Goal: Information Seeking & Learning: Check status

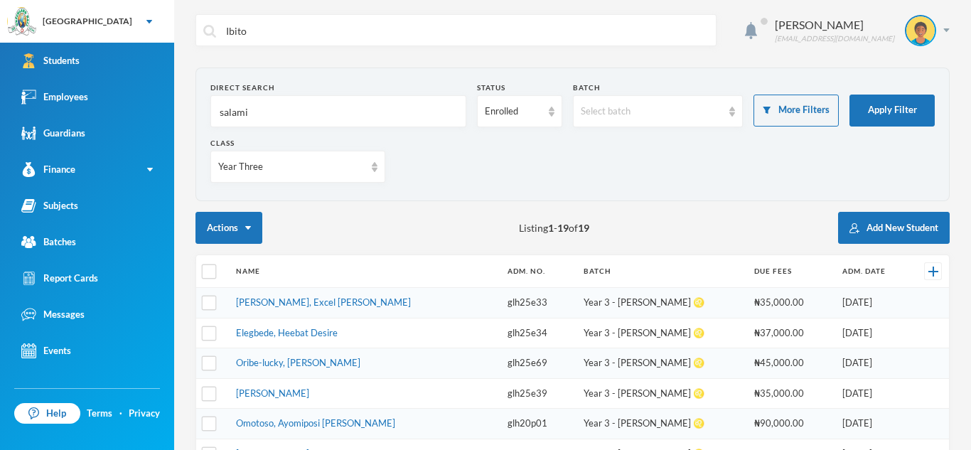
click at [254, 107] on input "salami" at bounding box center [338, 112] width 240 height 32
type input "Edafe"
click at [879, 108] on button "Apply Filter" at bounding box center [891, 111] width 85 height 32
click at [328, 337] on link "Elegbede, Heebat Desire" at bounding box center [287, 332] width 102 height 11
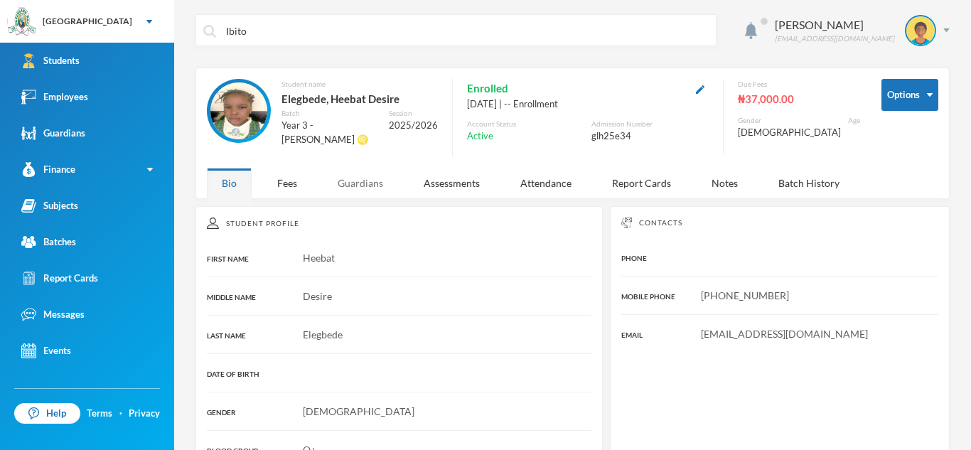
click at [364, 183] on div "Guardians" at bounding box center [360, 183] width 75 height 31
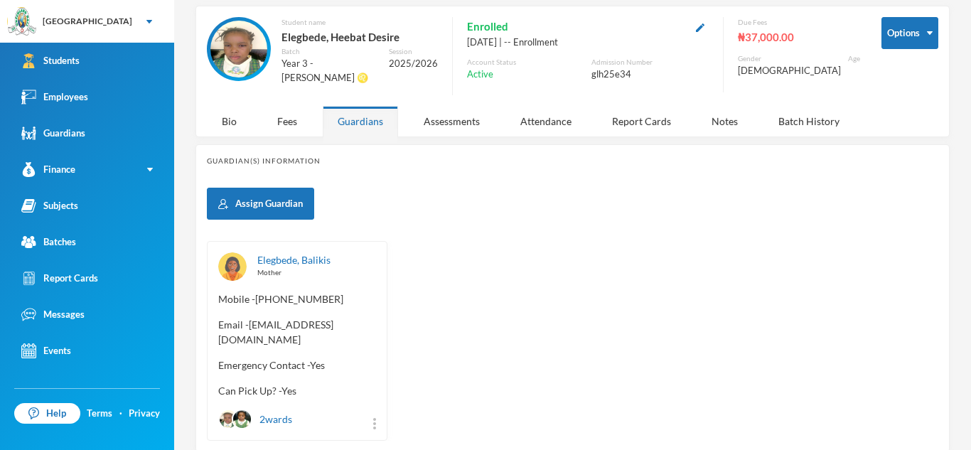
scroll to position [63, 0]
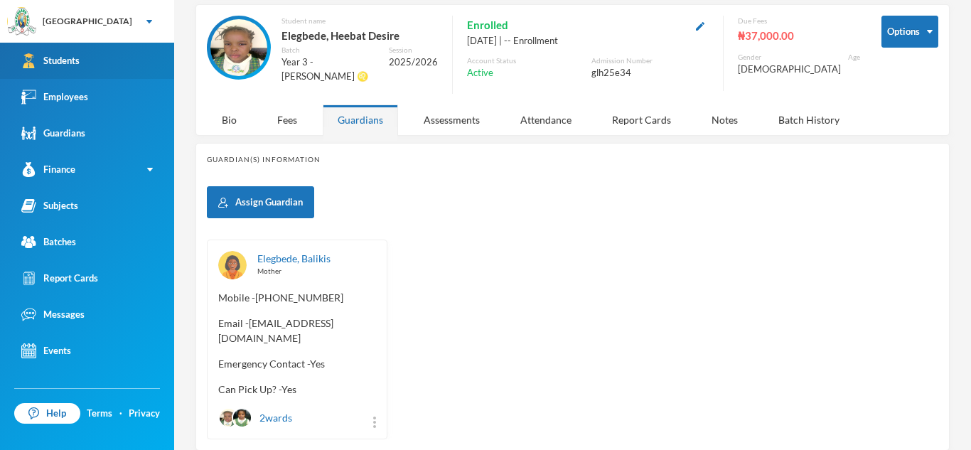
click at [134, 51] on link "Students" at bounding box center [87, 61] width 174 height 36
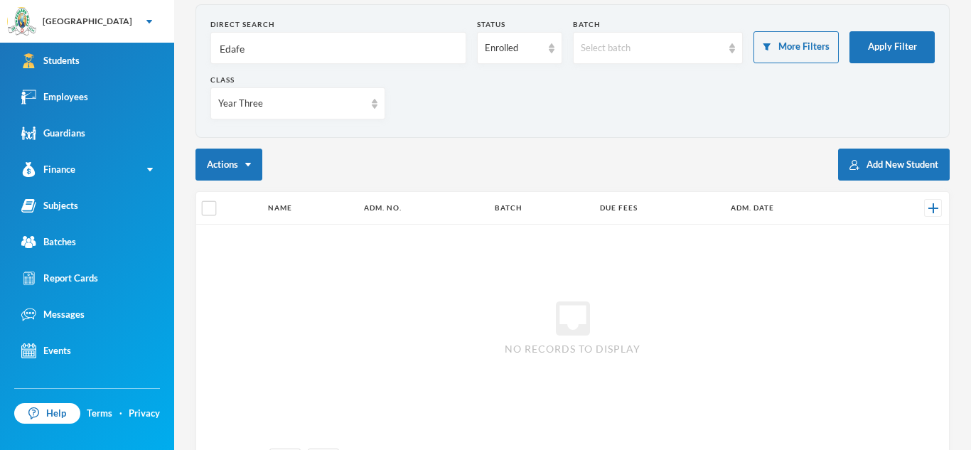
click at [269, 50] on input "Edafe" at bounding box center [338, 49] width 240 height 32
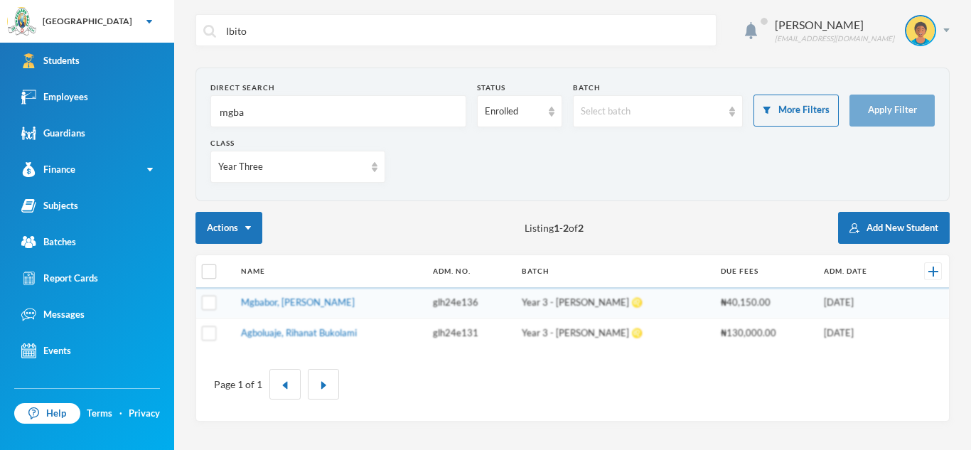
type input "mgbag"
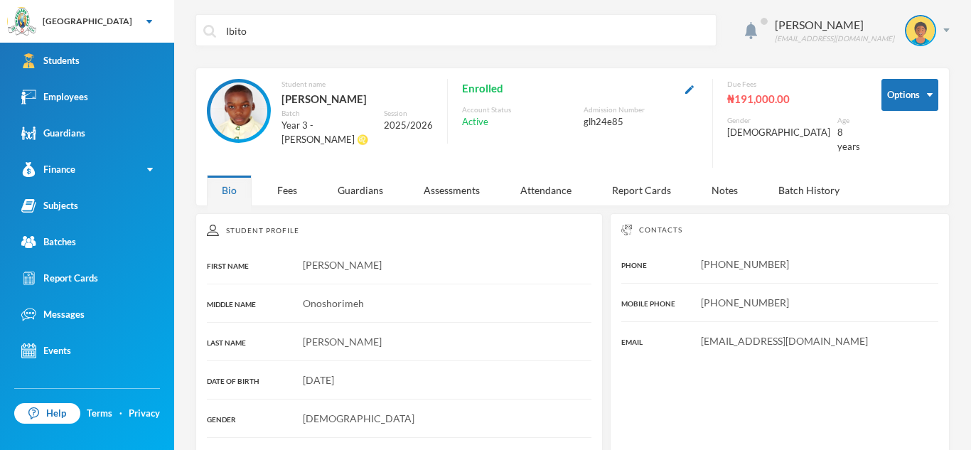
click at [247, 24] on input "Ibito" at bounding box center [467, 31] width 484 height 32
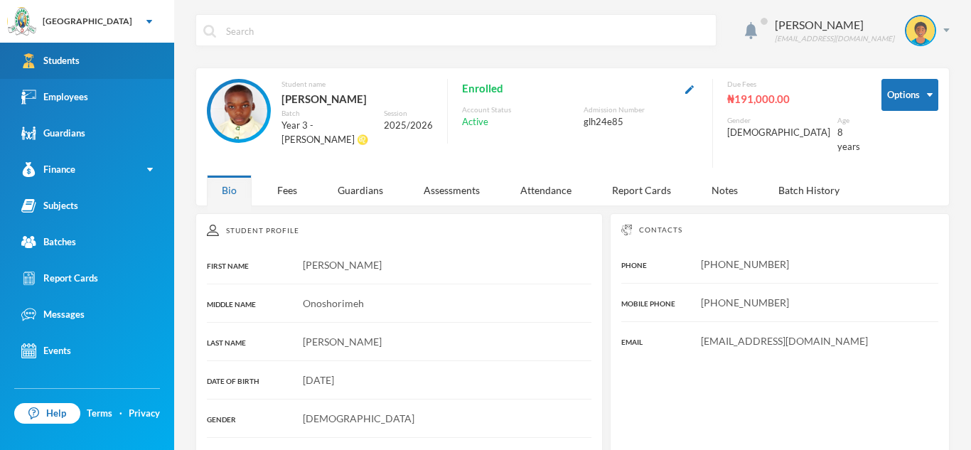
click at [125, 67] on link "Students" at bounding box center [87, 61] width 174 height 36
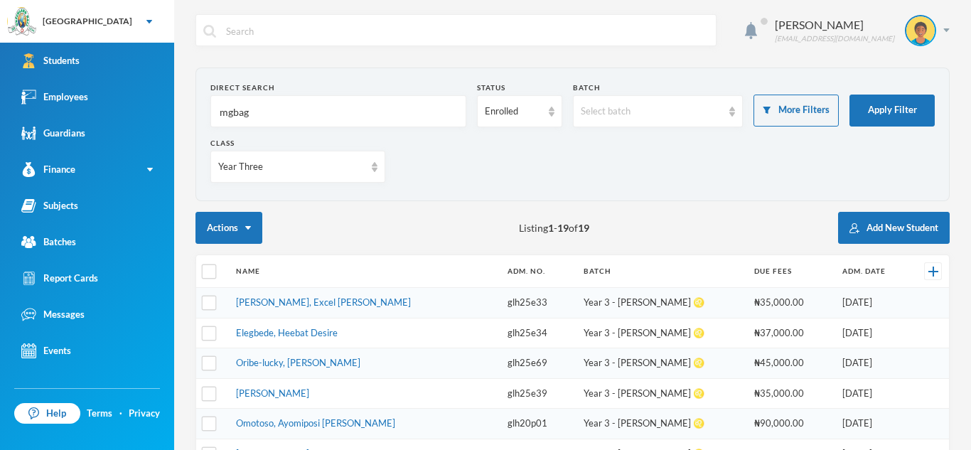
click at [251, 114] on input "mgbag" at bounding box center [338, 112] width 240 height 32
type input "mgbagbor"
click at [905, 114] on button "Apply Filter" at bounding box center [891, 111] width 85 height 32
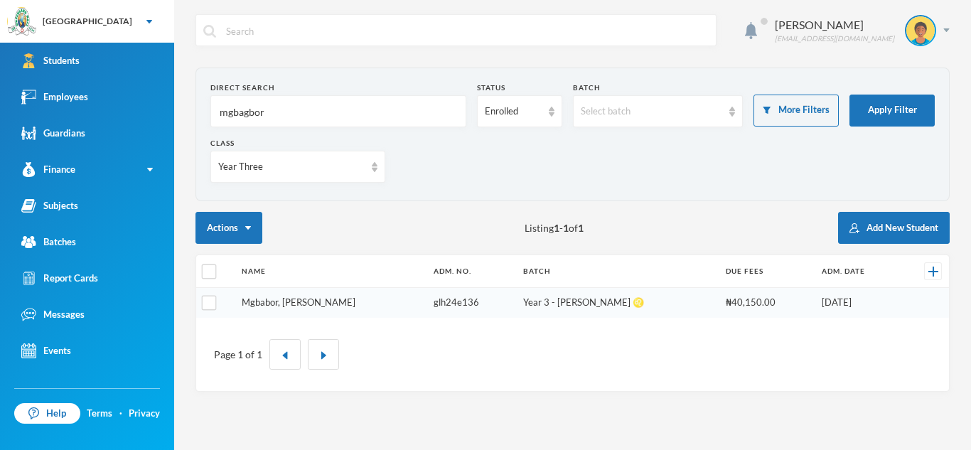
click at [285, 298] on link "Mgbabor, David Izuchukwu" at bounding box center [299, 301] width 114 height 11
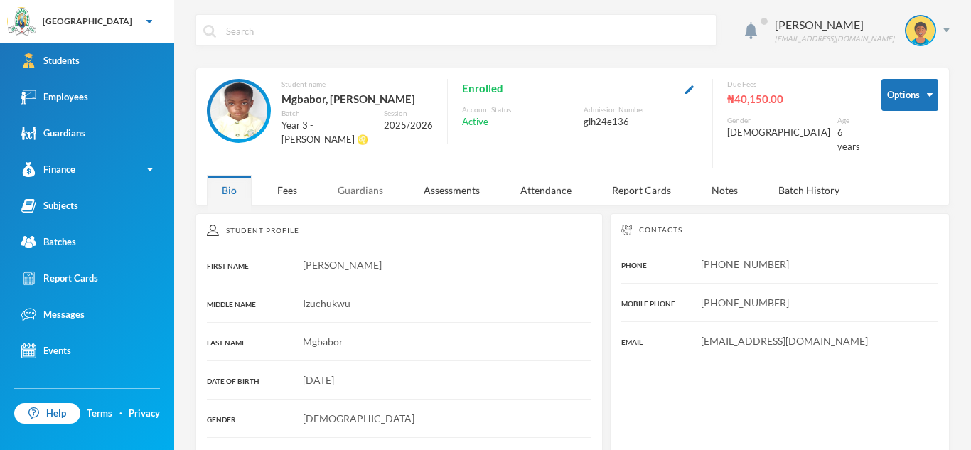
click at [368, 175] on div "Guardians" at bounding box center [360, 190] width 75 height 31
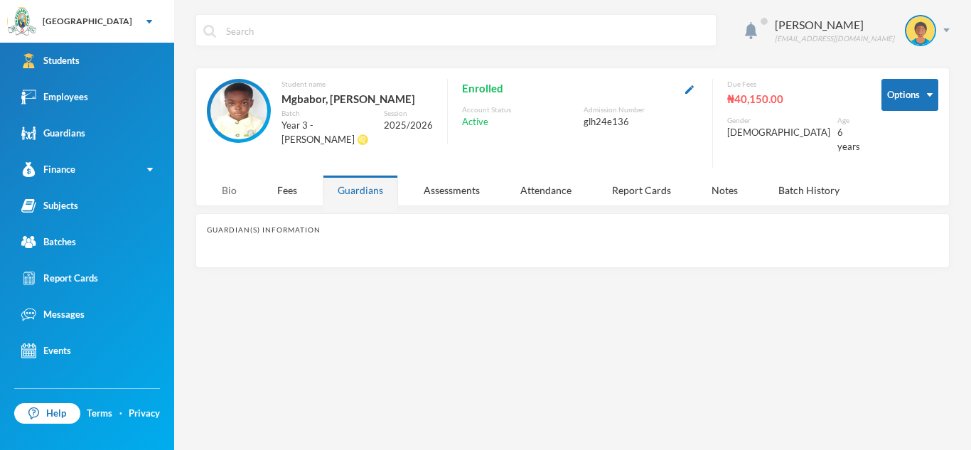
click at [227, 175] on div "Bio" at bounding box center [229, 190] width 45 height 31
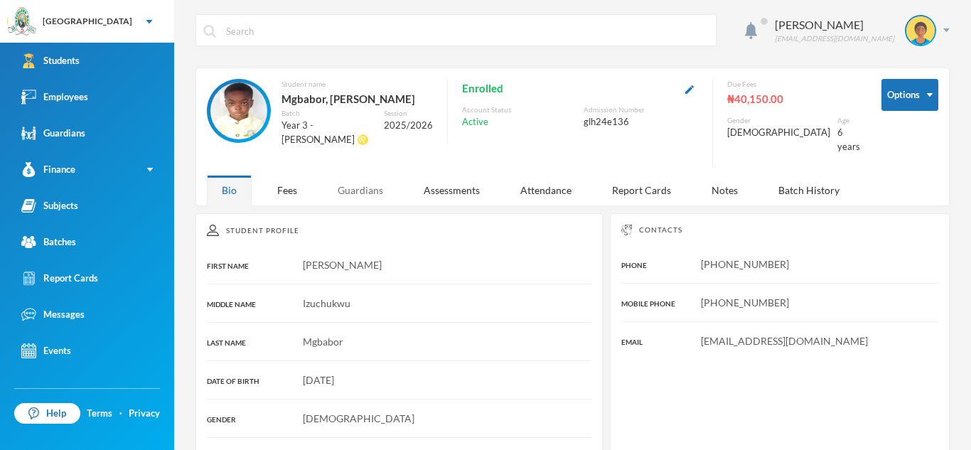
click at [364, 179] on div "Guardians" at bounding box center [360, 190] width 75 height 31
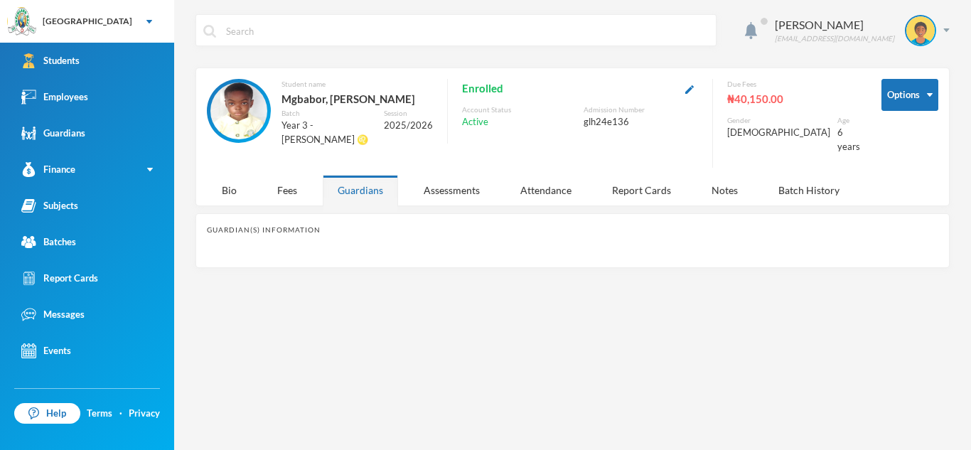
click at [321, 213] on div "Guardian(s) Information" at bounding box center [572, 240] width 754 height 55
click at [317, 225] on div "Guardian(s) Information" at bounding box center [572, 230] width 731 height 11
click at [280, 175] on div "Fees" at bounding box center [287, 190] width 50 height 31
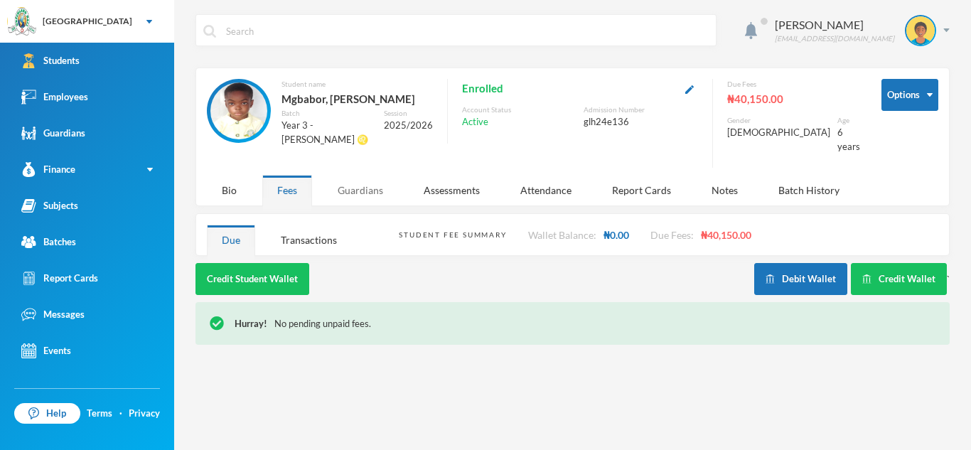
click at [362, 181] on div "Guardians" at bounding box center [360, 190] width 75 height 31
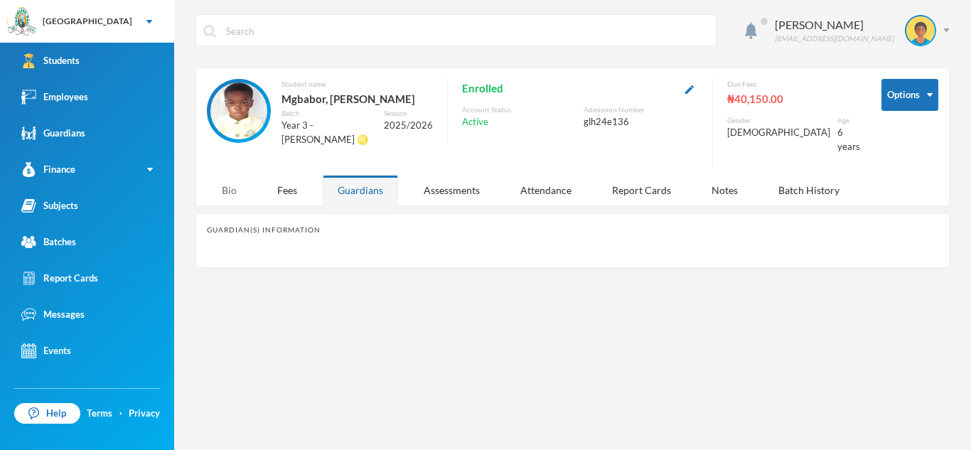
click at [214, 178] on div "Bio" at bounding box center [229, 190] width 45 height 31
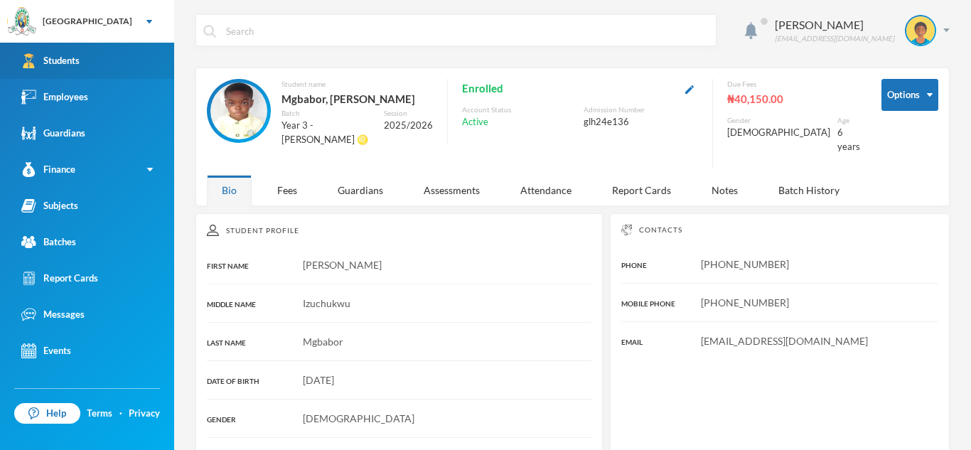
click at [144, 65] on link "Students" at bounding box center [87, 61] width 174 height 36
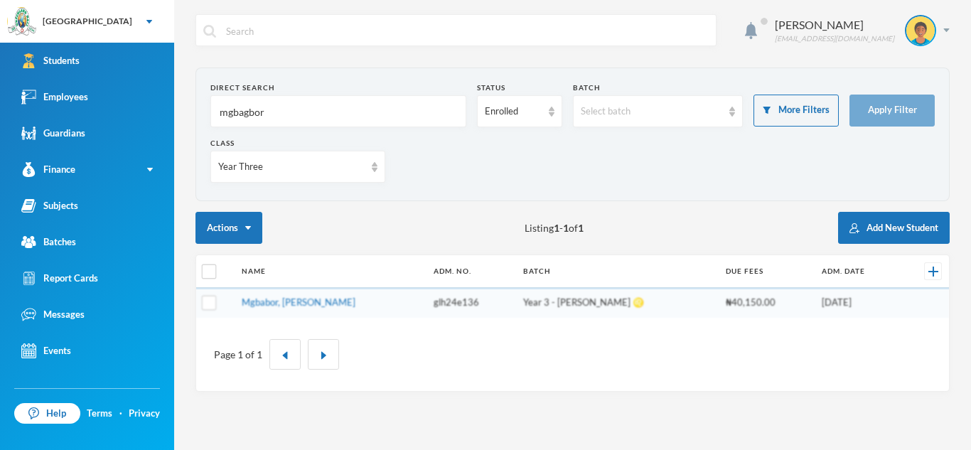
click at [289, 112] on input "mgbagbor" at bounding box center [338, 112] width 240 height 32
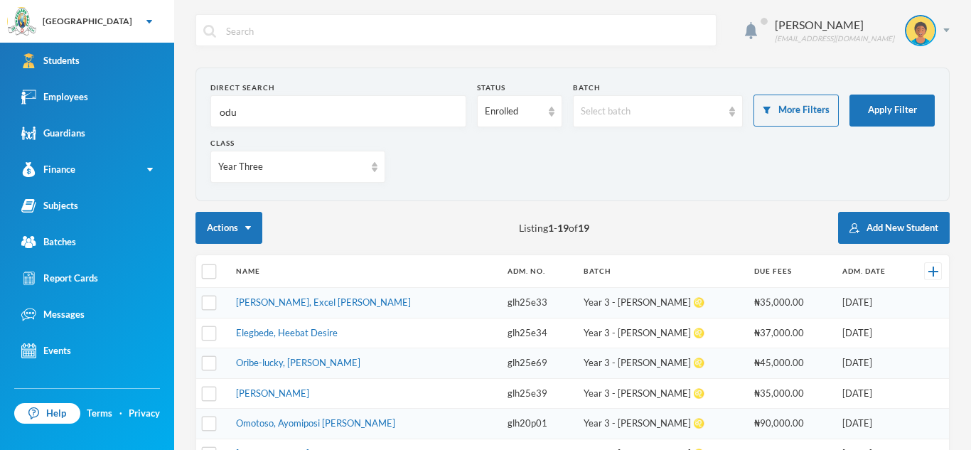
type input "odun"
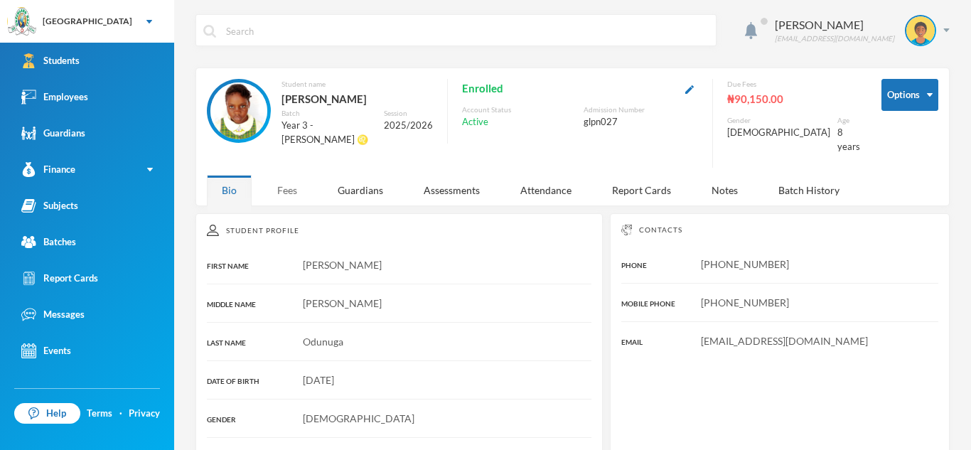
click at [290, 181] on div "Fees" at bounding box center [287, 190] width 50 height 31
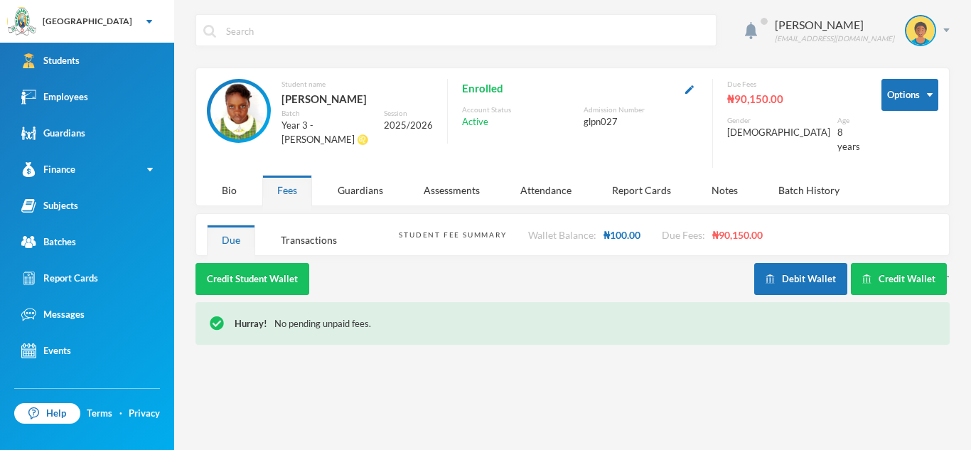
click at [205, 190] on div "Options Student name Odunuga, Cassandra Mariam Batch Year 3 - Leo ♌️ Session 20…" at bounding box center [572, 137] width 754 height 139
click at [360, 182] on div "Guardians" at bounding box center [360, 190] width 75 height 31
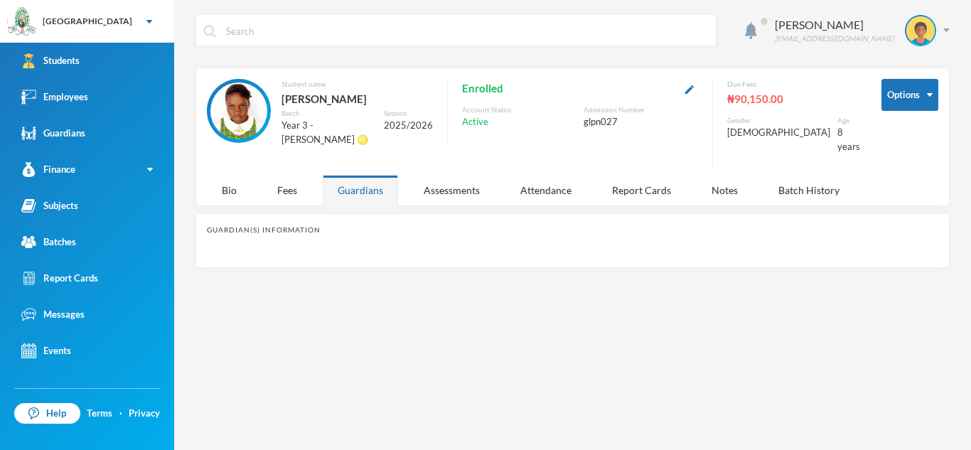
click at [360, 182] on div "Guardians" at bounding box center [360, 190] width 75 height 31
click at [217, 175] on div "Bio" at bounding box center [229, 190] width 45 height 31
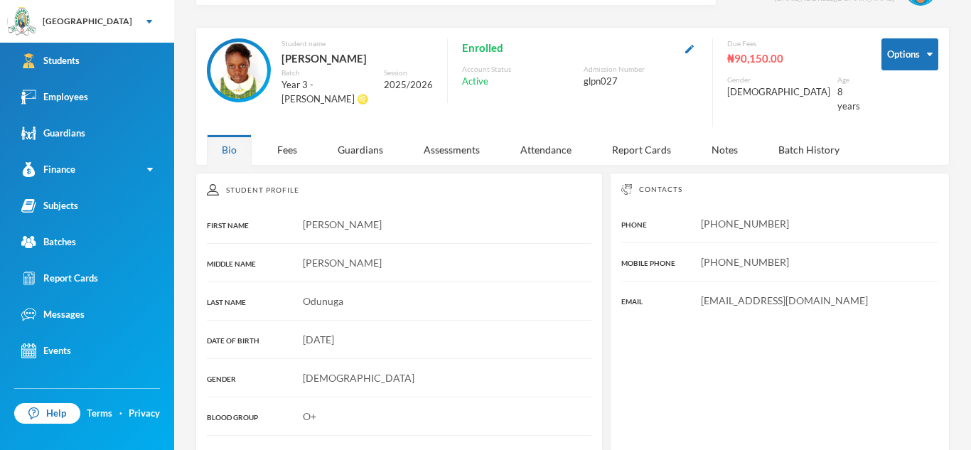
scroll to position [40, 0]
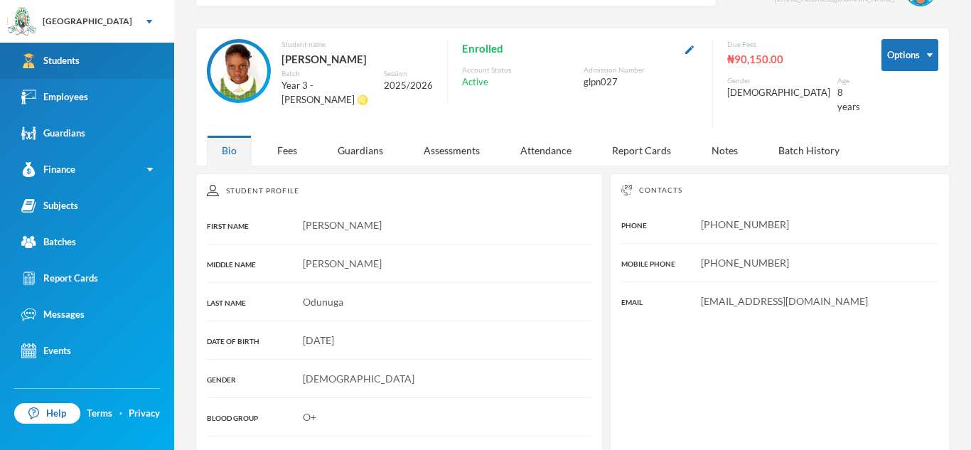
click at [112, 63] on link "Students" at bounding box center [87, 61] width 174 height 36
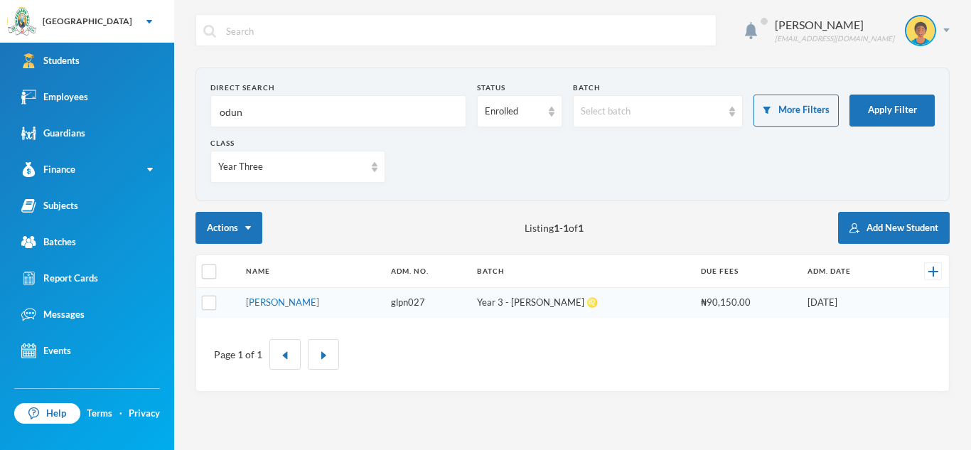
click at [254, 109] on input "odun" at bounding box center [338, 112] width 240 height 32
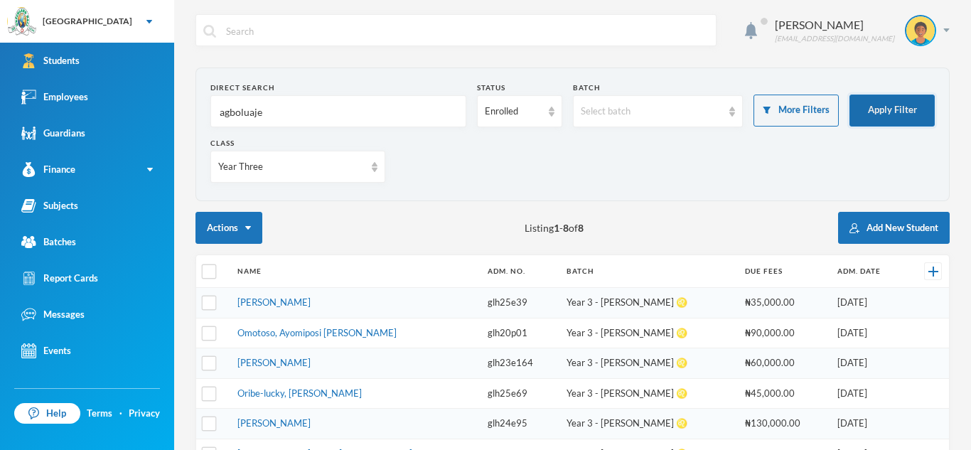
type input "agboluaje"
click at [884, 107] on button "Apply Filter" at bounding box center [891, 111] width 85 height 32
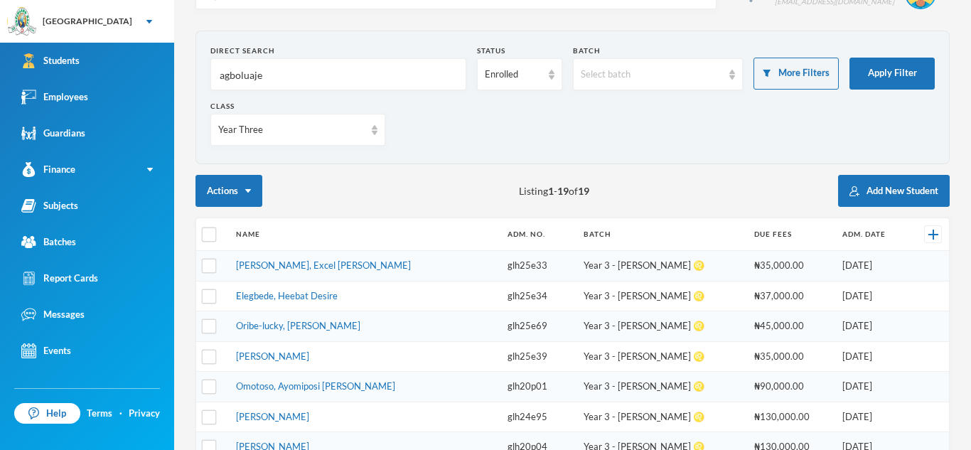
scroll to position [2, 0]
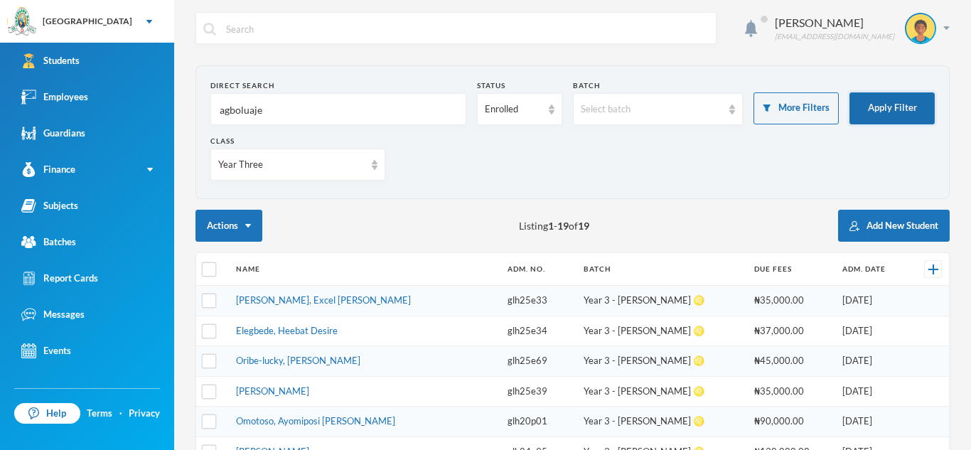
click at [896, 99] on button "Apply Filter" at bounding box center [891, 108] width 85 height 32
click at [849, 92] on button "Apply Filter" at bounding box center [891, 108] width 85 height 32
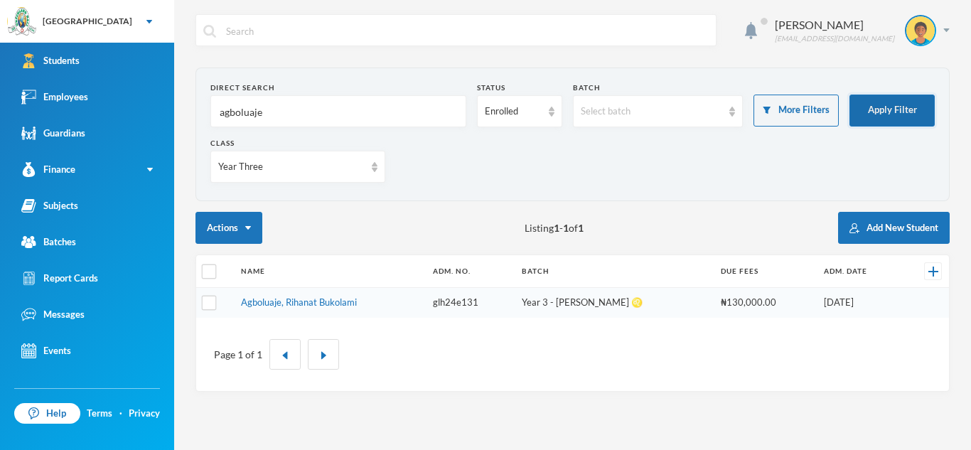
scroll to position [0, 0]
click at [304, 306] on link "Agboluaje, Rihanat Bukolami" at bounding box center [299, 301] width 116 height 11
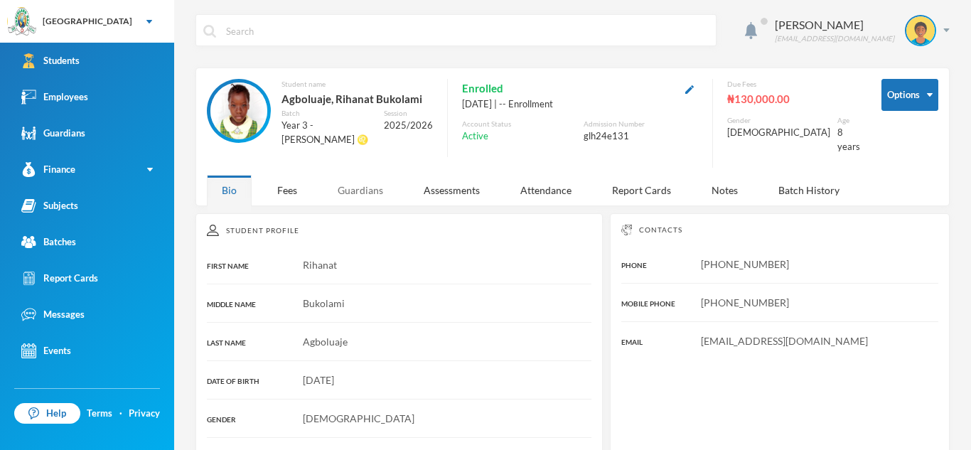
click at [337, 178] on div "Guardians" at bounding box center [360, 190] width 75 height 31
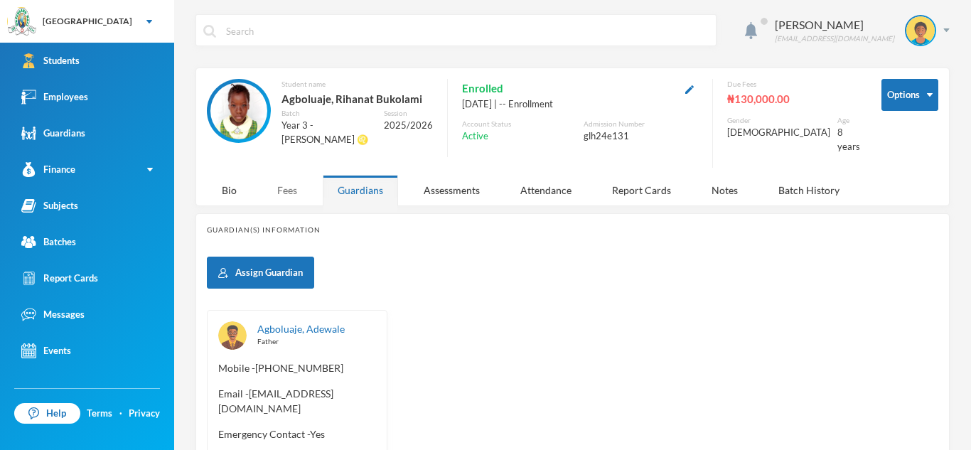
click at [294, 180] on div "Fees" at bounding box center [287, 190] width 50 height 31
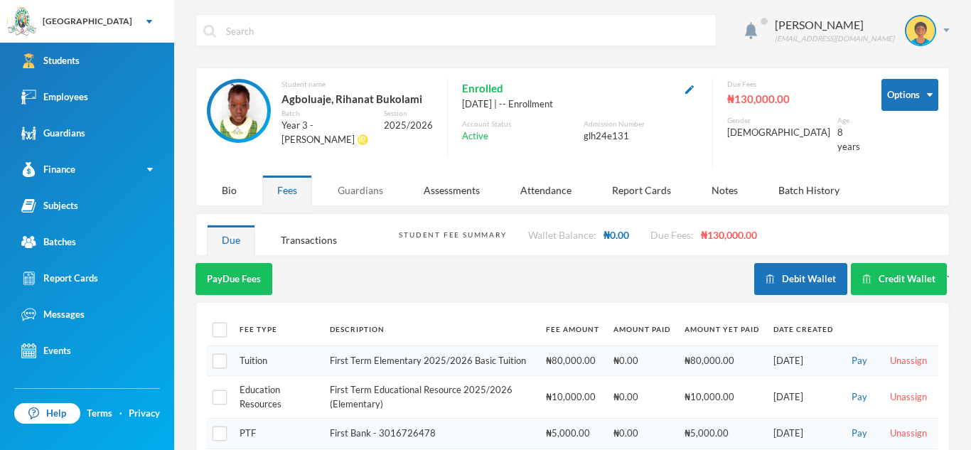
click at [360, 184] on div "Guardians" at bounding box center [360, 190] width 75 height 31
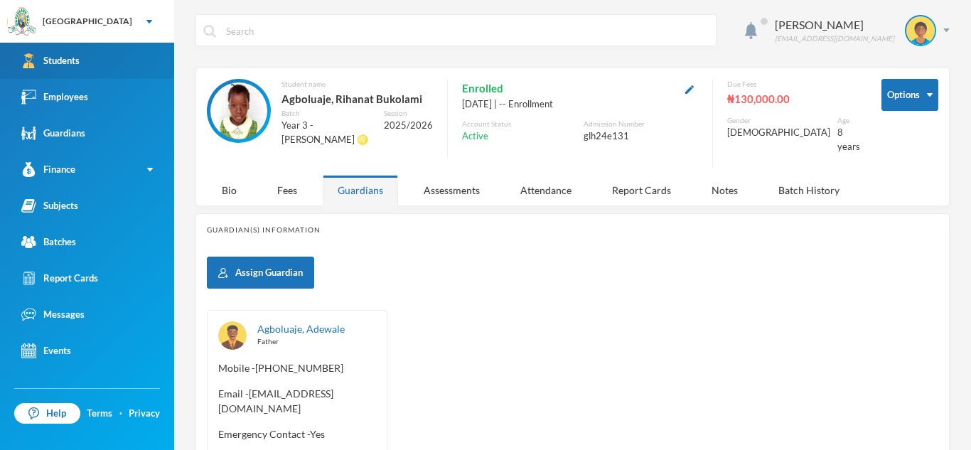
click at [156, 54] on link "Students" at bounding box center [87, 61] width 174 height 36
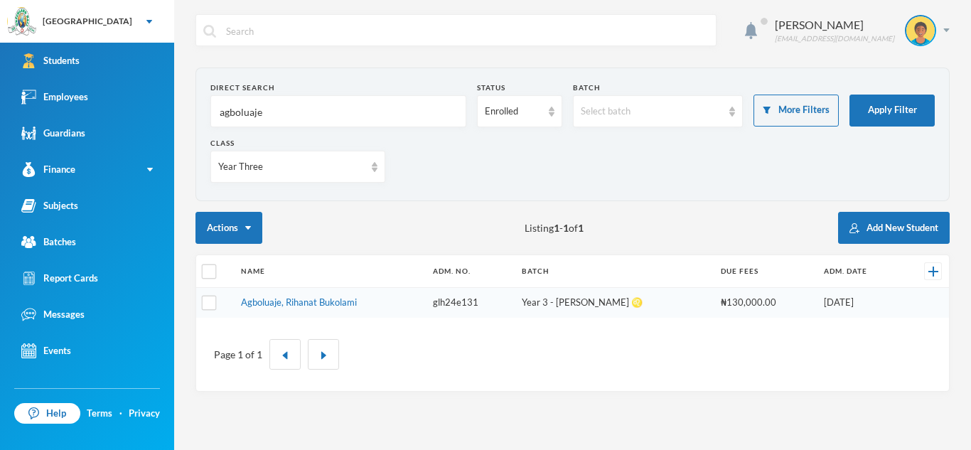
click at [274, 112] on input "agboluaje" at bounding box center [338, 112] width 240 height 32
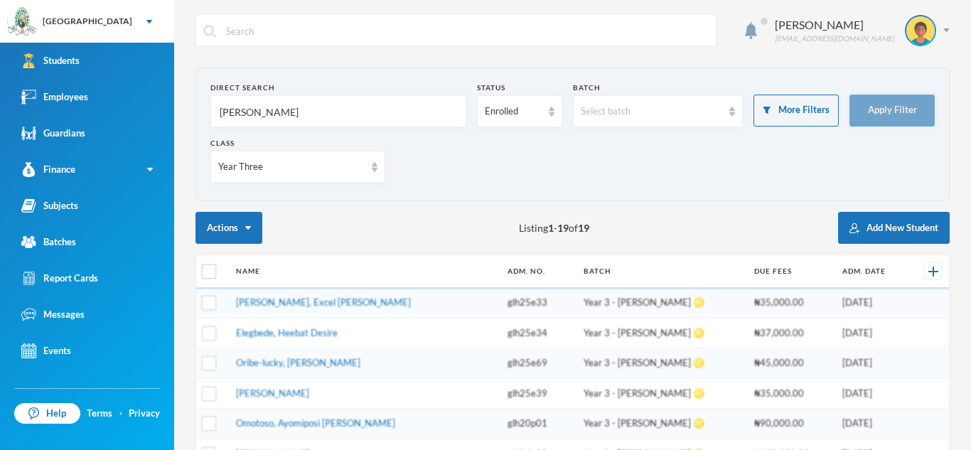
type input "naomi"
click at [903, 107] on button "Apply Filter" at bounding box center [891, 111] width 85 height 32
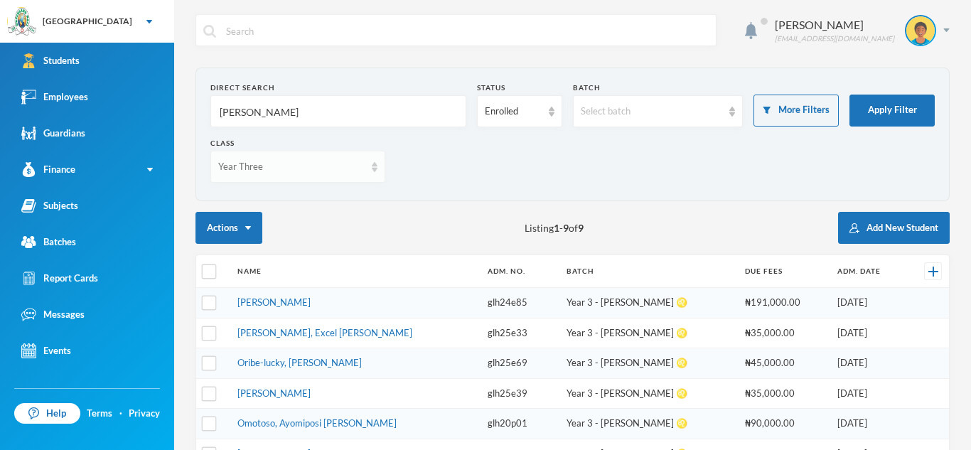
click at [377, 164] on div "Year Three" at bounding box center [297, 167] width 175 height 32
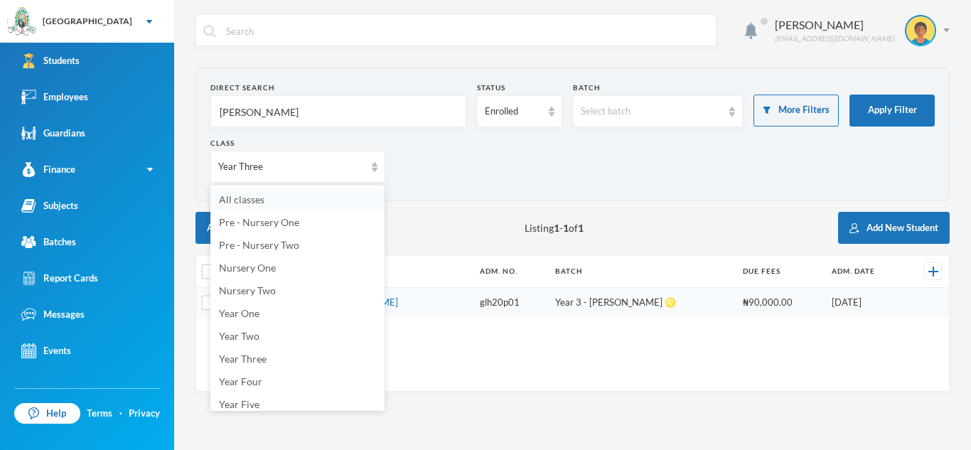
click at [322, 192] on li "All classes" at bounding box center [297, 199] width 174 height 23
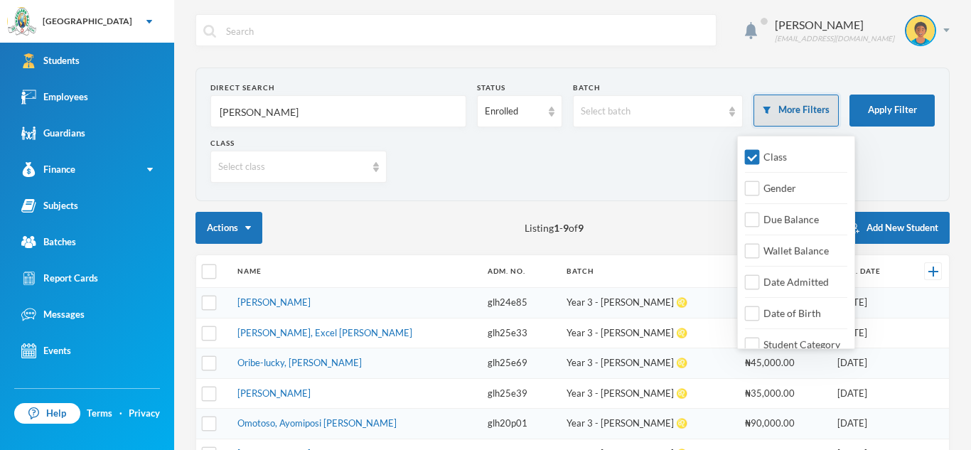
click at [798, 112] on button "More Filters" at bounding box center [795, 111] width 85 height 32
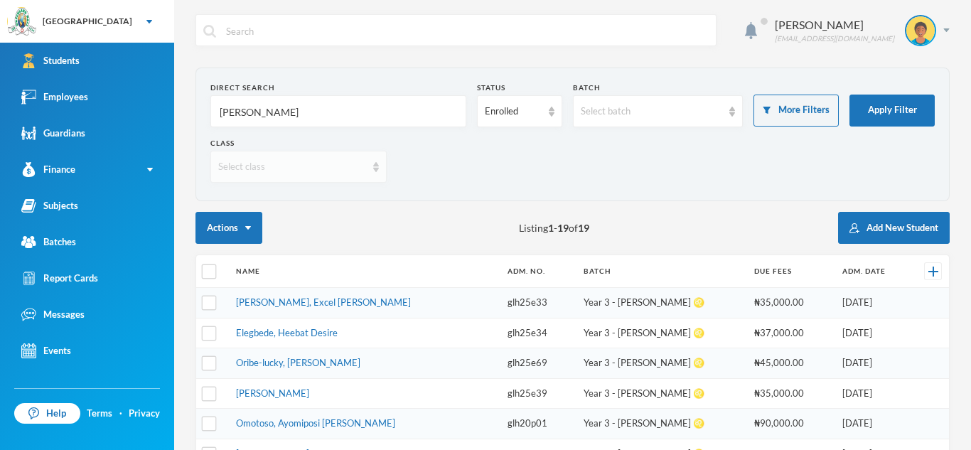
click at [375, 156] on div "Select class" at bounding box center [298, 167] width 176 height 32
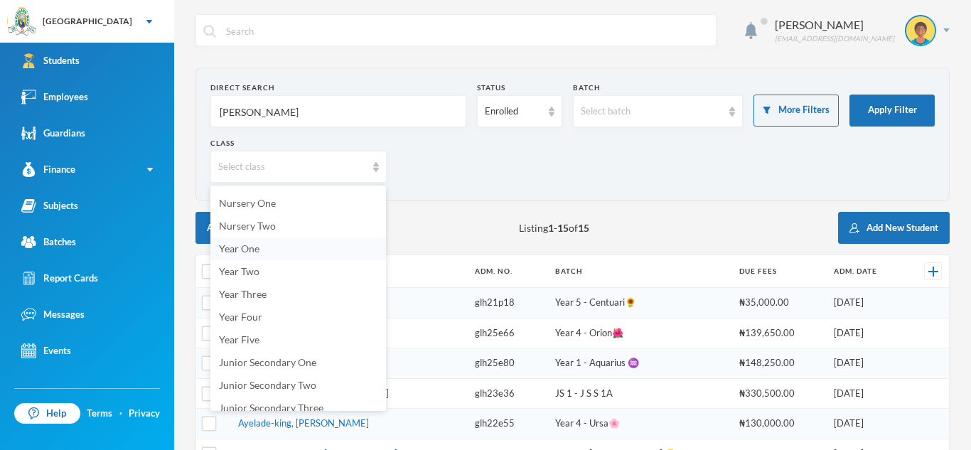
scroll to position [74, 0]
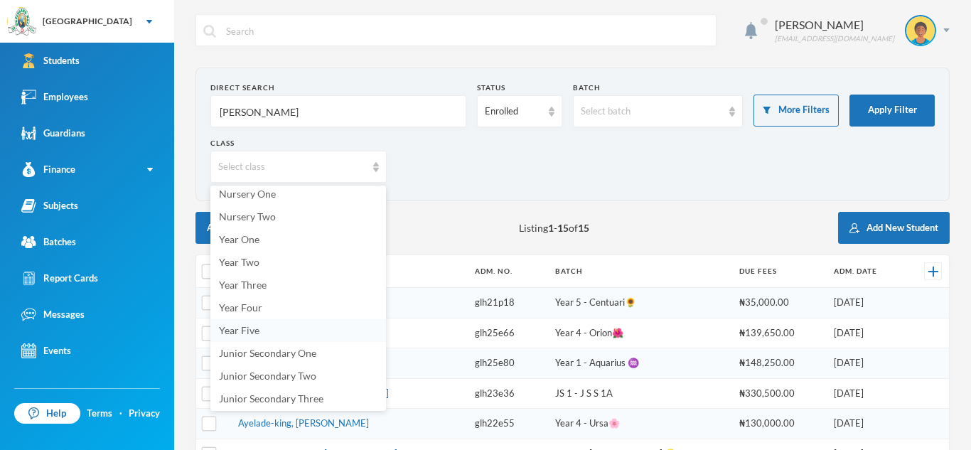
click at [254, 330] on span "Year Five" at bounding box center [239, 330] width 41 height 12
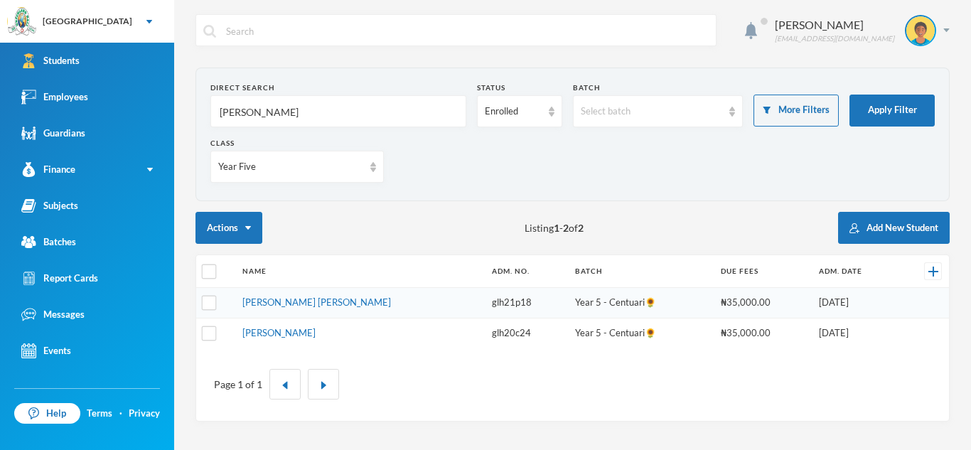
scroll to position [0, 0]
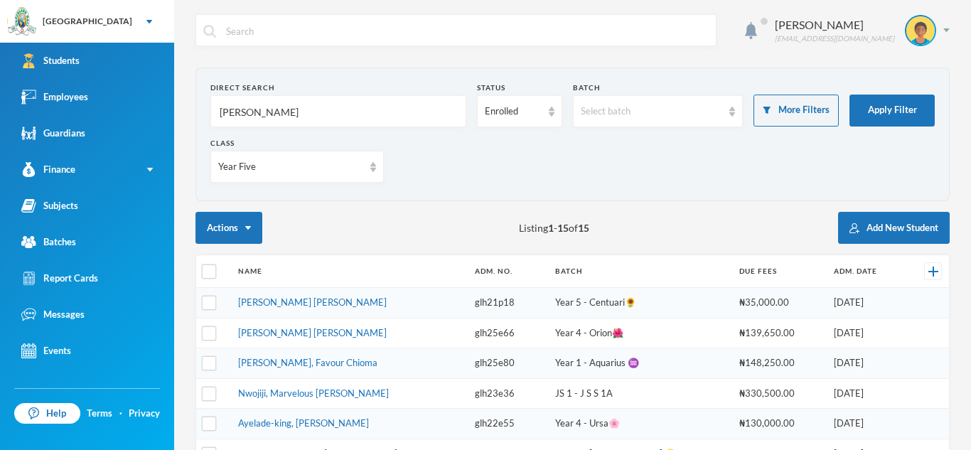
click at [247, 107] on input "naomi" at bounding box center [338, 112] width 240 height 32
type input "sanni"
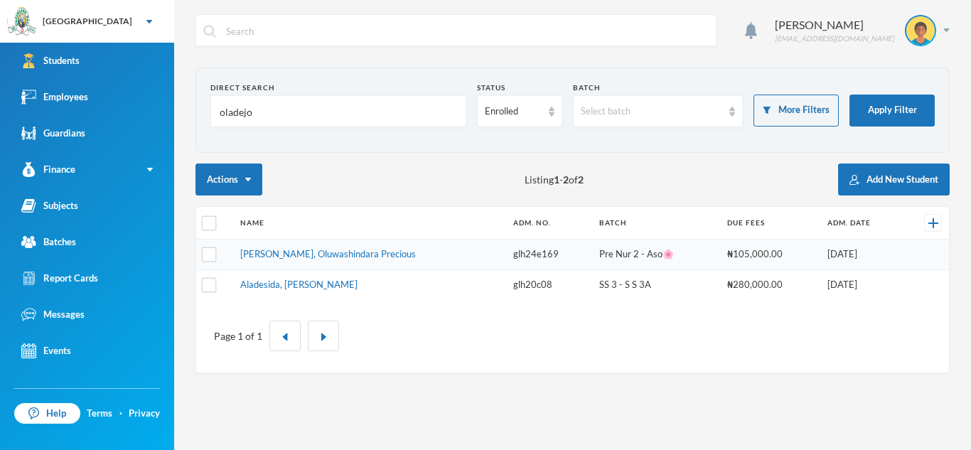
click at [321, 123] on input "oladejo" at bounding box center [338, 112] width 240 height 32
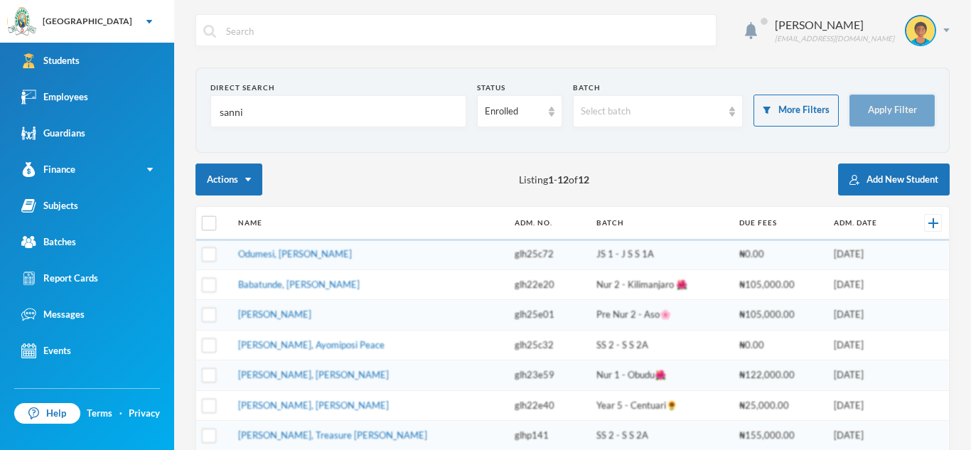
type input "sanni"
click at [905, 114] on button "Apply Filter" at bounding box center [891, 111] width 85 height 32
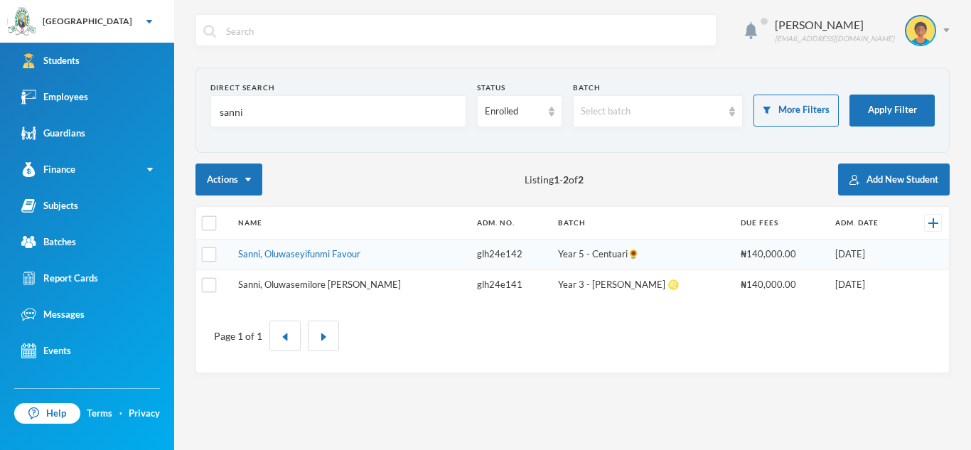
click at [320, 285] on link "Sanni, Oluwasemilore [PERSON_NAME]" at bounding box center [319, 284] width 163 height 11
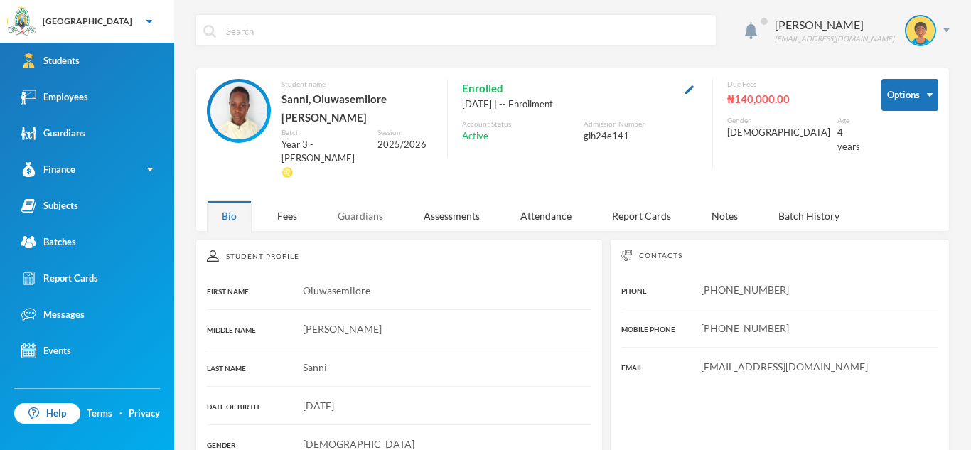
click at [357, 200] on div "Guardians" at bounding box center [360, 215] width 75 height 31
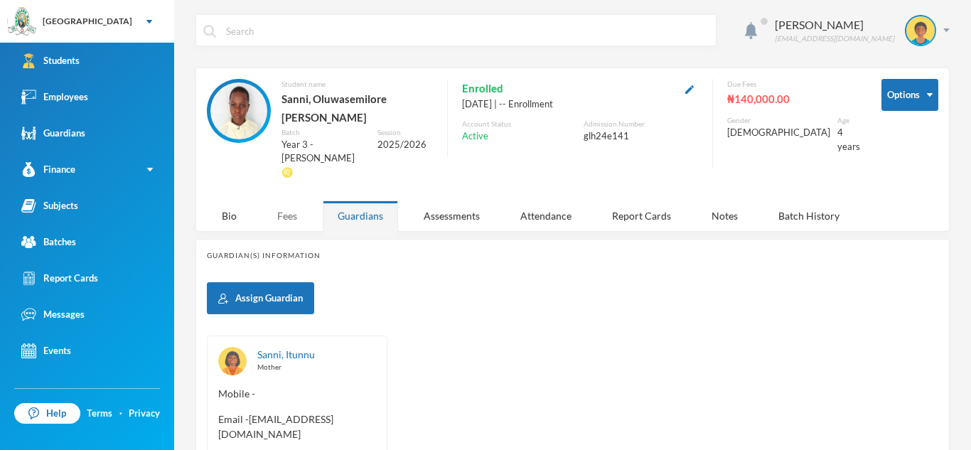
click at [286, 200] on div "Fees" at bounding box center [287, 215] width 50 height 31
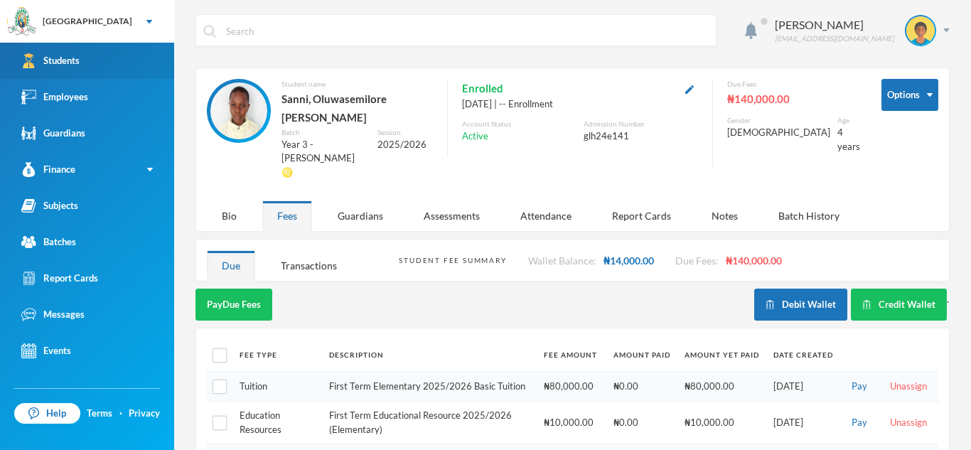
click at [129, 69] on link "Students" at bounding box center [87, 61] width 174 height 36
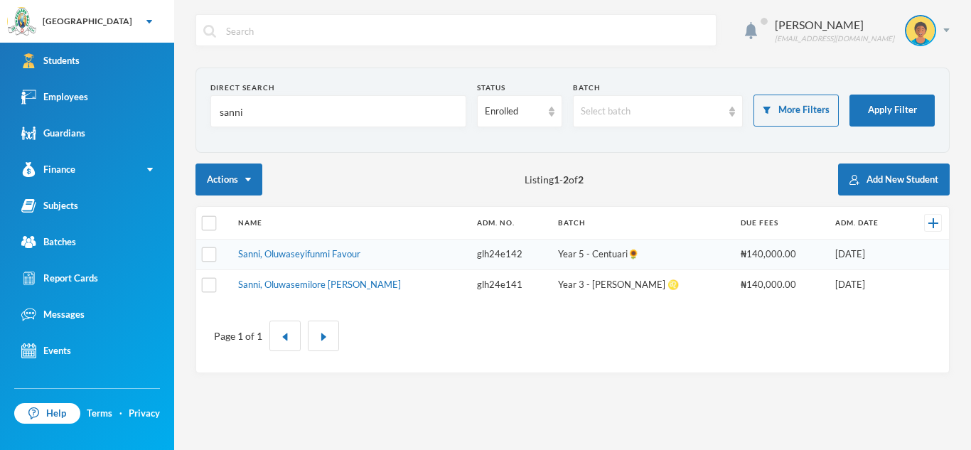
click at [266, 107] on input "sanni" at bounding box center [338, 112] width 240 height 32
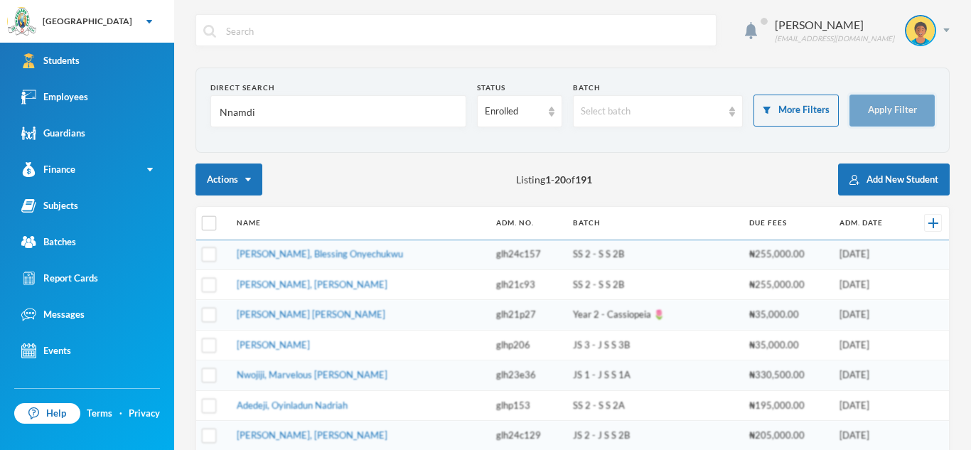
click at [882, 109] on button "Apply Filter" at bounding box center [891, 111] width 85 height 32
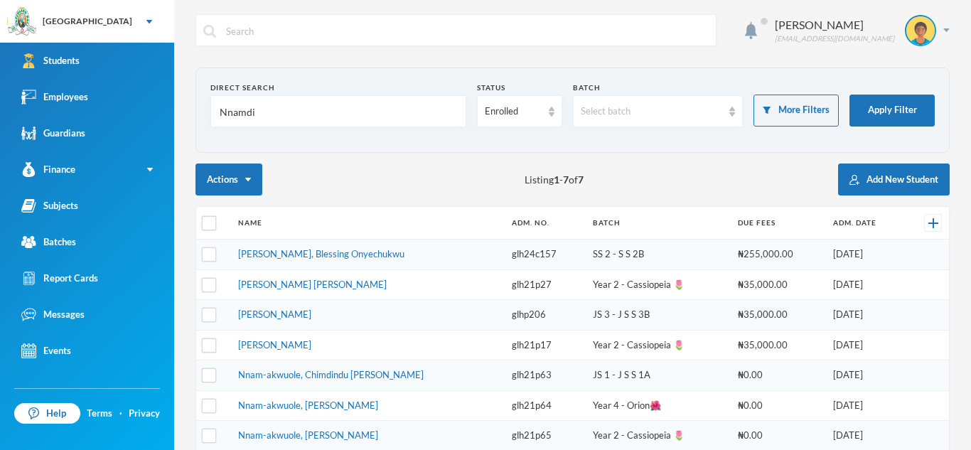
click at [246, 112] on input "Nnamdi" at bounding box center [338, 112] width 240 height 32
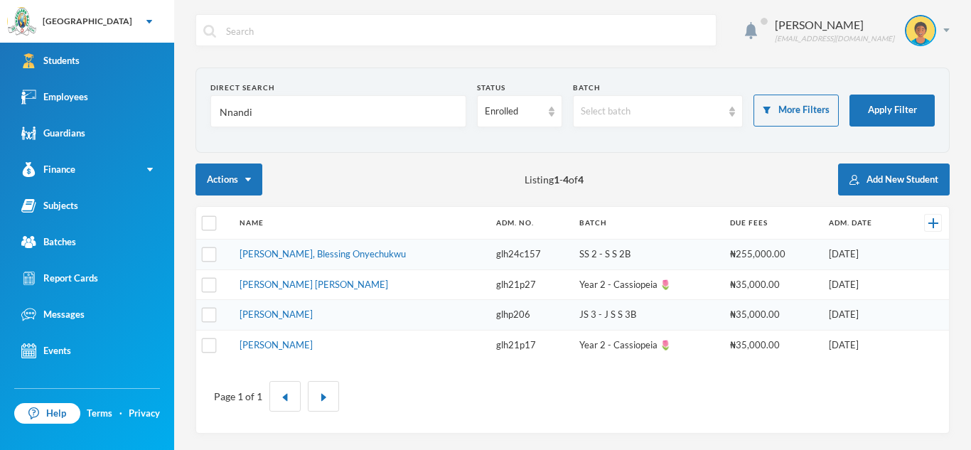
click at [243, 112] on input "Nnandi" at bounding box center [338, 112] width 240 height 32
type input "[PERSON_NAME]"
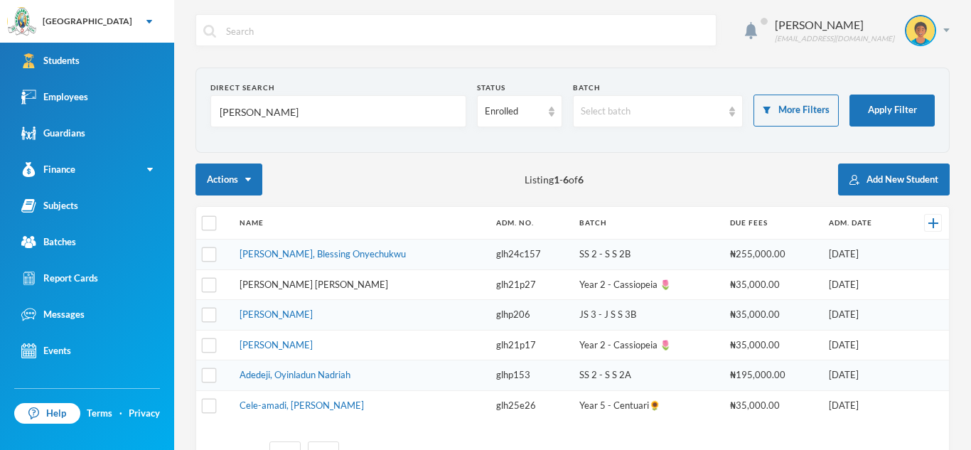
click at [298, 286] on link "[PERSON_NAME] [PERSON_NAME]" at bounding box center [314, 284] width 149 height 11
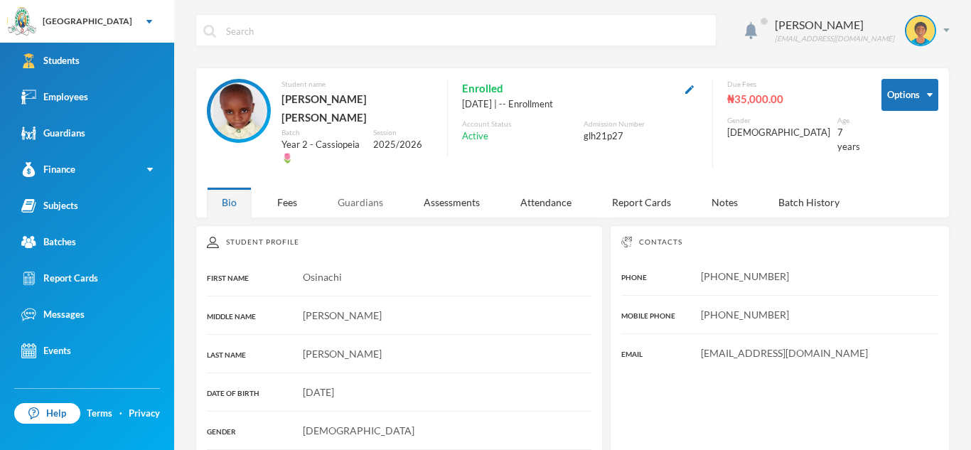
click at [373, 187] on div "Guardians" at bounding box center [360, 202] width 75 height 31
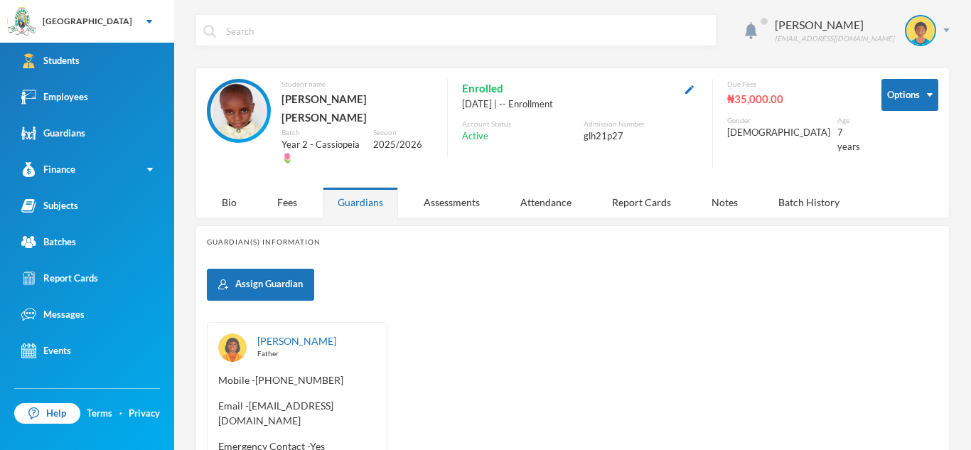
scroll to position [94, 0]
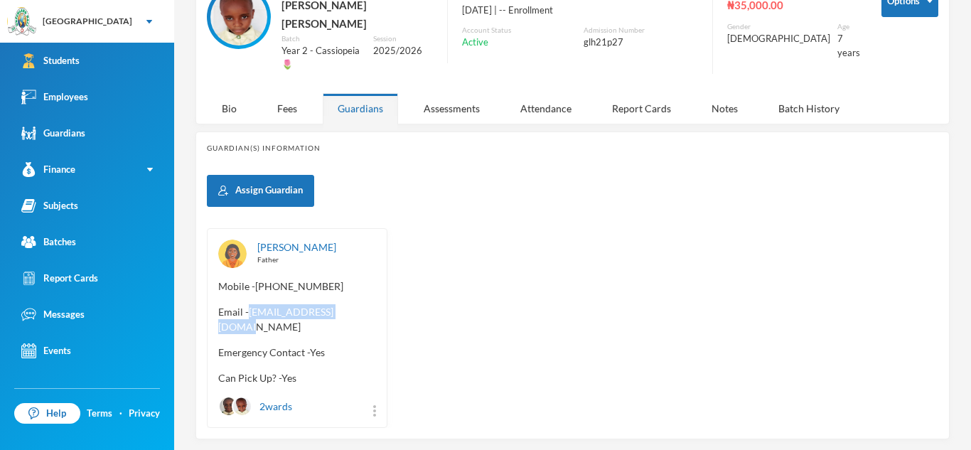
drag, startPoint x: 248, startPoint y: 289, endPoint x: 360, endPoint y: 295, distance: 112.5
click at [360, 304] on span "Email - [EMAIL_ADDRESS][DOMAIN_NAME]" at bounding box center [297, 319] width 158 height 30
copy span "[EMAIL_ADDRESS][DOMAIN_NAME]"
click at [529, 256] on div "[PERSON_NAME] Father Mobile - [PHONE_NUMBER] Email - [EMAIL_ADDRESS][DOMAIN_NAM…" at bounding box center [572, 328] width 731 height 200
drag, startPoint x: 253, startPoint y: 289, endPoint x: 321, endPoint y: 293, distance: 67.6
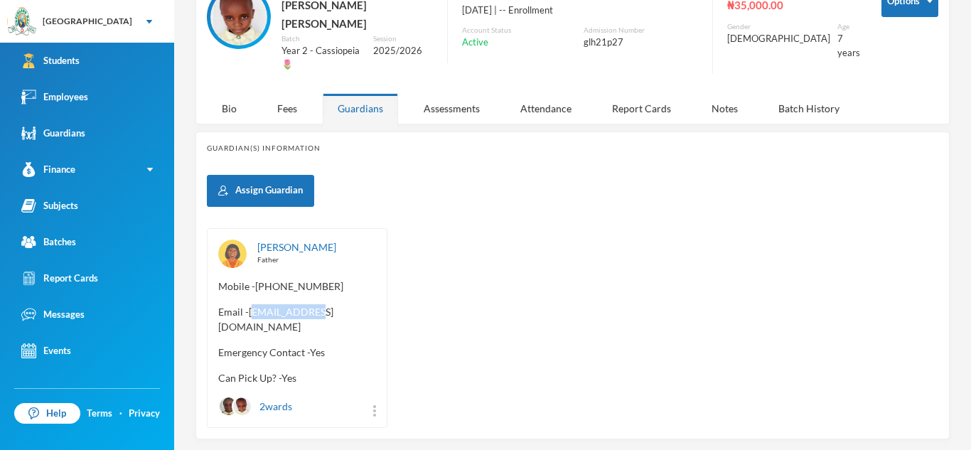
click at [321, 304] on span "Email - [EMAIL_ADDRESS][DOMAIN_NAME]" at bounding box center [297, 319] width 158 height 30
click at [252, 304] on span "Email - [EMAIL_ADDRESS][DOMAIN_NAME]" at bounding box center [297, 319] width 158 height 30
drag, startPoint x: 252, startPoint y: 290, endPoint x: 365, endPoint y: 300, distance: 114.1
click at [365, 300] on div "[PERSON_NAME] Father Mobile - [PHONE_NUMBER] Email - [EMAIL_ADDRESS][DOMAIN_NAM…" at bounding box center [297, 328] width 181 height 200
copy span "[EMAIL_ADDRESS][DOMAIN_NAME]"
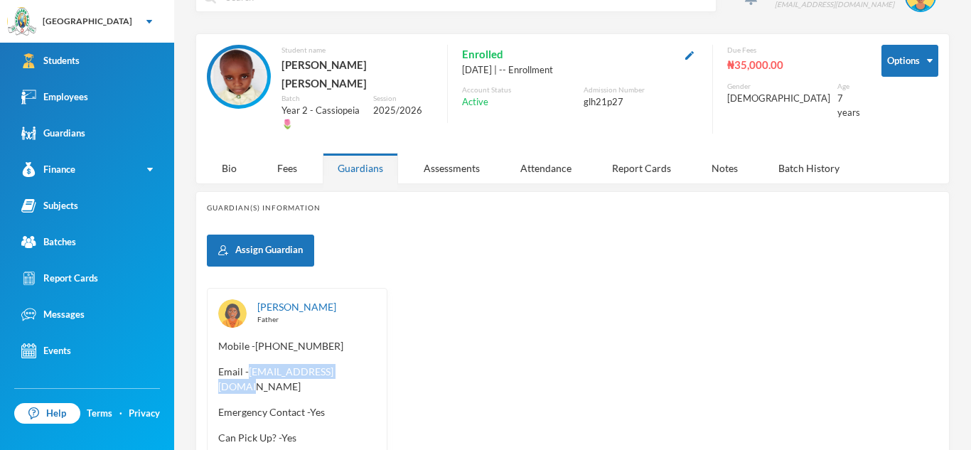
scroll to position [36, 0]
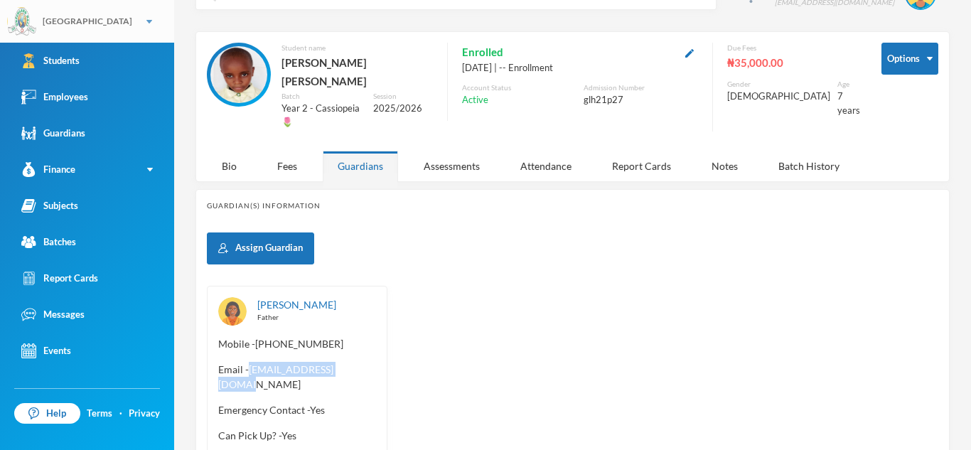
click at [55, 28] on div "[GEOGRAPHIC_DATA]" at bounding box center [87, 21] width 174 height 43
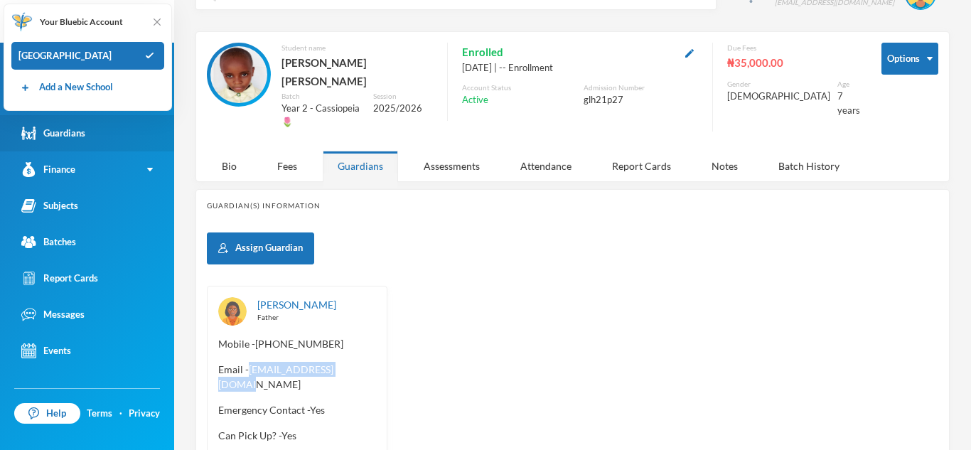
click at [118, 121] on link "Guardians" at bounding box center [87, 133] width 174 height 36
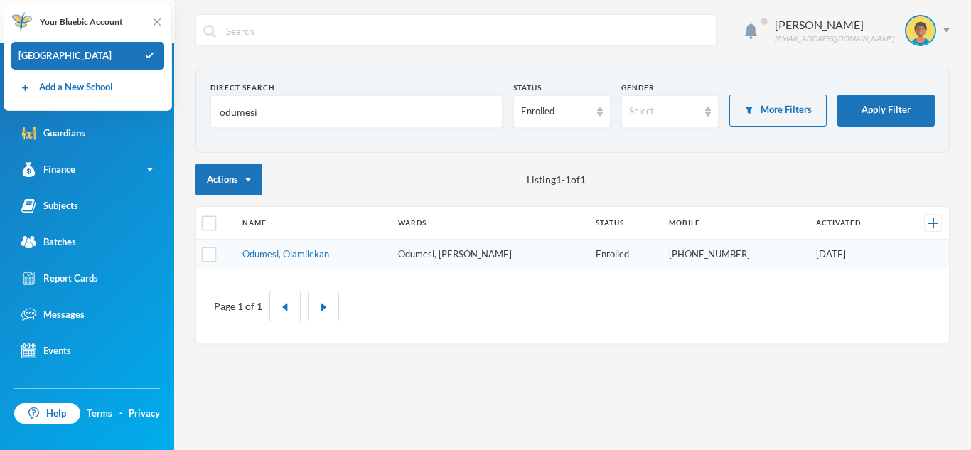
click at [213, 60] on div "[PERSON_NAME] [EMAIL_ADDRESS][DOMAIN_NAME]" at bounding box center [572, 40] width 754 height 53
click at [163, 18] on img at bounding box center [157, 22] width 14 height 14
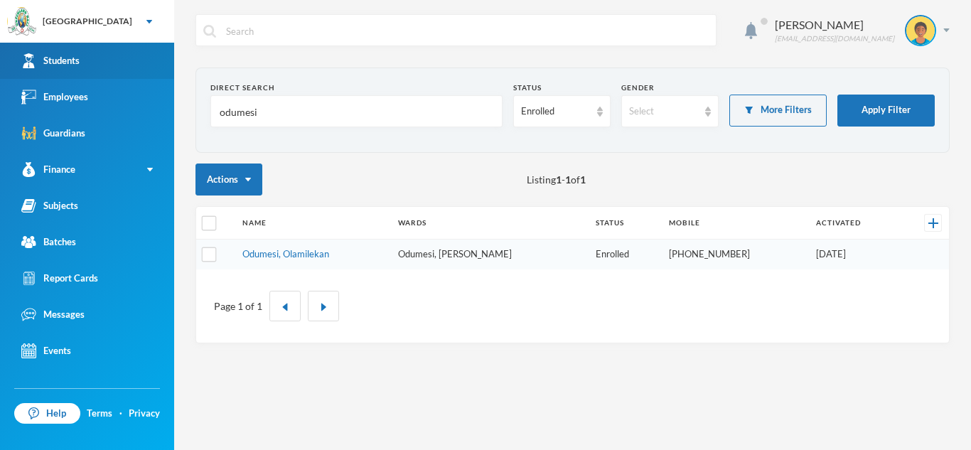
click at [95, 55] on link "Students" at bounding box center [87, 61] width 174 height 36
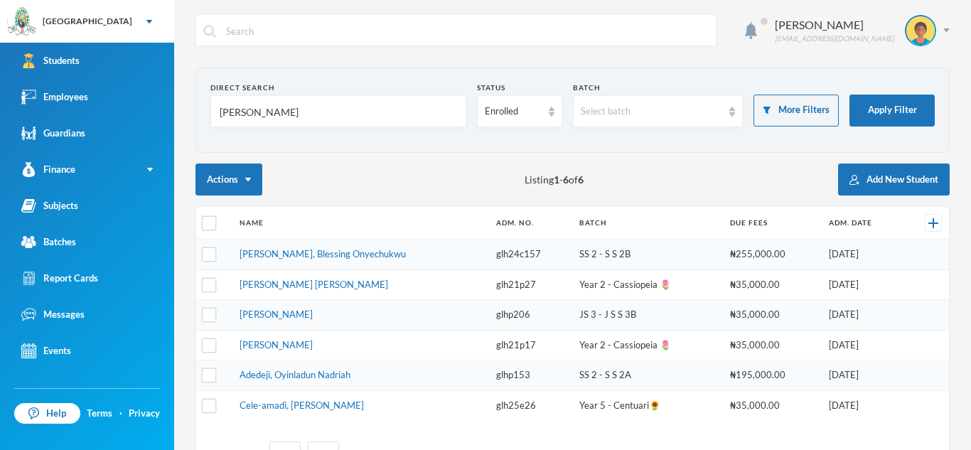
click at [256, 111] on input "[PERSON_NAME]" at bounding box center [338, 112] width 240 height 32
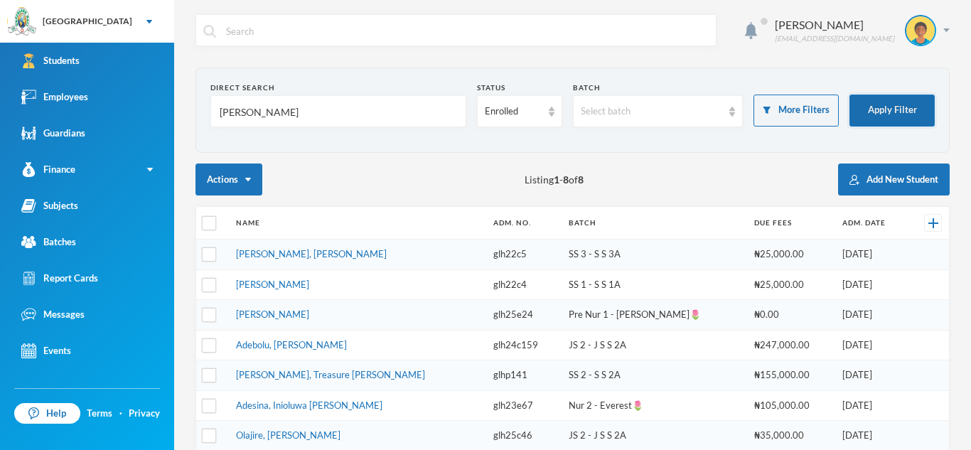
type input "[PERSON_NAME]"
click at [881, 99] on button "Apply Filter" at bounding box center [891, 111] width 85 height 32
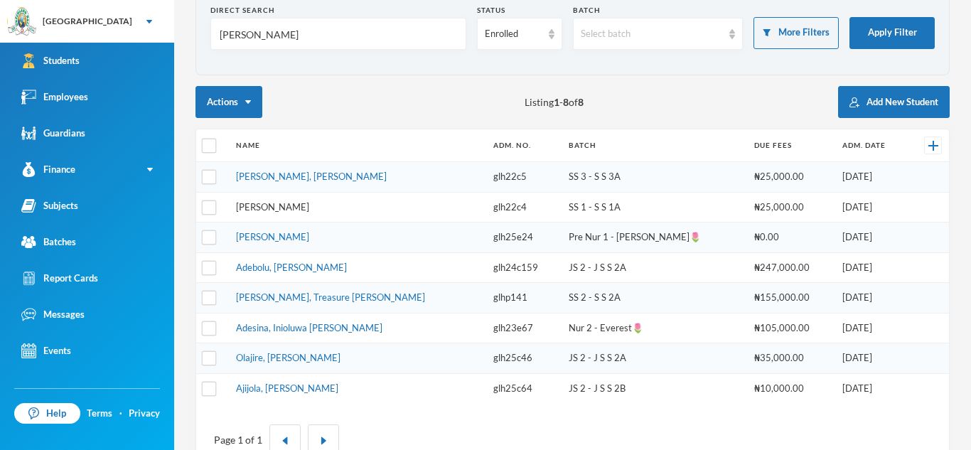
scroll to position [86, 0]
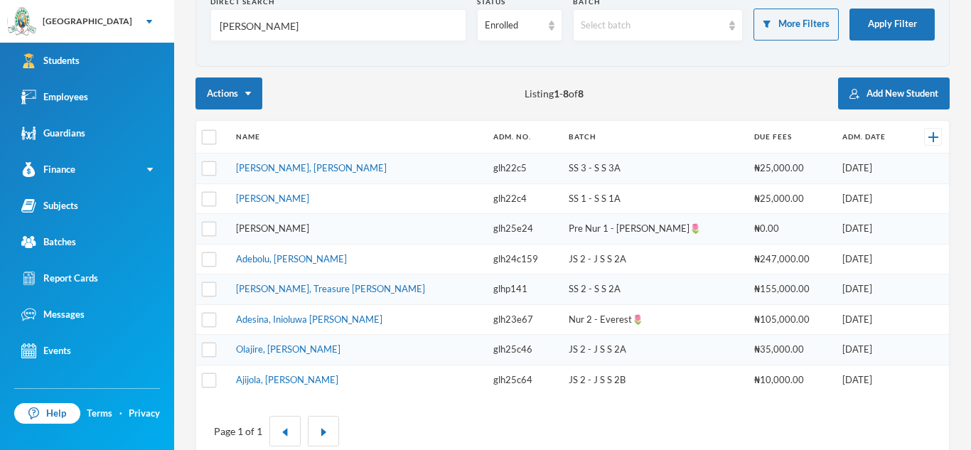
click at [291, 232] on link "[PERSON_NAME]" at bounding box center [272, 227] width 73 height 11
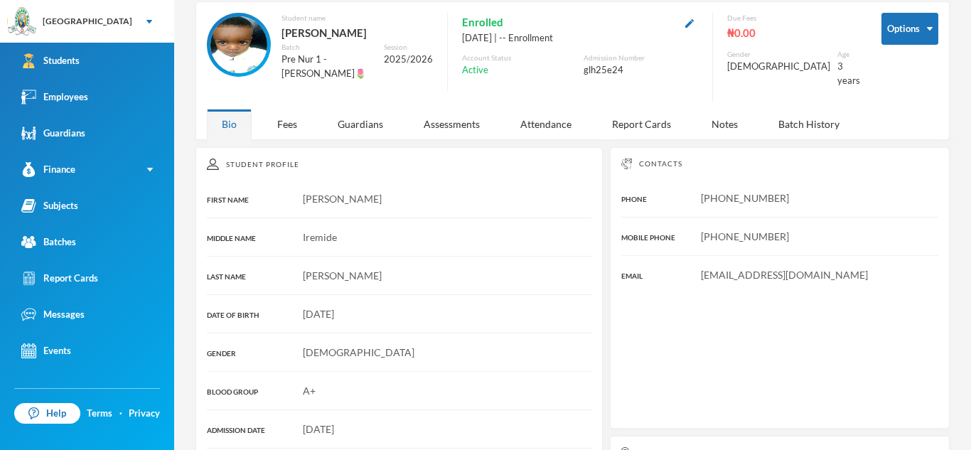
scroll to position [86, 0]
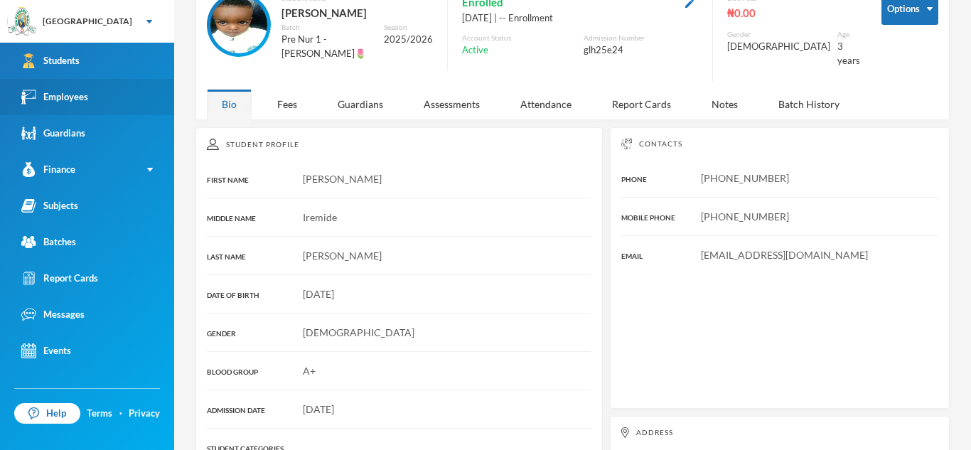
click at [68, 98] on div "Employees" at bounding box center [54, 97] width 67 height 15
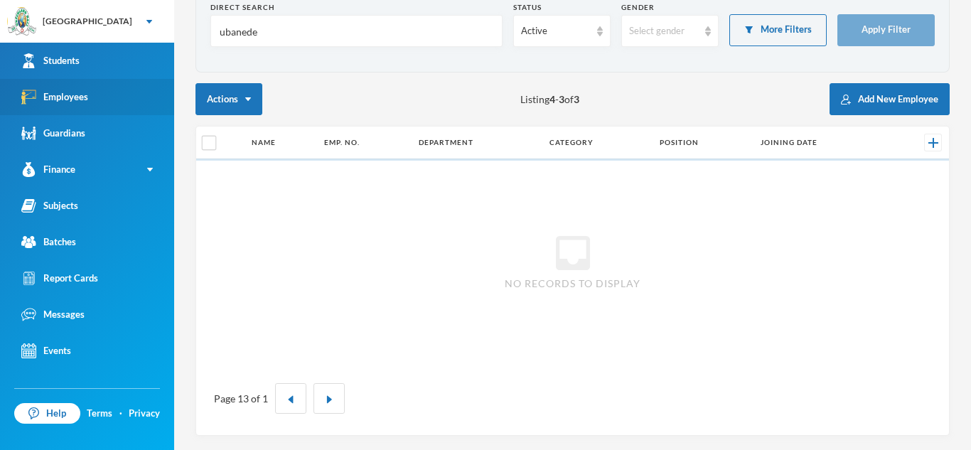
scroll to position [80, 0]
click at [261, 38] on input "ubanede" at bounding box center [356, 32] width 276 height 32
type input "olusesi"
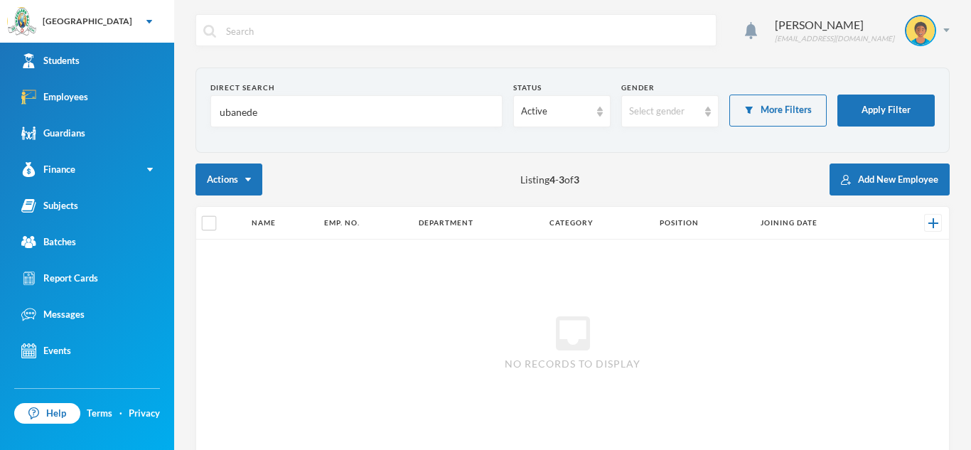
click at [270, 117] on input "ubanede" at bounding box center [356, 112] width 276 height 32
type input "da"
click at [251, 99] on input "da" at bounding box center [356, 112] width 276 height 32
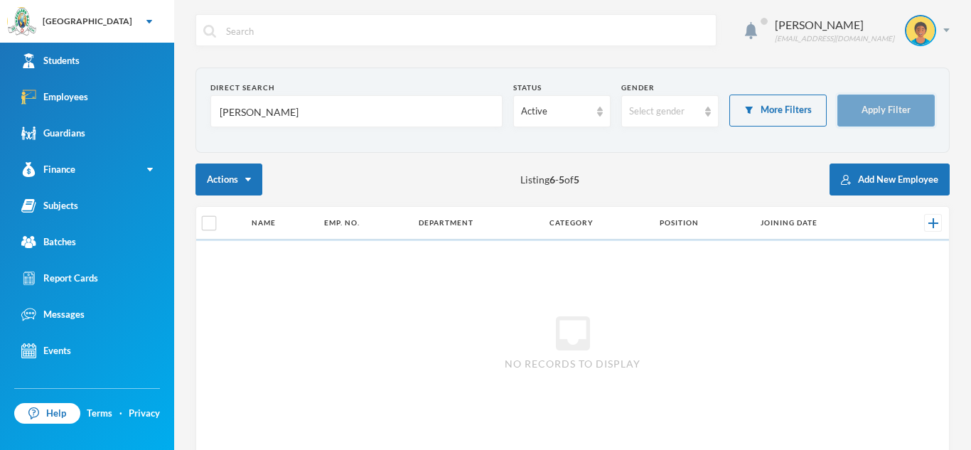
type input "samuel"
click at [882, 107] on button "Apply Filter" at bounding box center [885, 111] width 97 height 32
click at [837, 95] on button "Apply Filter" at bounding box center [885, 111] width 97 height 32
click at [264, 119] on input "samuel" at bounding box center [356, 112] width 276 height 32
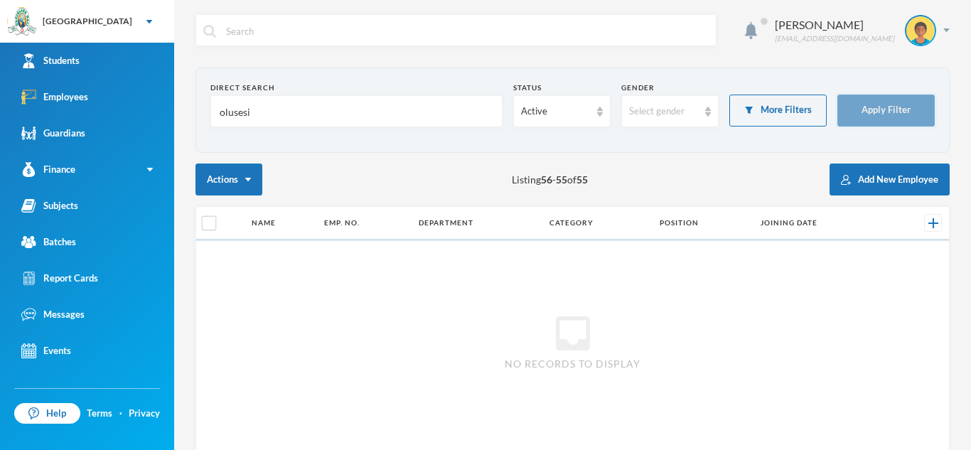
type input "olusesi"
click at [903, 95] on button "Apply Filter" at bounding box center [885, 111] width 97 height 32
click at [861, 102] on button "Apply Filter" at bounding box center [885, 111] width 97 height 32
click at [837, 95] on button "Apply Filter" at bounding box center [885, 111] width 97 height 32
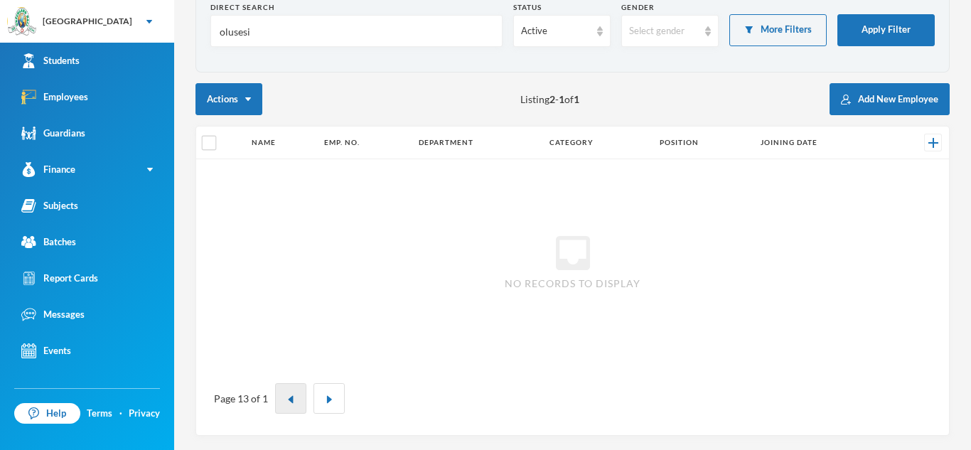
click at [298, 393] on button "button" at bounding box center [290, 398] width 31 height 31
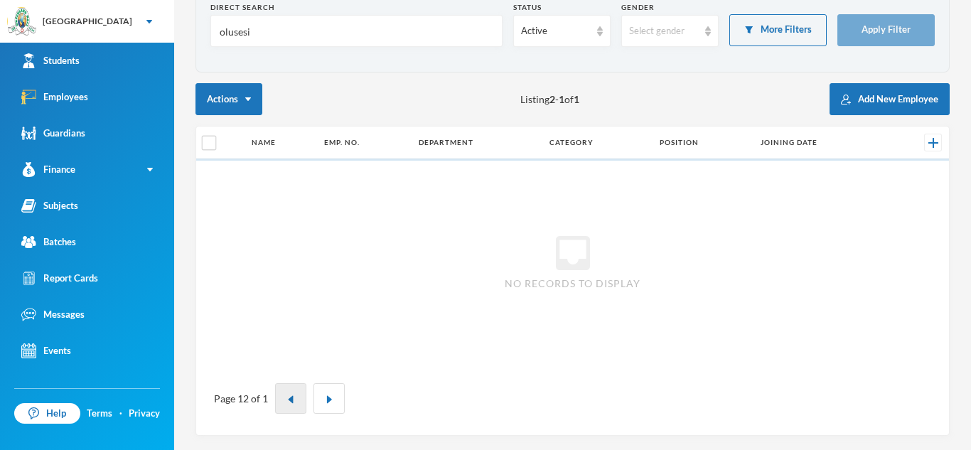
click at [298, 393] on button "button" at bounding box center [290, 398] width 31 height 31
click at [298, 393] on button "button" at bounding box center [284, 398] width 31 height 31
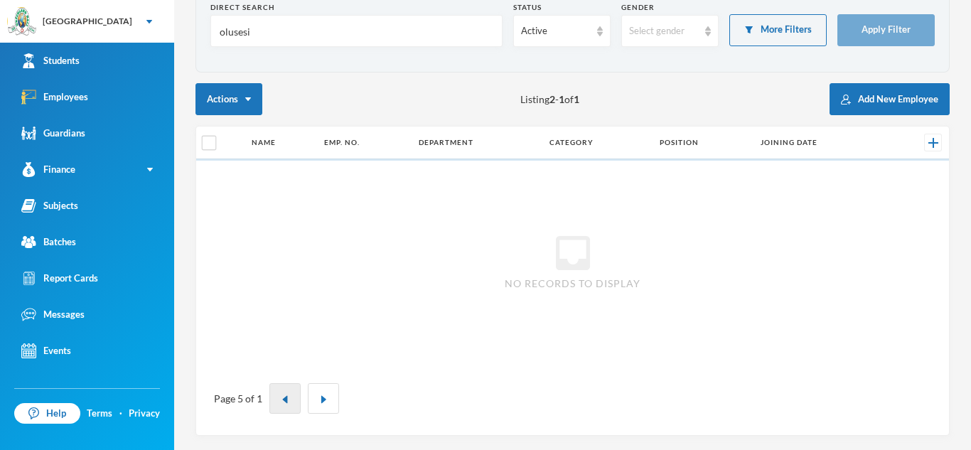
click at [298, 393] on button "button" at bounding box center [284, 398] width 31 height 31
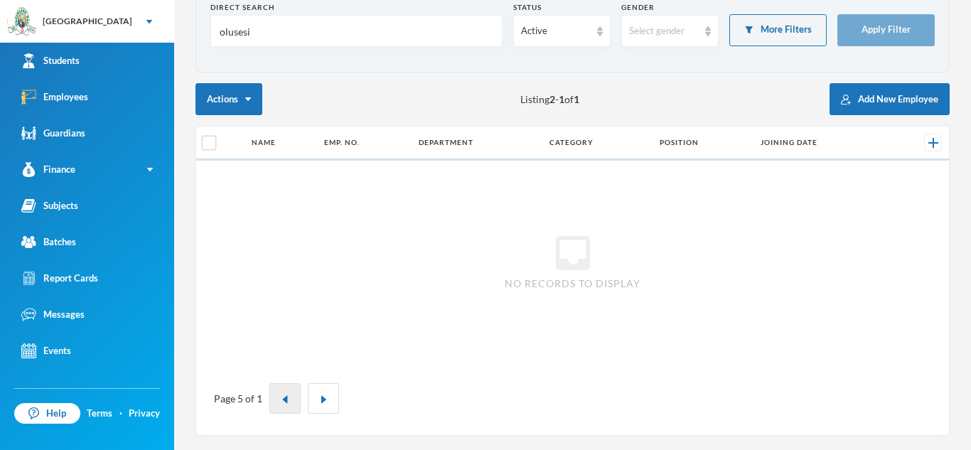
click at [298, 393] on button "button" at bounding box center [284, 398] width 31 height 31
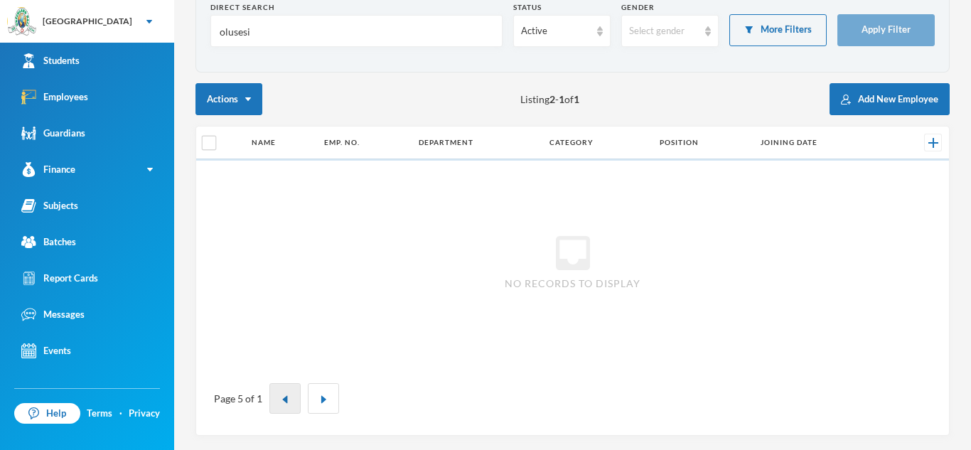
click at [298, 393] on button "button" at bounding box center [284, 398] width 31 height 31
click at [875, 21] on button "Apply Filter" at bounding box center [885, 30] width 97 height 32
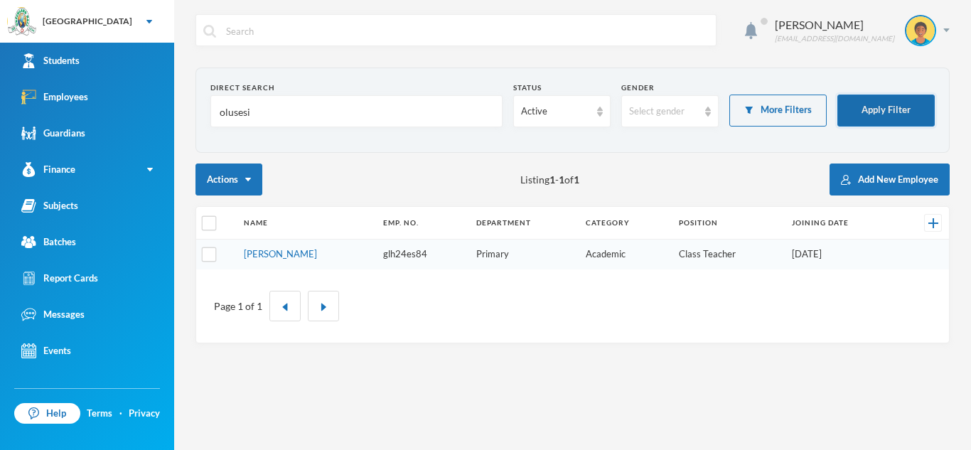
scroll to position [0, 0]
click at [287, 254] on link "Olusesi, Damilola B." at bounding box center [280, 253] width 73 height 11
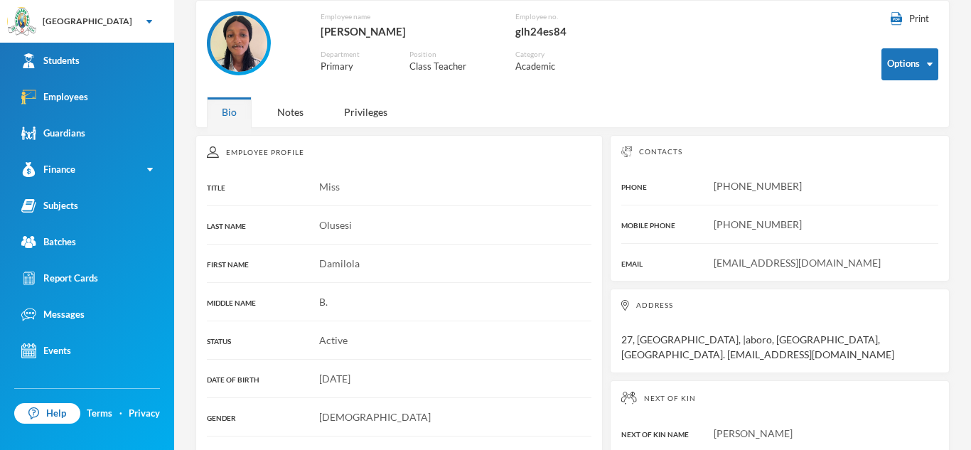
scroll to position [71, 0]
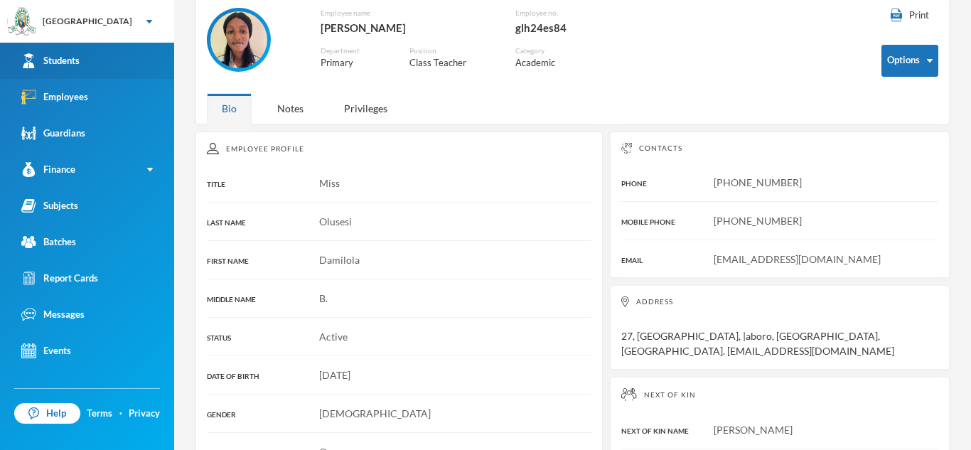
click at [77, 52] on link "Students" at bounding box center [87, 61] width 174 height 36
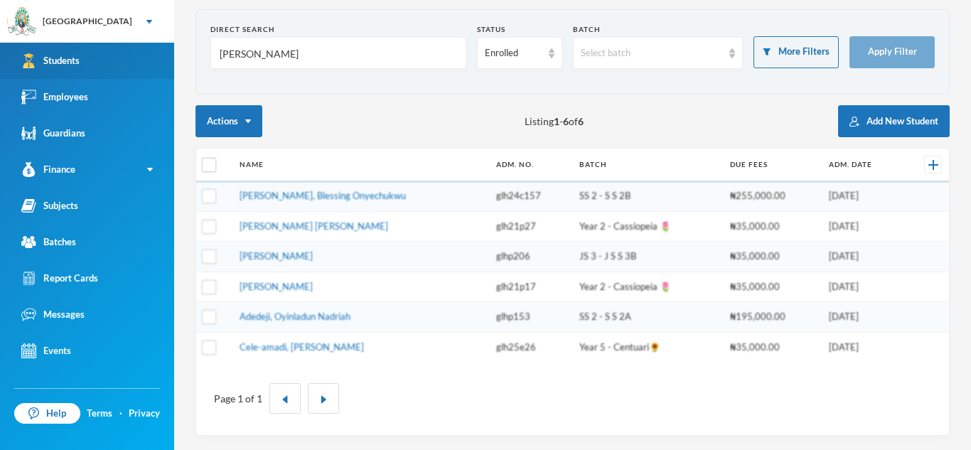
scroll to position [58, 0]
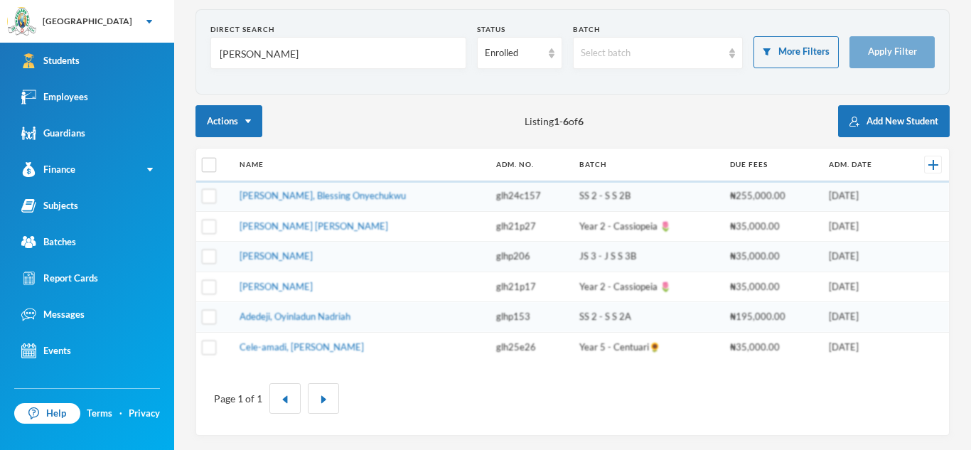
click at [263, 58] on input "[PERSON_NAME]" at bounding box center [338, 54] width 240 height 32
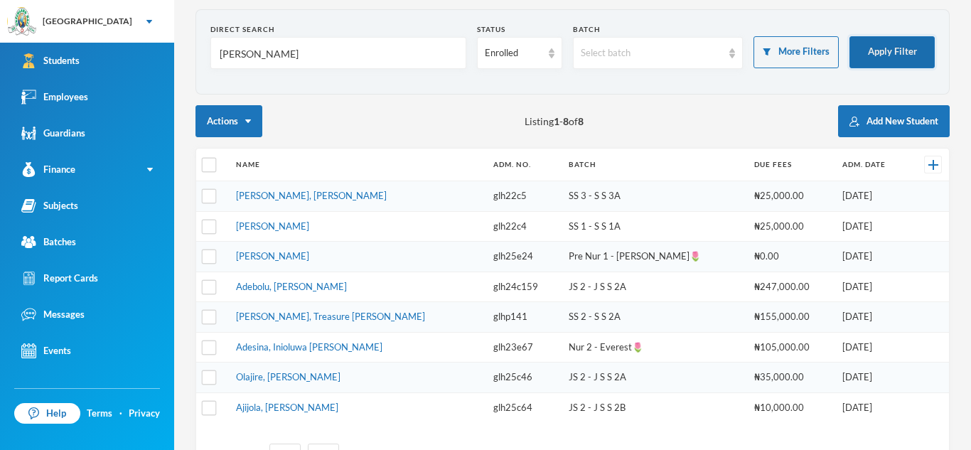
type input "samuel"
click at [905, 55] on button "Apply Filter" at bounding box center [891, 52] width 85 height 32
click at [309, 257] on link "[PERSON_NAME]" at bounding box center [272, 255] width 73 height 11
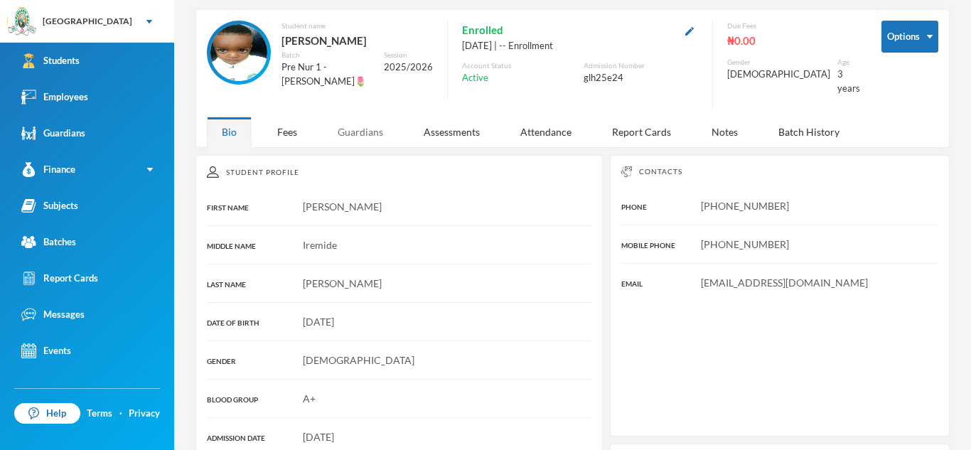
click at [366, 126] on div "Guardians" at bounding box center [360, 132] width 75 height 31
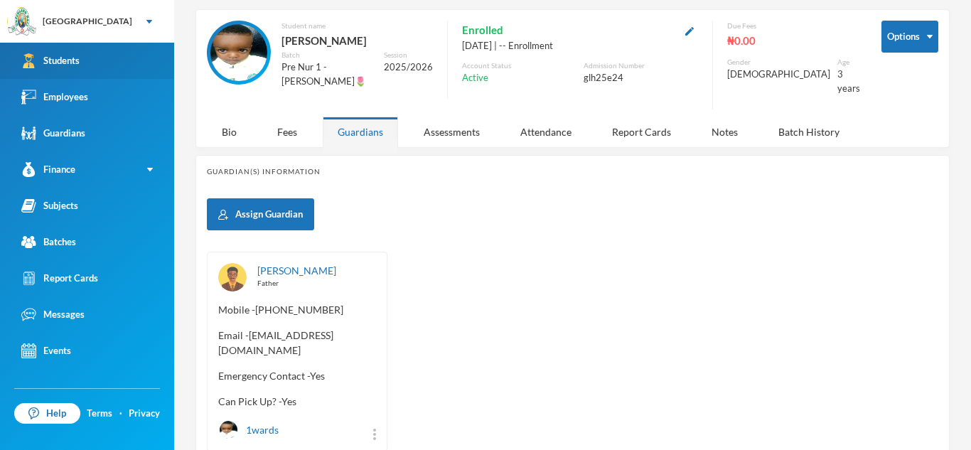
click at [73, 60] on div "Students" at bounding box center [50, 60] width 58 height 15
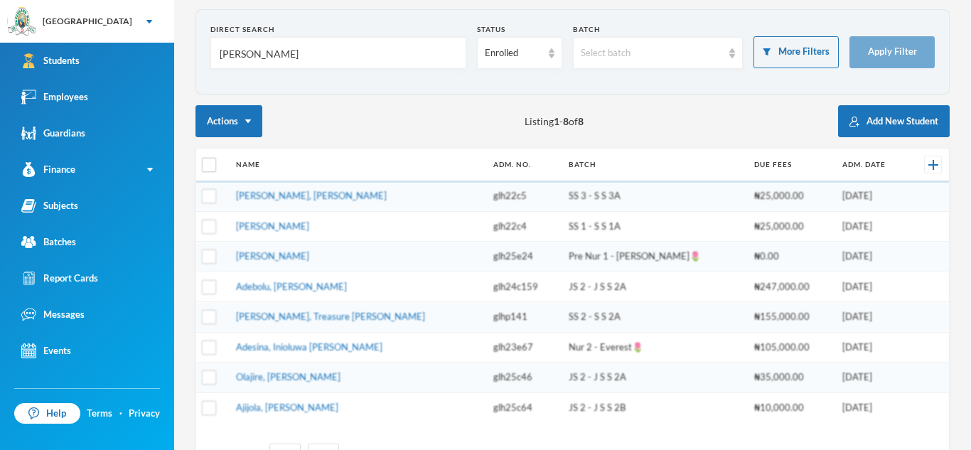
click at [258, 53] on input "samuel" at bounding box center [338, 54] width 240 height 32
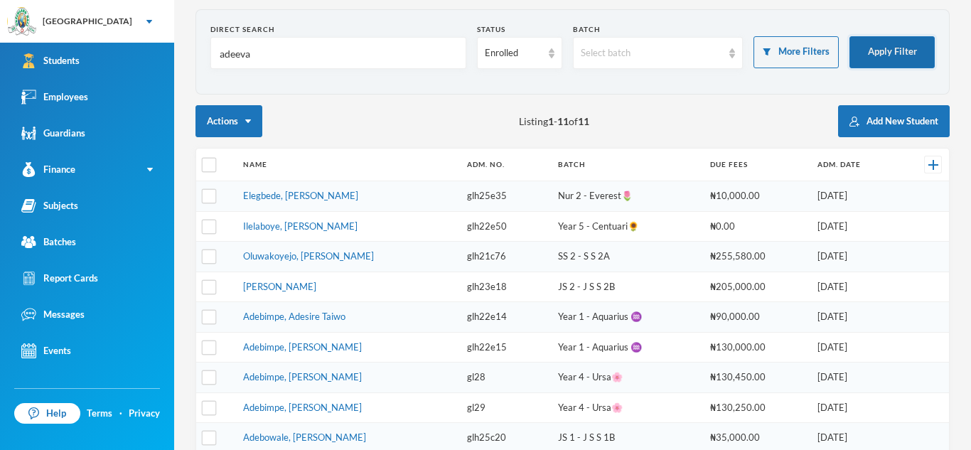
type input "adeeva"
click at [899, 42] on button "Apply Filter" at bounding box center [891, 52] width 85 height 32
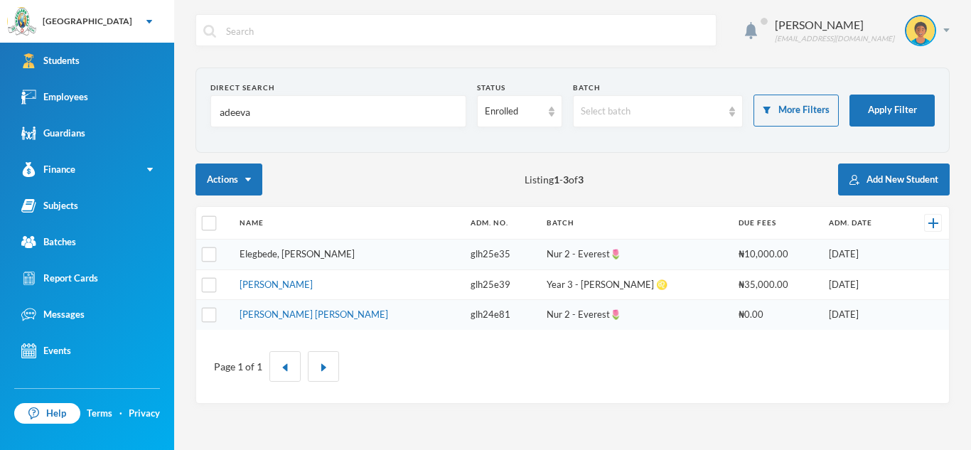
click at [334, 251] on link "Elegbede, Adeeva Romola" at bounding box center [297, 253] width 115 height 11
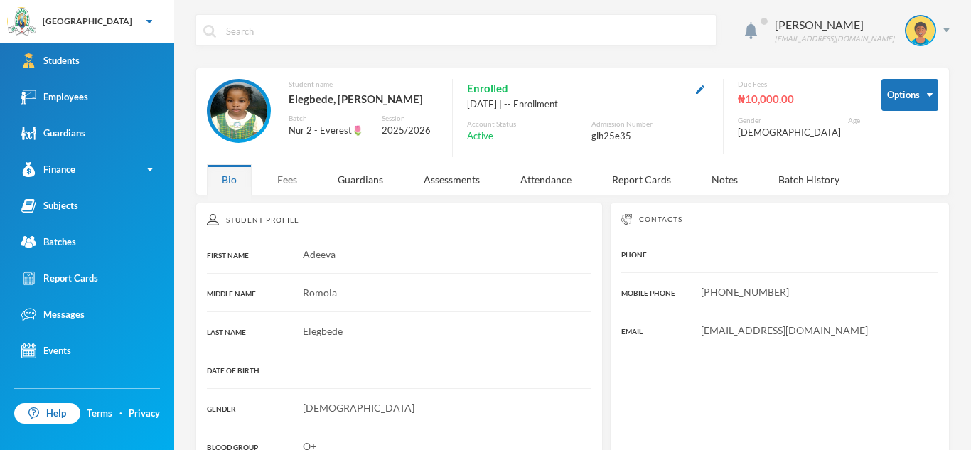
click at [290, 185] on div "Fees" at bounding box center [287, 179] width 50 height 31
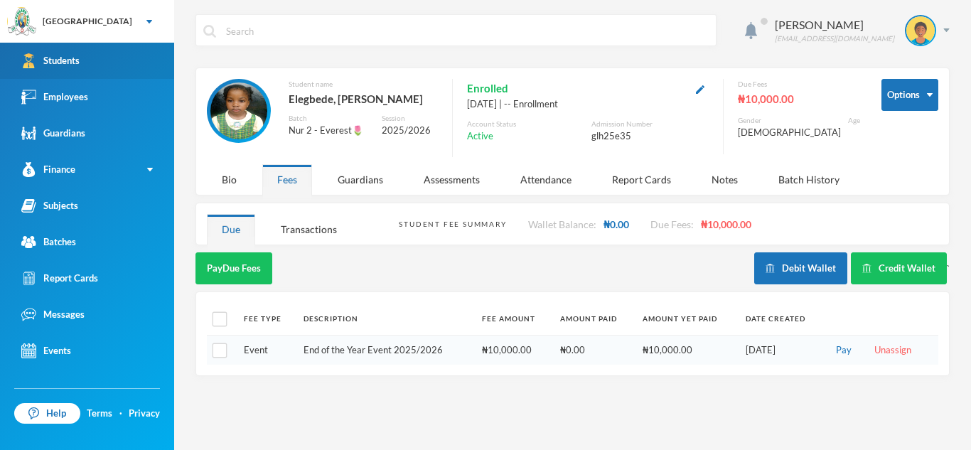
click at [149, 63] on link "Students" at bounding box center [87, 61] width 174 height 36
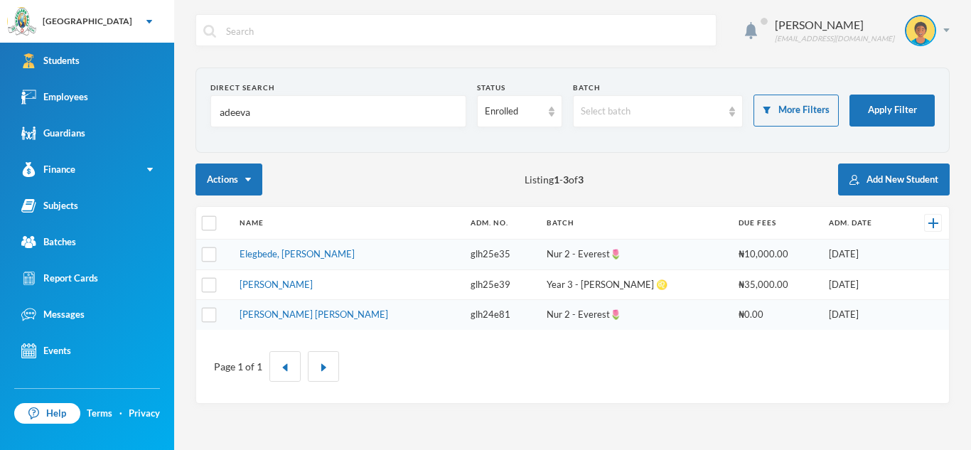
click at [260, 31] on input "text" at bounding box center [467, 31] width 484 height 32
click at [269, 111] on input "adeeva" at bounding box center [338, 112] width 240 height 32
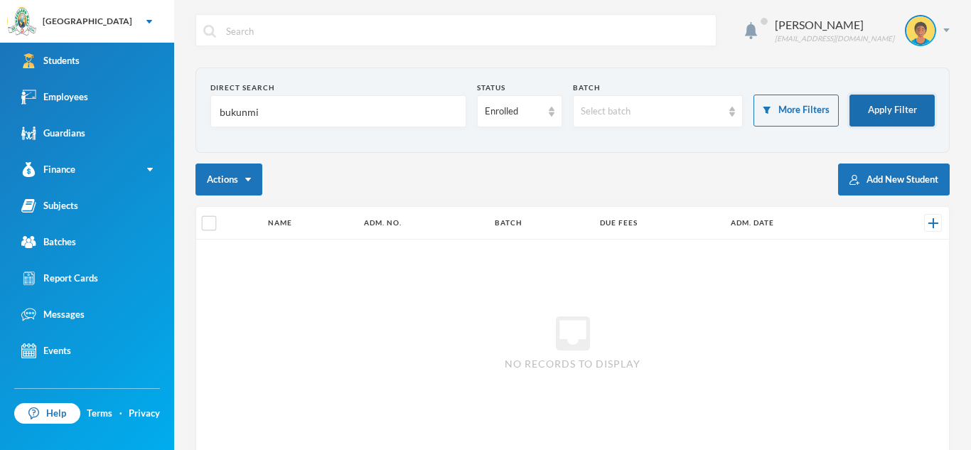
type input "bukunmi"
click at [877, 103] on button "Apply Filter" at bounding box center [891, 111] width 85 height 32
click at [269, 112] on input "bukunmi" at bounding box center [338, 112] width 240 height 32
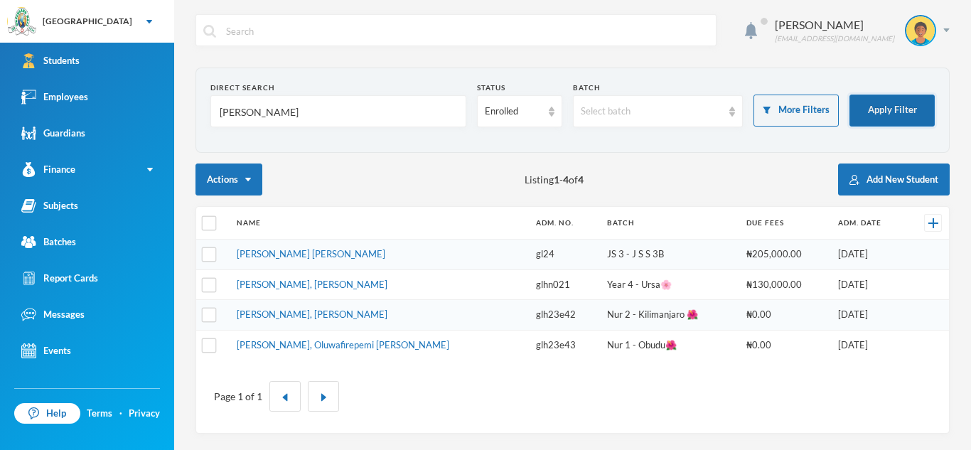
type input "adekoya"
click at [910, 112] on button "Apply Filter" at bounding box center [891, 111] width 85 height 32
click at [887, 100] on button "Apply Filter" at bounding box center [891, 111] width 85 height 32
click at [289, 307] on td "Adekoya, Oluwabukunmi Hephzibah" at bounding box center [379, 315] width 299 height 31
click at [293, 317] on link "Adekoya, Oluwabukunmi Hephzibah" at bounding box center [312, 313] width 151 height 11
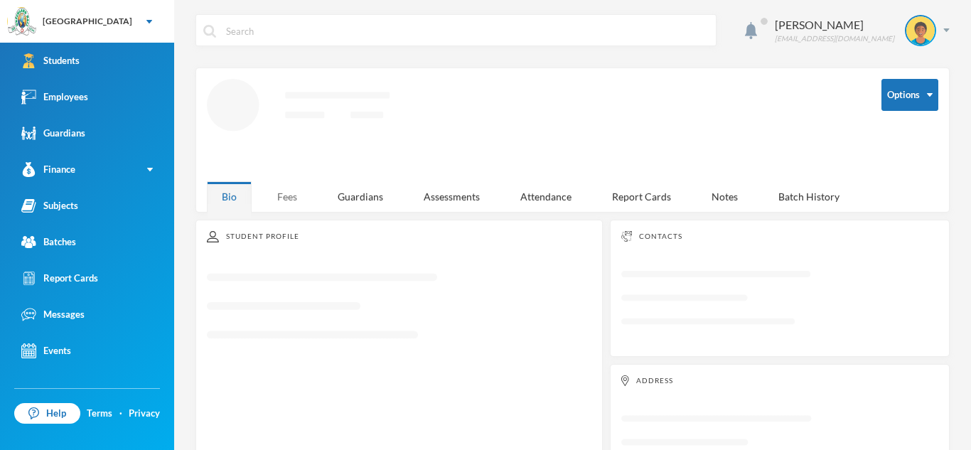
click at [288, 204] on div "Fees" at bounding box center [287, 196] width 50 height 31
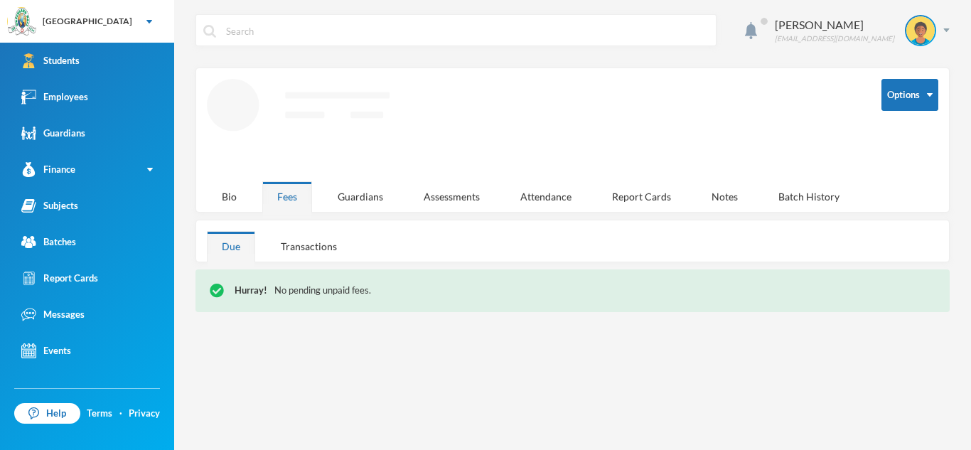
click at [304, 185] on div "Fees" at bounding box center [287, 196] width 50 height 31
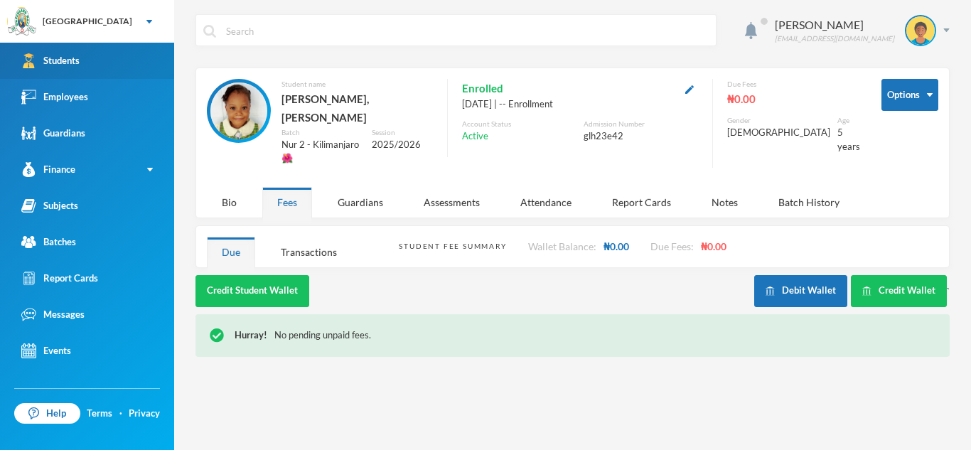
click at [65, 65] on div "Students" at bounding box center [50, 60] width 58 height 15
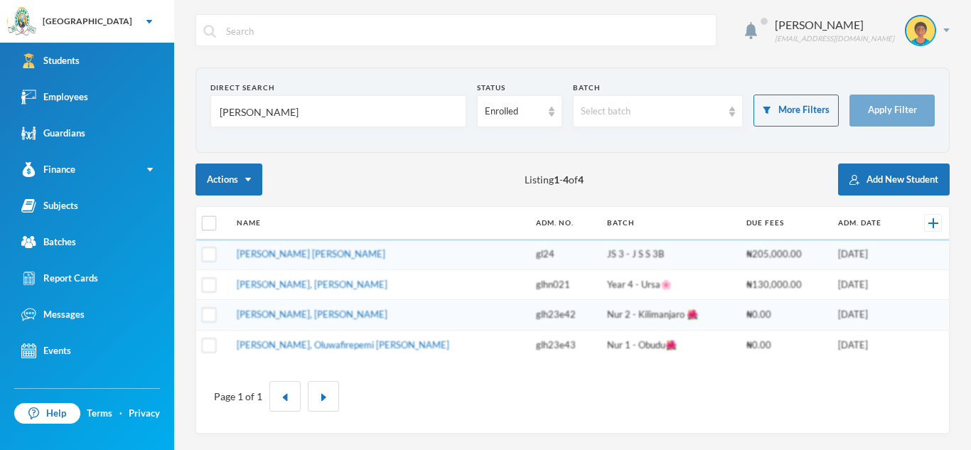
click at [283, 107] on input "adekoya" at bounding box center [338, 112] width 240 height 32
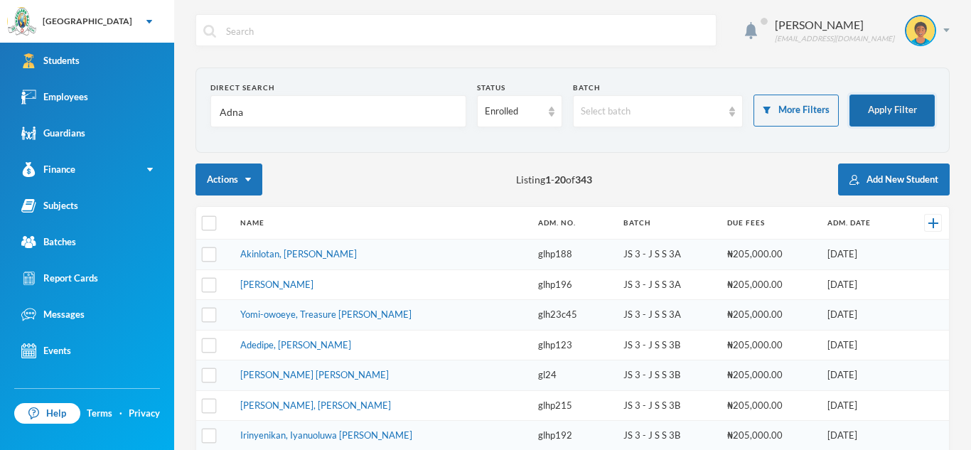
type input "Adna"
click at [869, 109] on button "Apply Filter" at bounding box center [891, 111] width 85 height 32
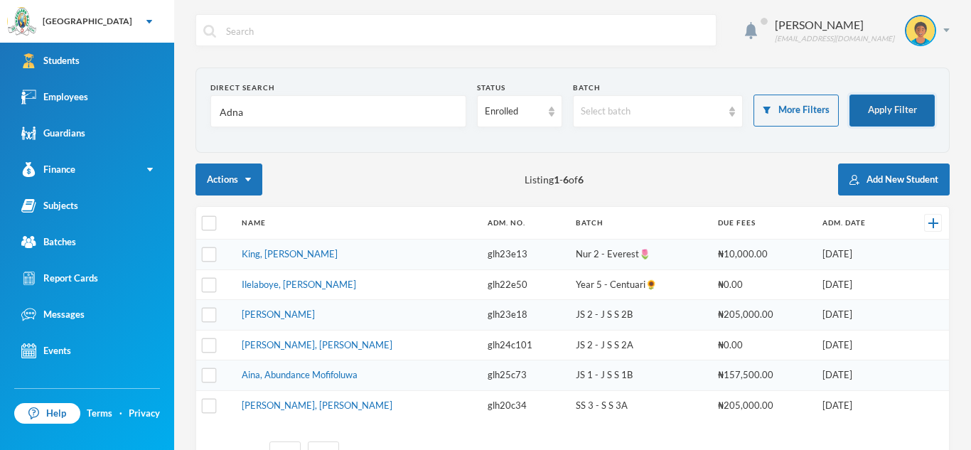
click at [869, 109] on button "Apply Filter" at bounding box center [891, 111] width 85 height 32
click at [298, 249] on link "King, Tirayo Adnan" at bounding box center [290, 253] width 96 height 11
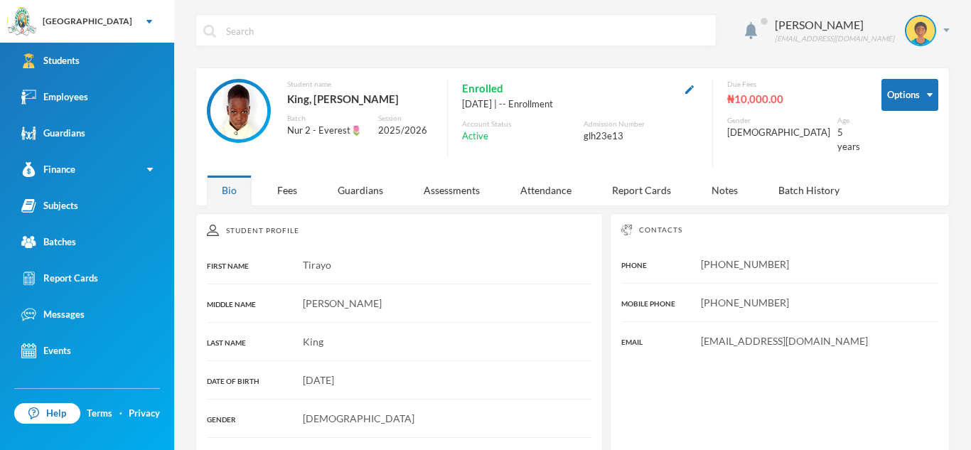
click at [281, 199] on div "Asaolu Omonike omonike.asaolu@greenlandhall.org Options Student name King, Tira…" at bounding box center [572, 225] width 797 height 450
click at [284, 180] on div "Fees" at bounding box center [287, 190] width 50 height 31
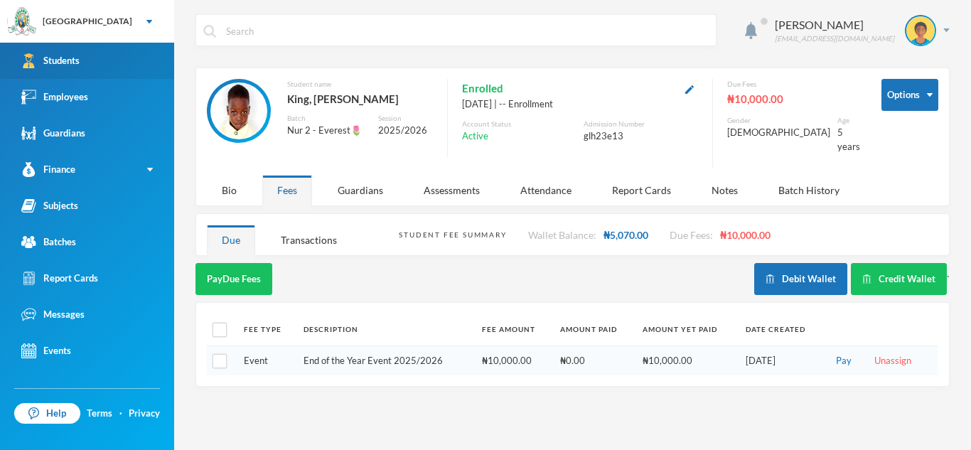
click at [96, 53] on link "Students" at bounding box center [87, 61] width 174 height 36
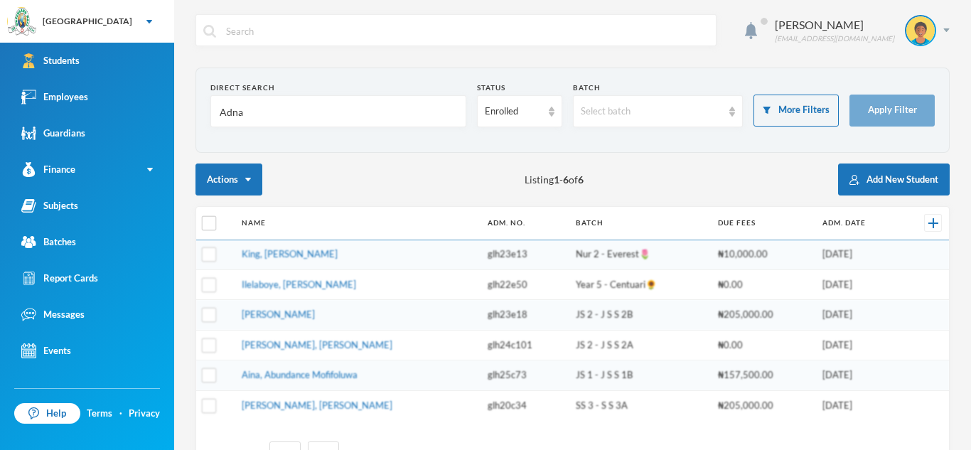
click at [254, 96] on input "Adna" at bounding box center [338, 112] width 240 height 32
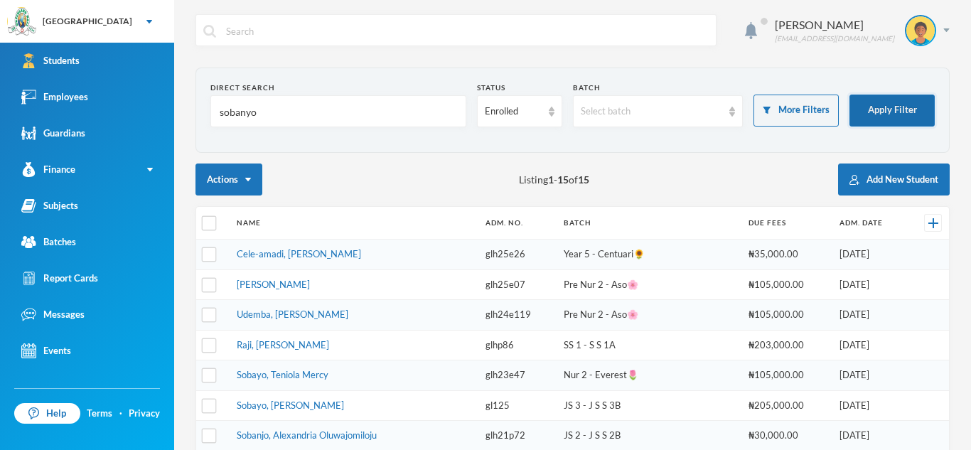
type input "sobanyo"
click at [886, 105] on button "Apply Filter" at bounding box center [891, 111] width 85 height 32
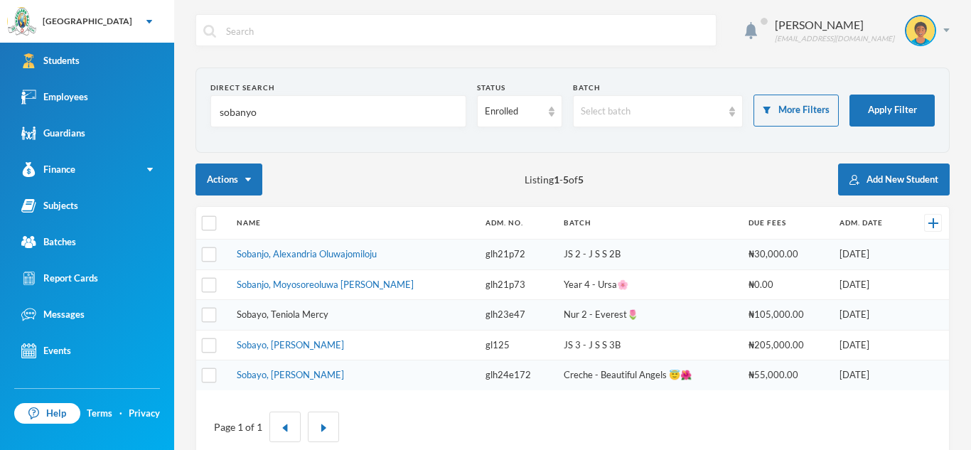
click at [255, 316] on link "Sobayo, Teniola Mercy" at bounding box center [283, 313] width 92 height 11
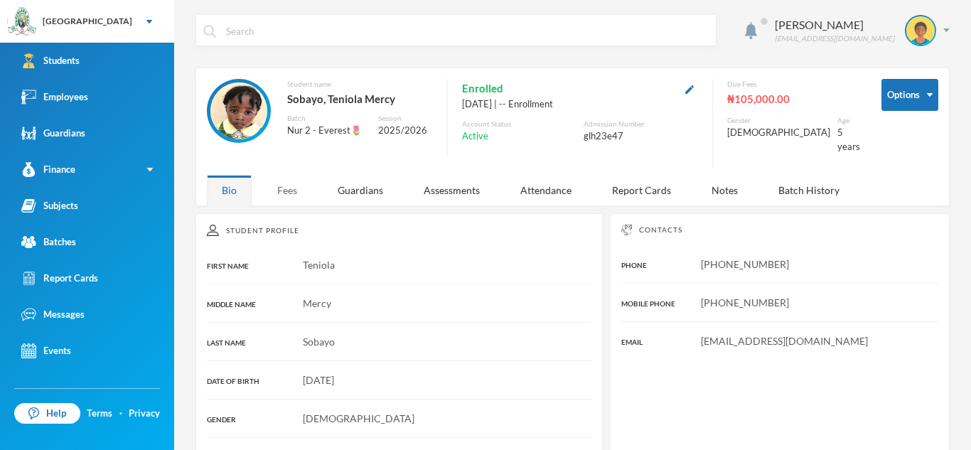
click at [278, 175] on div "Fees" at bounding box center [287, 190] width 50 height 31
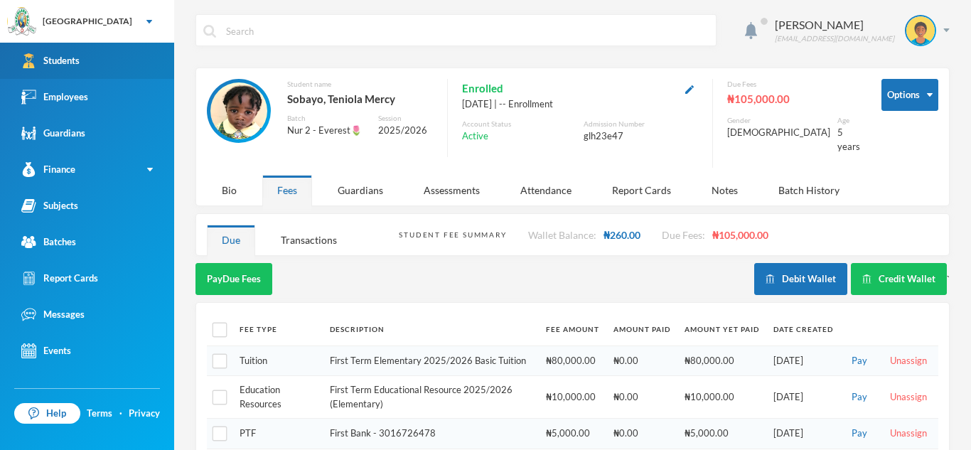
click at [100, 48] on link "Students" at bounding box center [87, 61] width 174 height 36
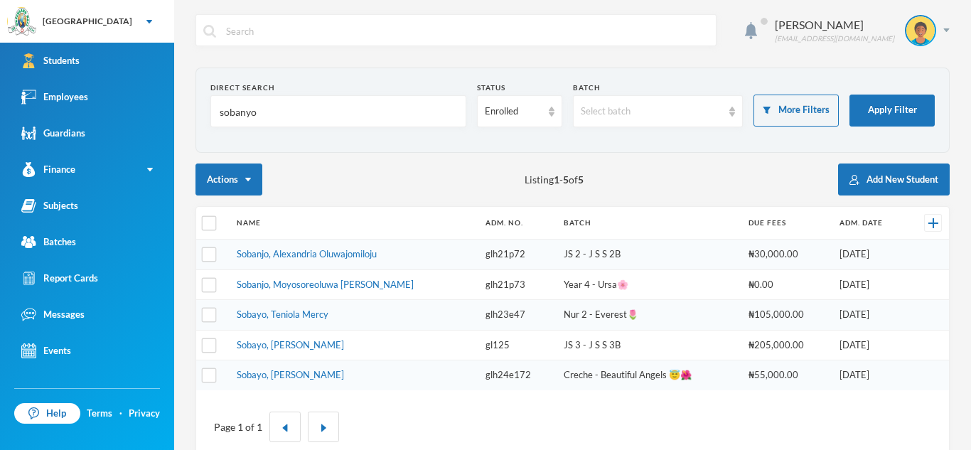
click at [247, 112] on input "sobanyo" at bounding box center [338, 112] width 240 height 32
click at [262, 116] on input "sobanyo" at bounding box center [338, 112] width 240 height 32
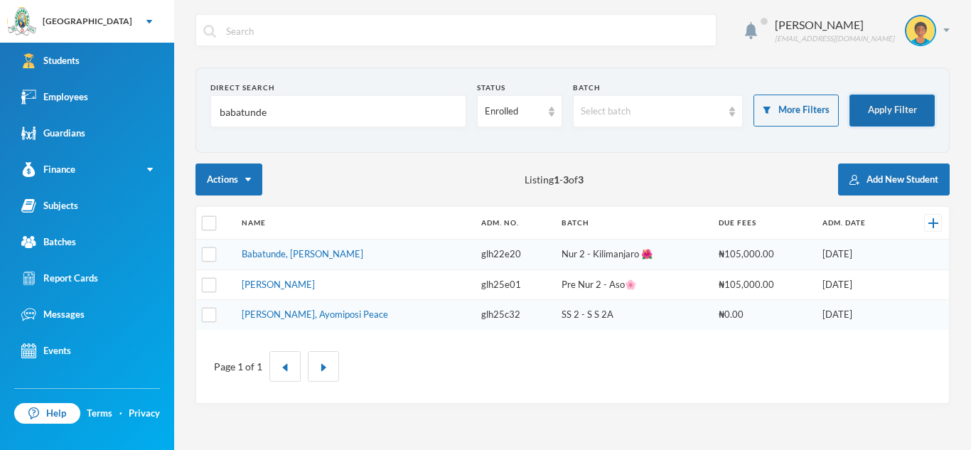
type input "babatunde"
click at [876, 107] on button "Apply Filter" at bounding box center [891, 111] width 85 height 32
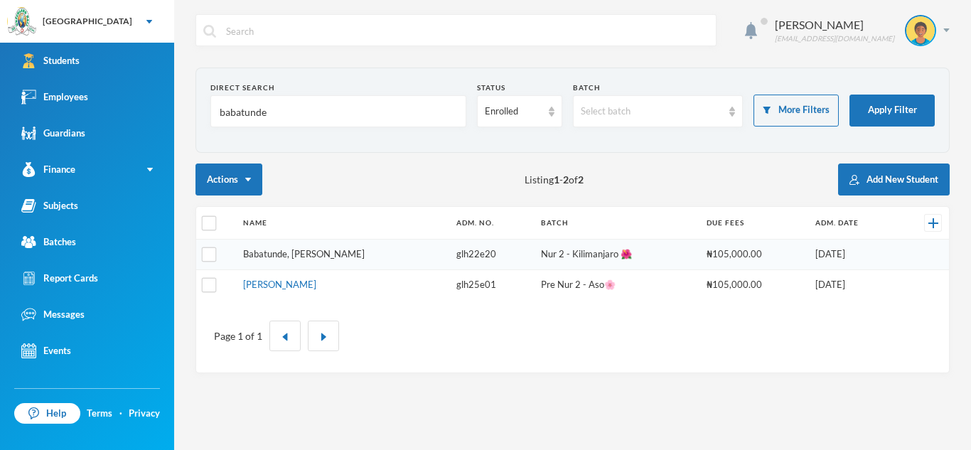
click at [344, 254] on link "Babatunde, [PERSON_NAME]" at bounding box center [304, 253] width 122 height 11
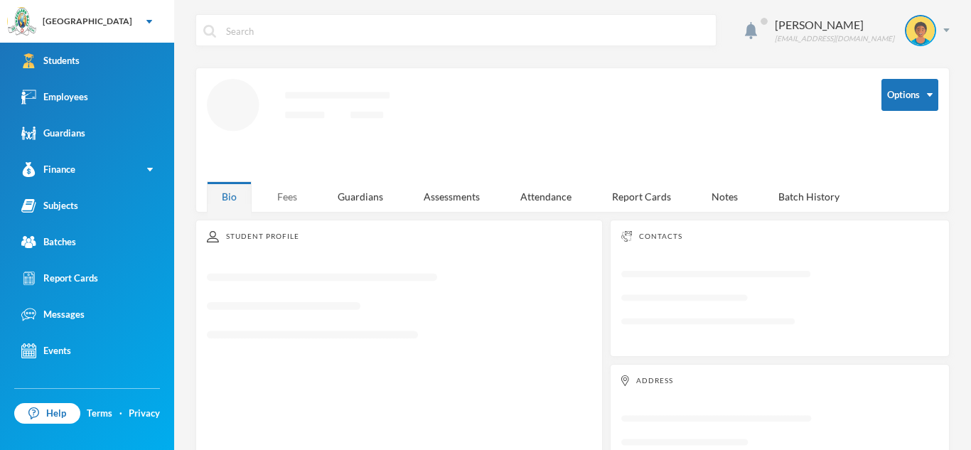
click at [278, 197] on div "Fees" at bounding box center [287, 196] width 50 height 31
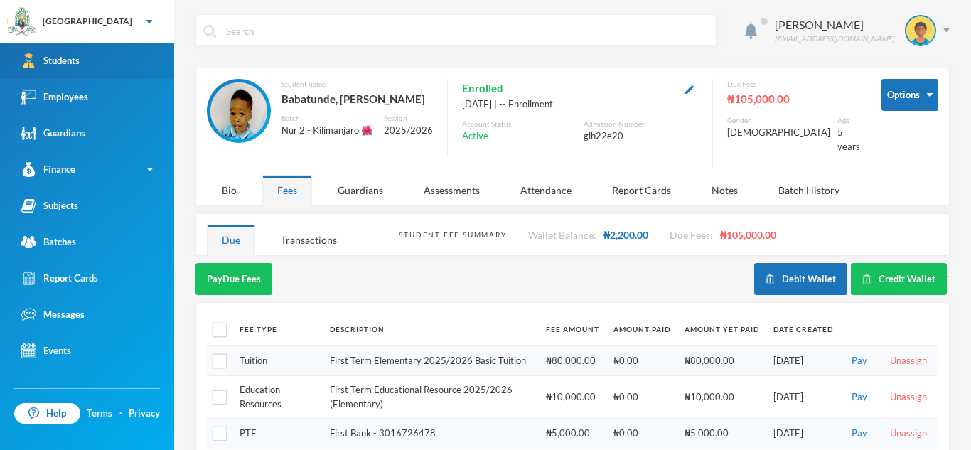
click at [82, 53] on link "Students" at bounding box center [87, 61] width 174 height 36
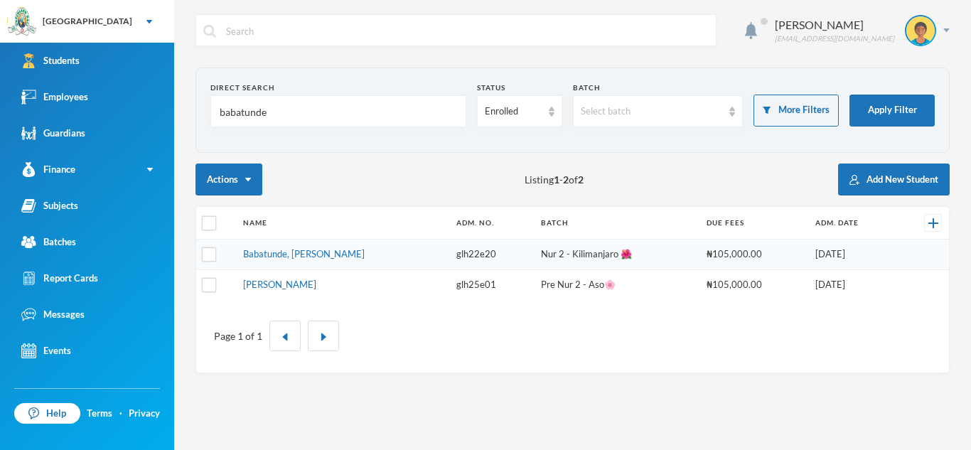
click at [267, 112] on input "babatunde" at bounding box center [338, 112] width 240 height 32
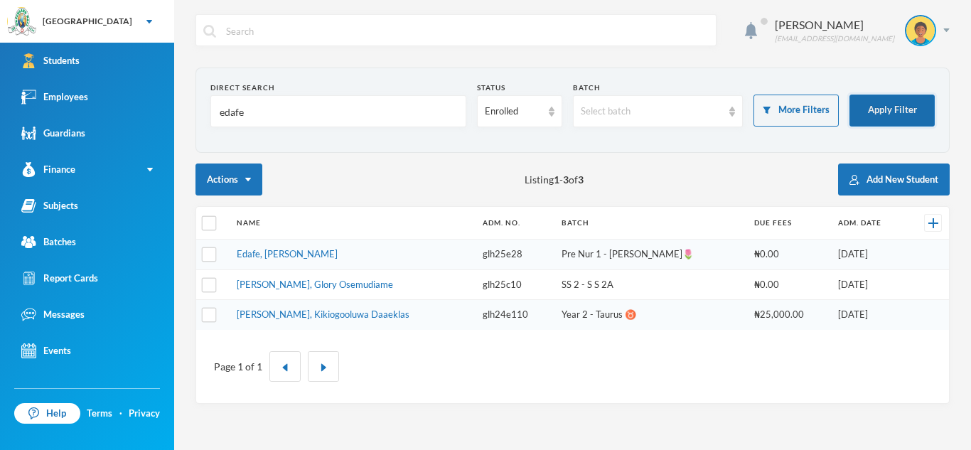
type input "edafe"
click at [870, 104] on button "Apply Filter" at bounding box center [891, 111] width 85 height 32
click at [313, 253] on link "Edafe, Asher Efemena" at bounding box center [287, 253] width 101 height 11
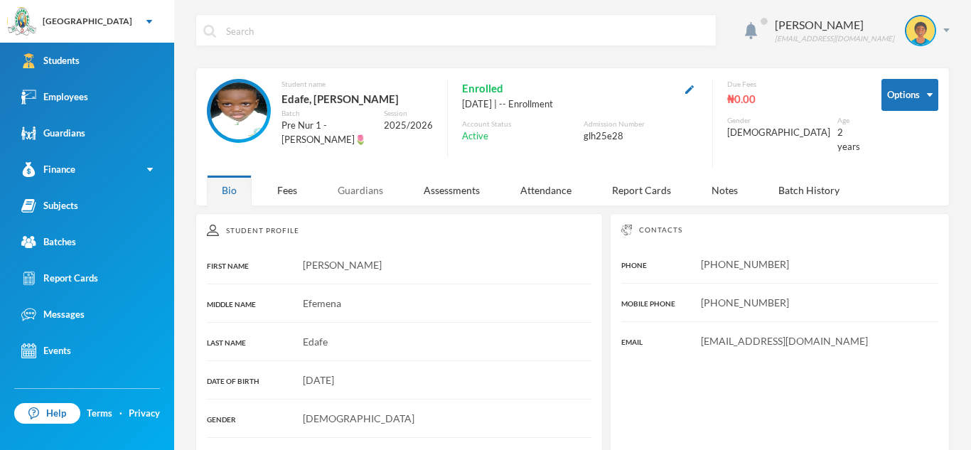
click at [353, 176] on div "Guardians" at bounding box center [360, 190] width 75 height 31
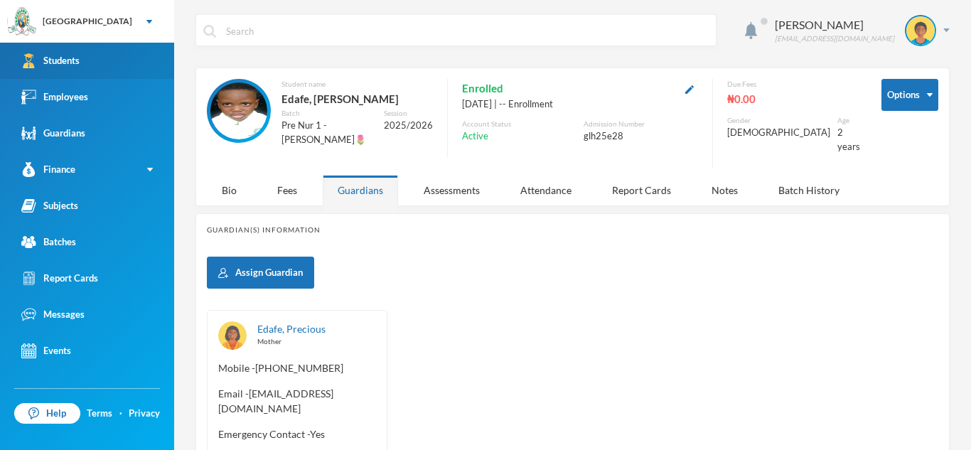
click at [107, 54] on link "Students" at bounding box center [87, 61] width 174 height 36
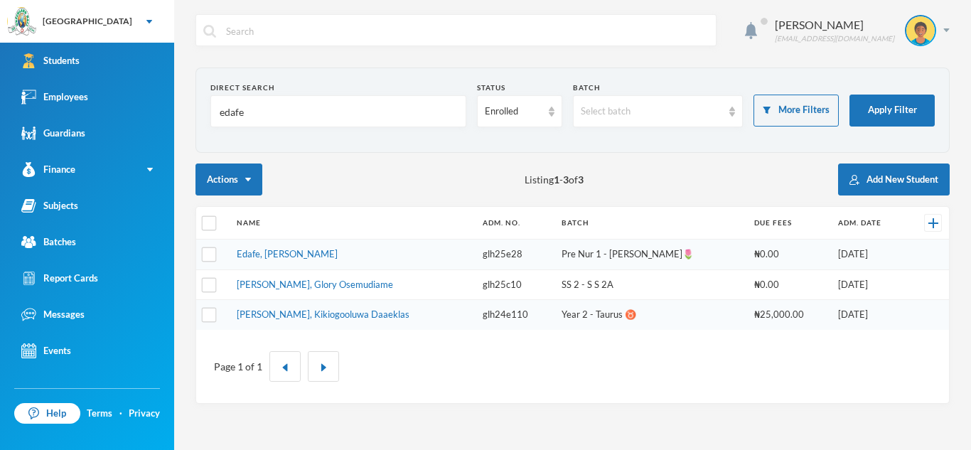
click at [264, 112] on input "edafe" at bounding box center [338, 112] width 240 height 32
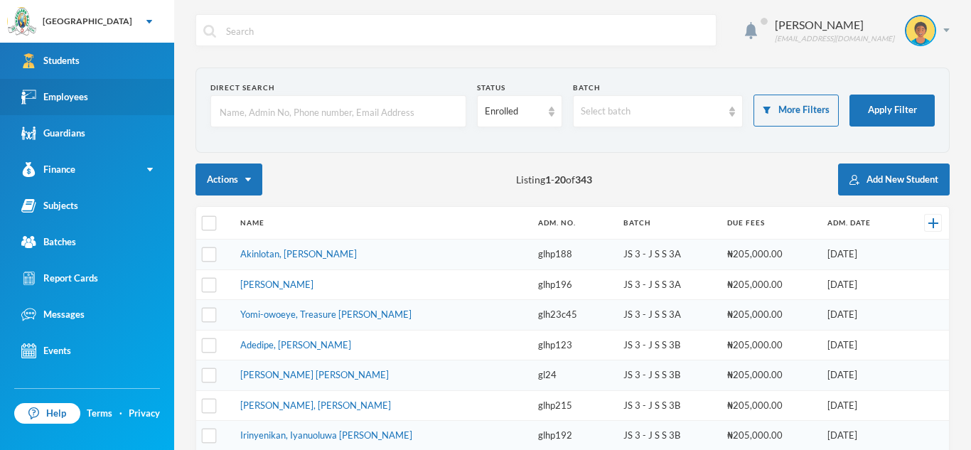
click at [107, 101] on link "Employees" at bounding box center [87, 97] width 174 height 36
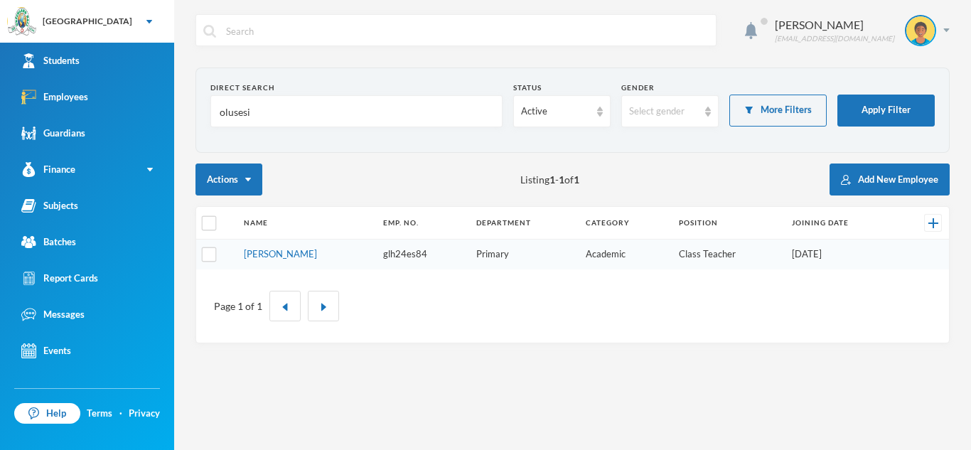
click at [289, 115] on input "olusesi" at bounding box center [356, 112] width 276 height 32
type input "olumide"
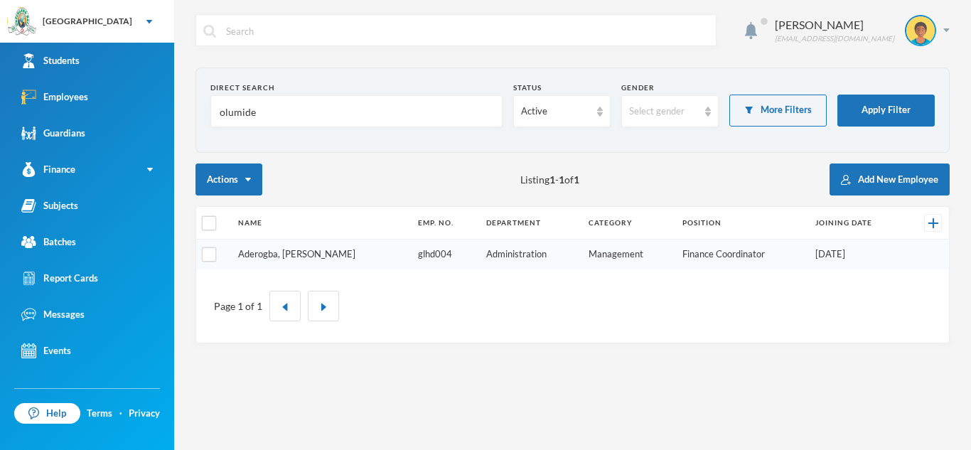
click at [286, 256] on link "Aderogba, Olumide T." at bounding box center [296, 253] width 117 height 11
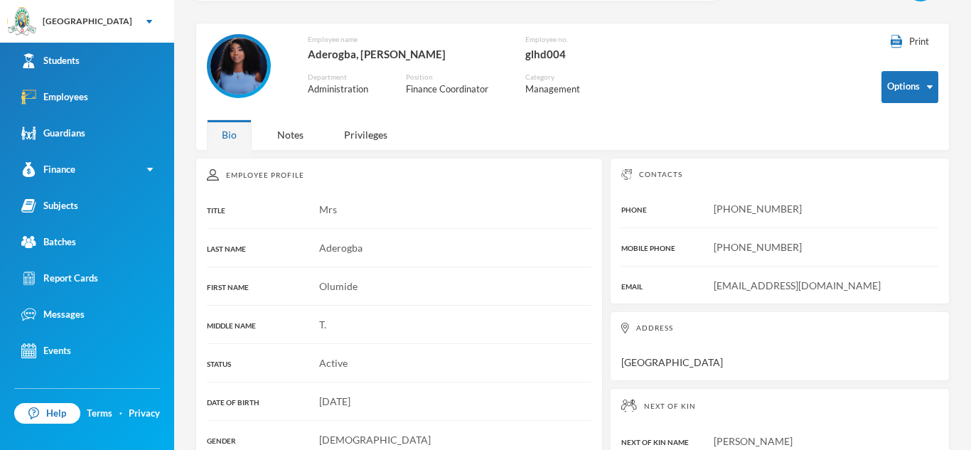
scroll to position [43, 0]
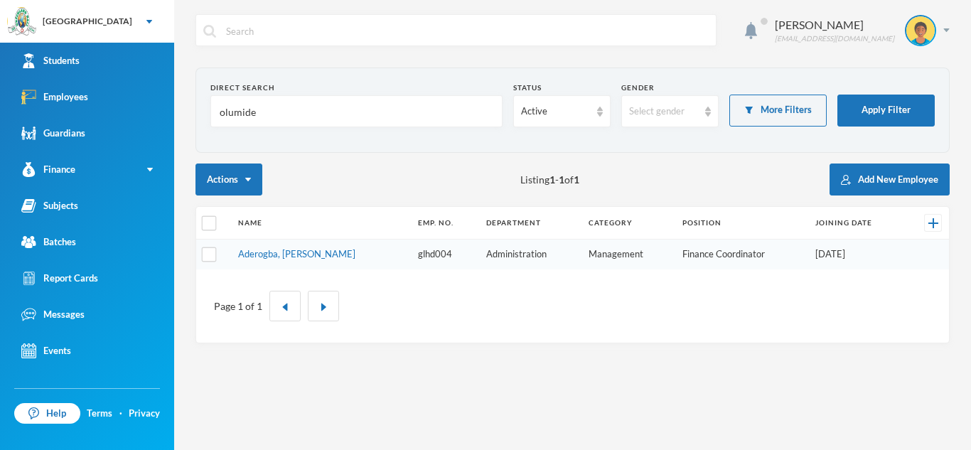
click at [274, 117] on input "olumide" at bounding box center [356, 112] width 276 height 32
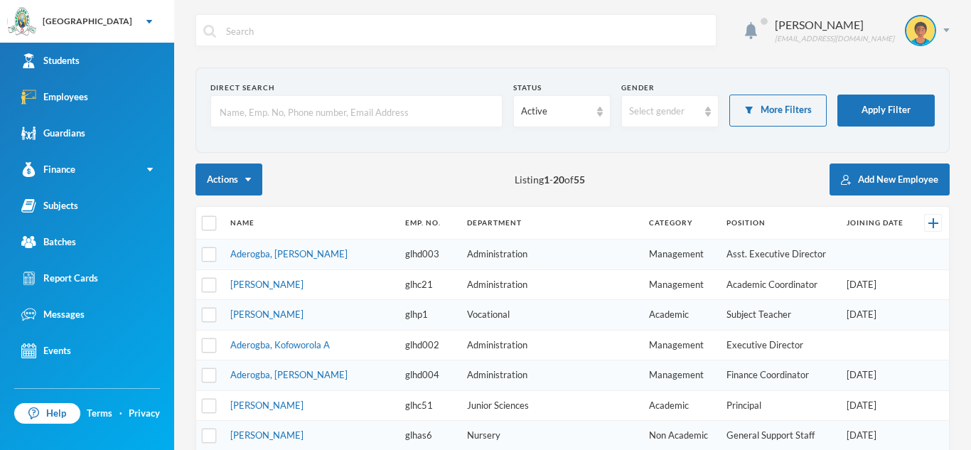
click at [261, 119] on input "text" at bounding box center [356, 112] width 276 height 32
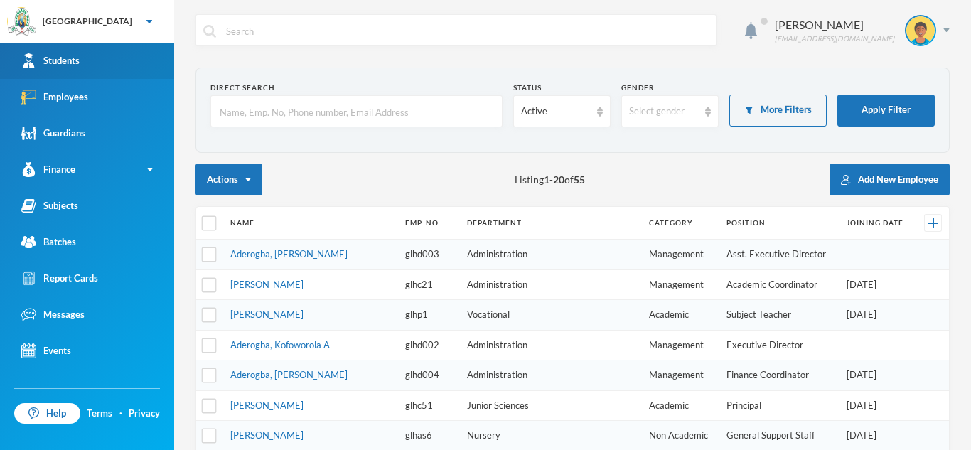
click at [70, 51] on link "Students" at bounding box center [87, 61] width 174 height 36
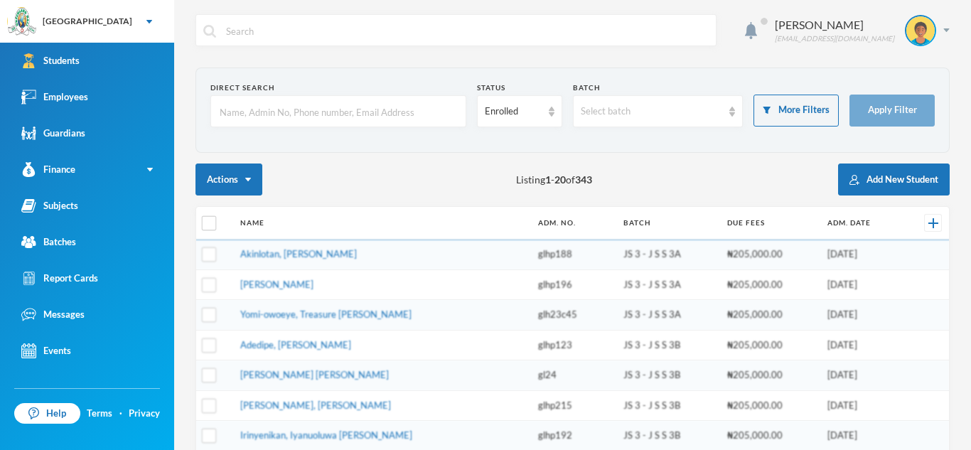
click at [244, 112] on input "text" at bounding box center [338, 112] width 240 height 32
type input "ol"
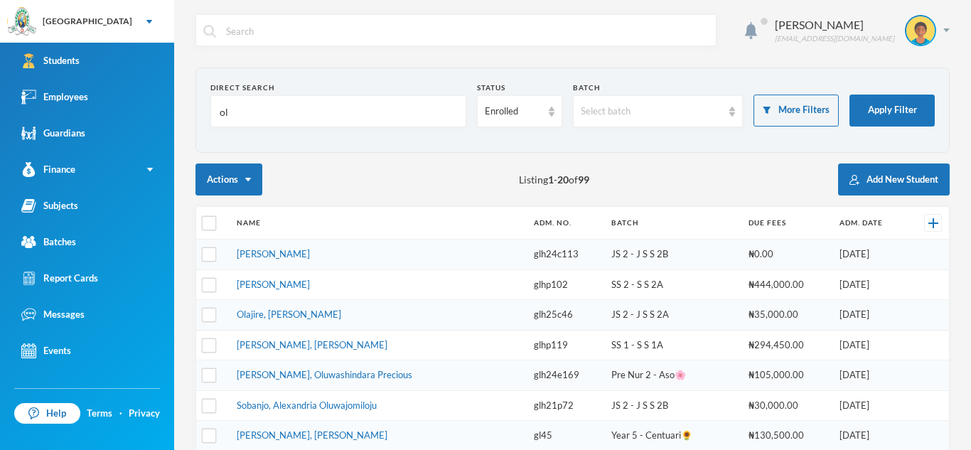
click at [259, 109] on input "ol" at bounding box center [338, 112] width 240 height 32
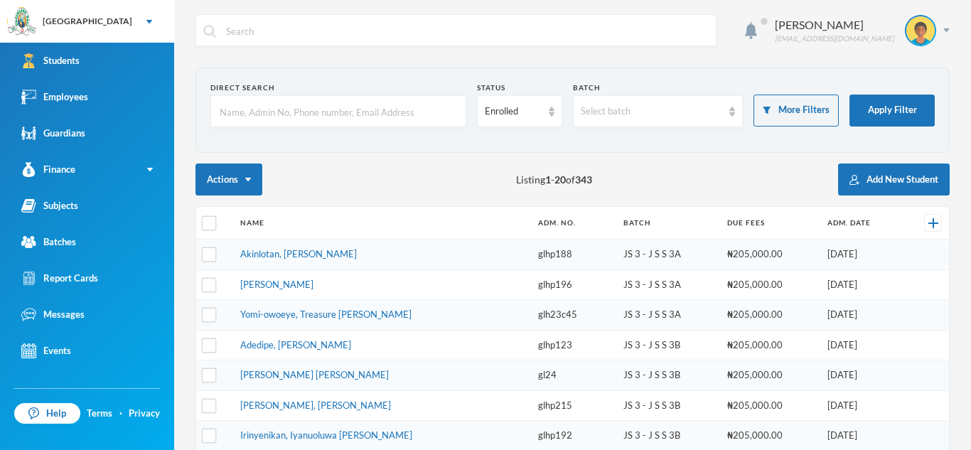
click at [264, 114] on input "text" at bounding box center [338, 112] width 240 height 32
click at [255, 114] on input "text" at bounding box center [338, 112] width 240 height 32
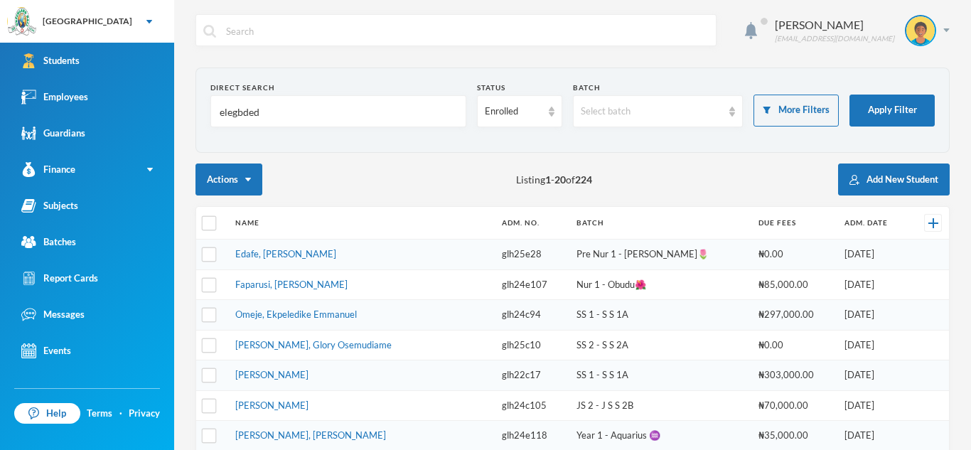
click at [265, 114] on input "elegbded" at bounding box center [338, 112] width 240 height 32
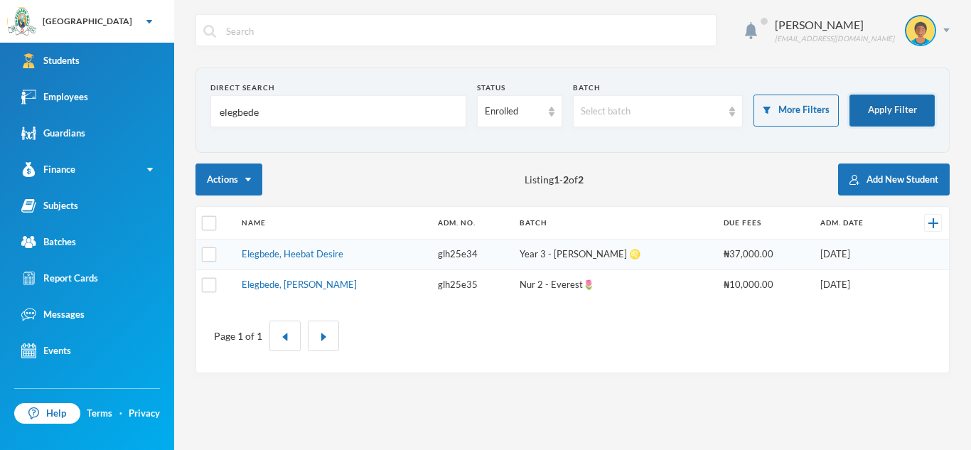
type input "elegbede"
click at [859, 103] on button "Apply Filter" at bounding box center [891, 111] width 85 height 32
click at [290, 255] on link "Elegbede, Heebat Desire" at bounding box center [293, 253] width 102 height 11
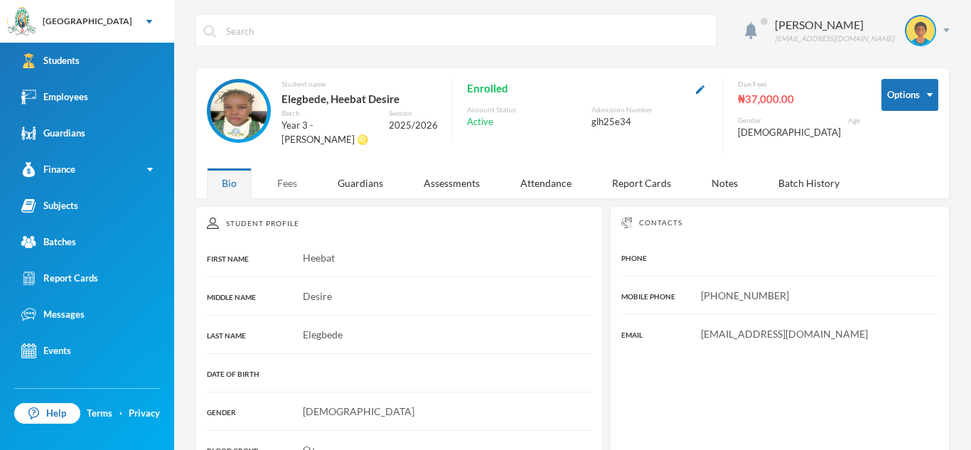
click at [283, 177] on div "Fees" at bounding box center [287, 183] width 50 height 31
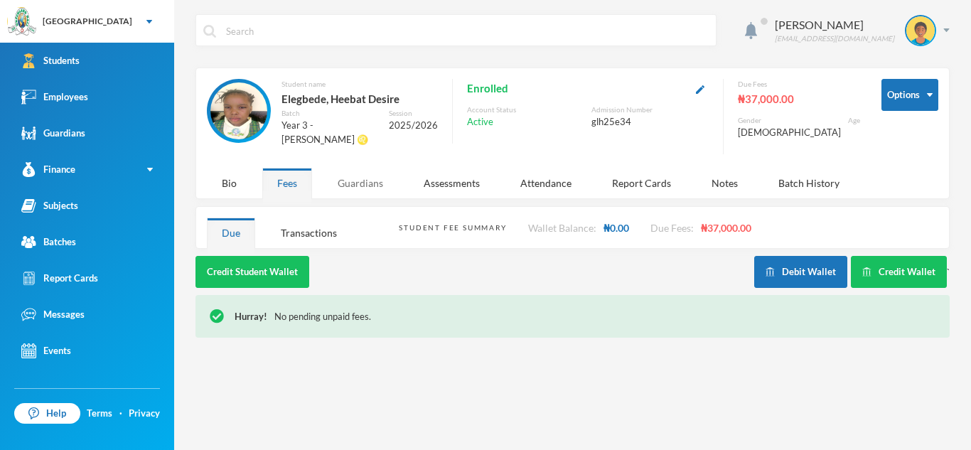
click at [361, 172] on div "Guardians" at bounding box center [360, 183] width 75 height 31
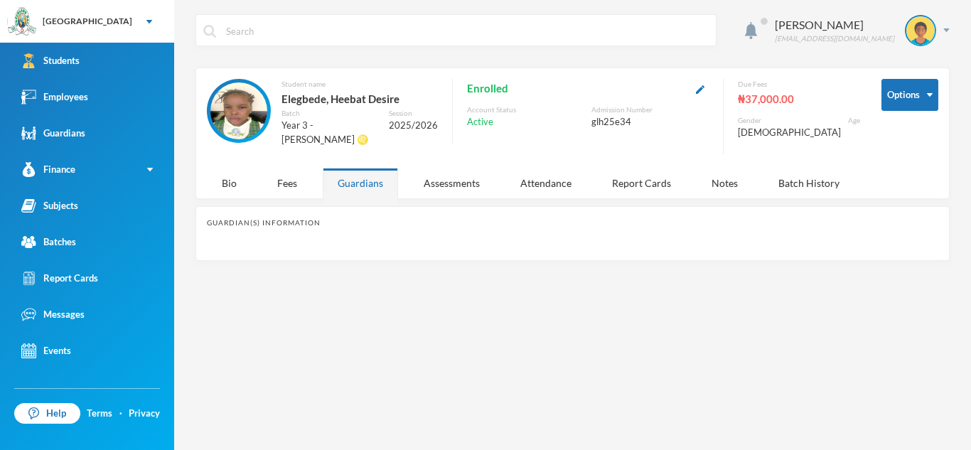
click at [359, 176] on div "Guardians" at bounding box center [360, 183] width 75 height 31
click at [232, 179] on div "Bio" at bounding box center [229, 183] width 45 height 31
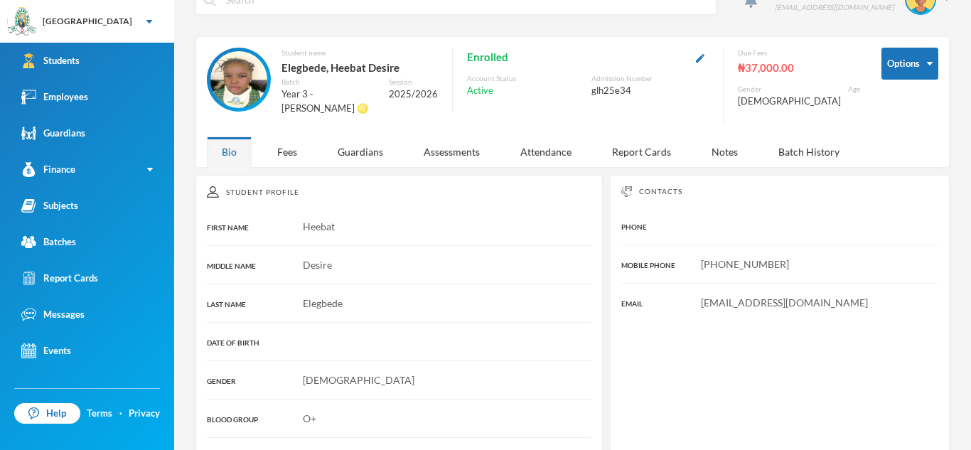
scroll to position [26, 0]
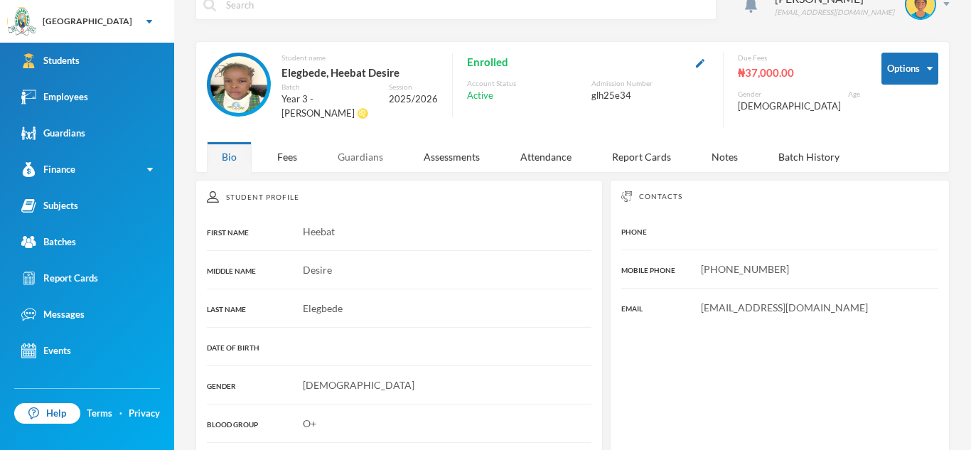
click at [355, 152] on div "Guardians" at bounding box center [360, 156] width 75 height 31
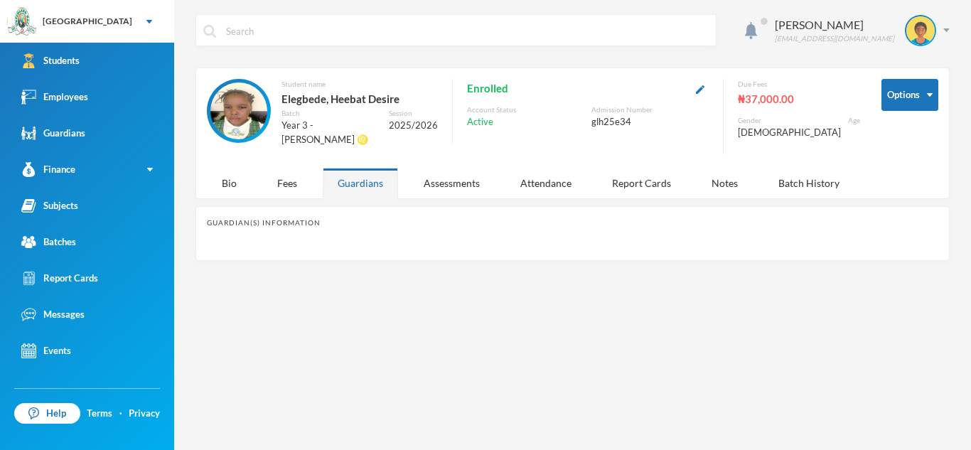
scroll to position [0, 0]
click at [348, 168] on div "Guardians" at bounding box center [360, 183] width 75 height 31
click at [229, 180] on div "Bio" at bounding box center [229, 183] width 45 height 31
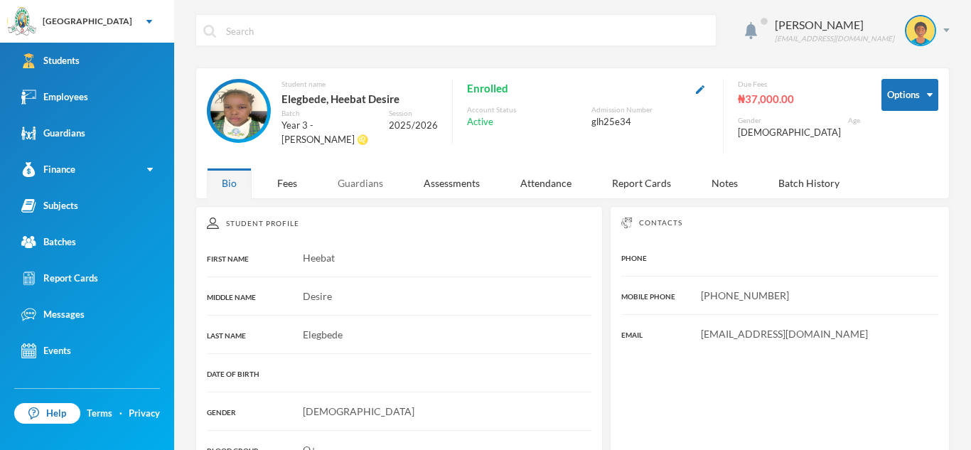
click at [356, 175] on div "Guardians" at bounding box center [360, 183] width 75 height 31
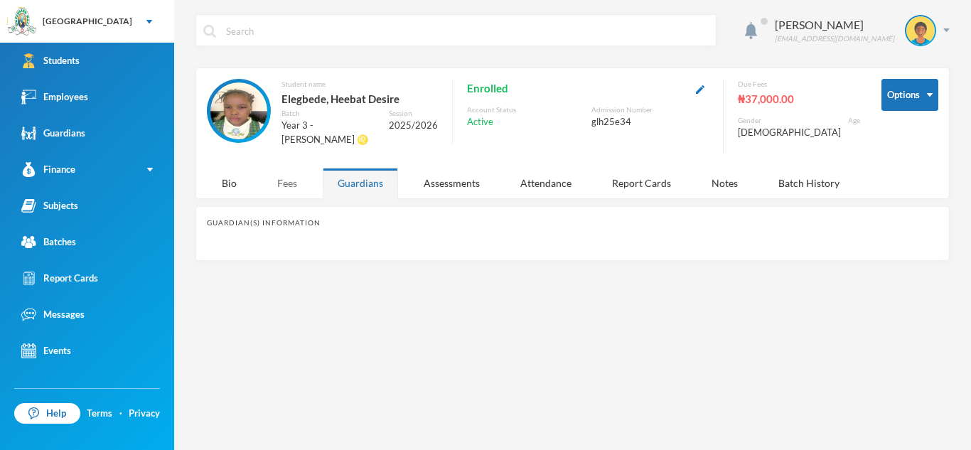
click at [274, 185] on div "Fees" at bounding box center [287, 183] width 50 height 31
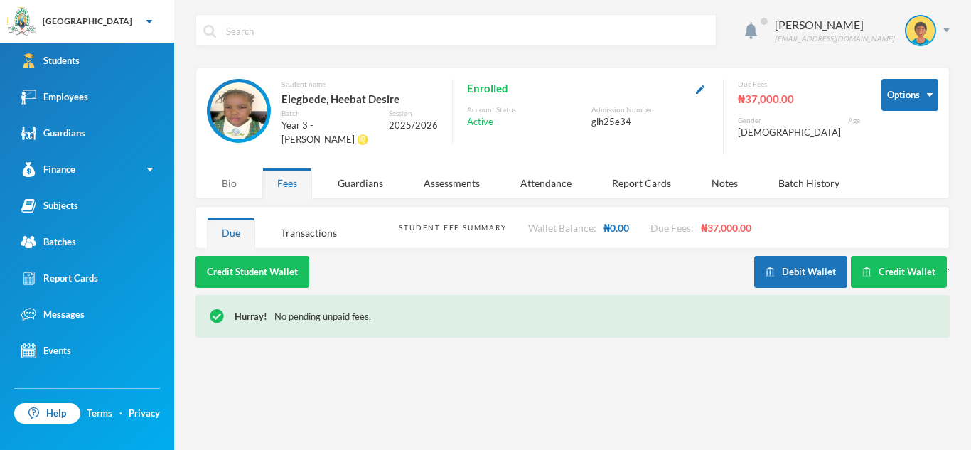
click at [234, 187] on div "Bio" at bounding box center [229, 183] width 45 height 31
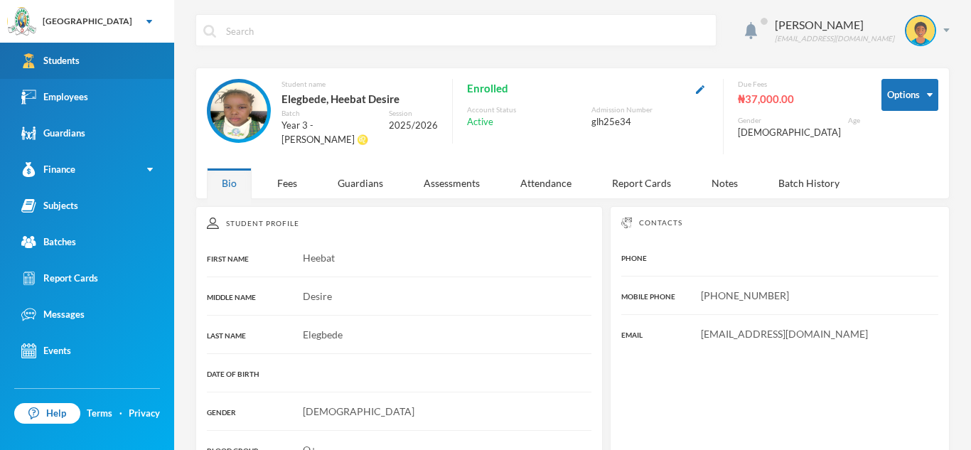
click at [138, 60] on link "Students" at bounding box center [87, 61] width 174 height 36
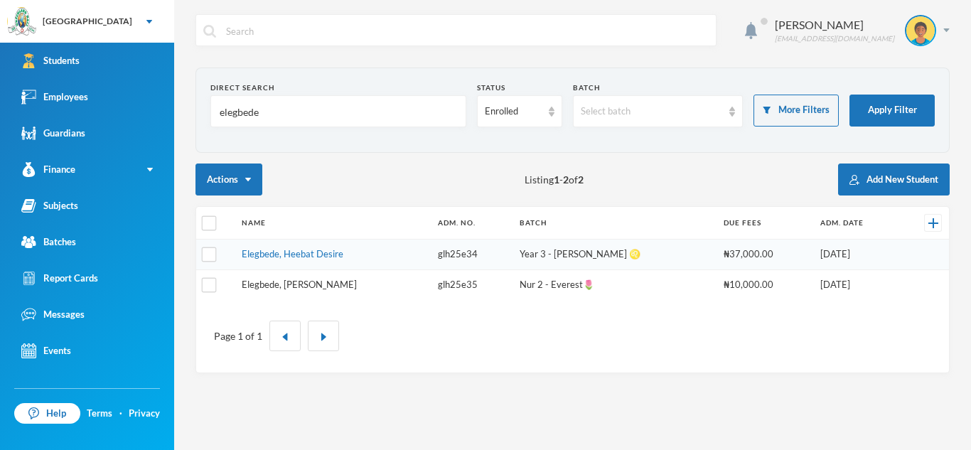
click at [290, 287] on link "Elegbede, Adeeva Romola" at bounding box center [299, 284] width 115 height 11
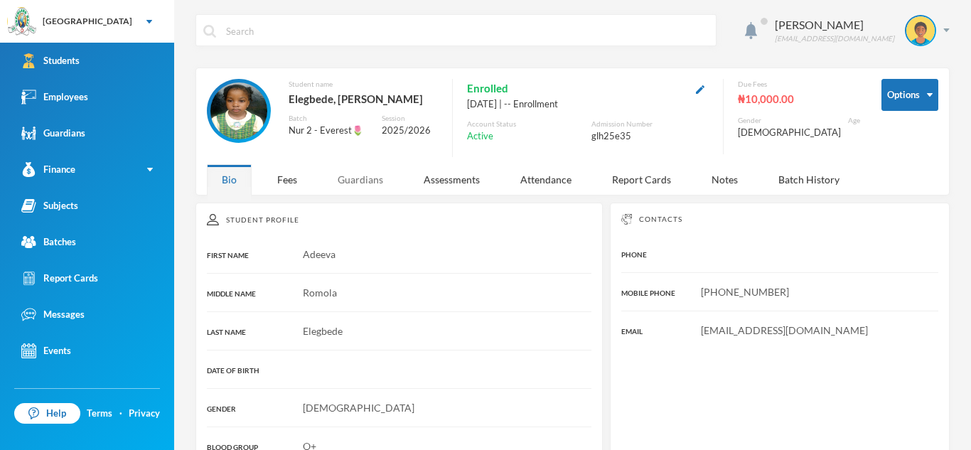
click at [356, 184] on div "Guardians" at bounding box center [360, 179] width 75 height 31
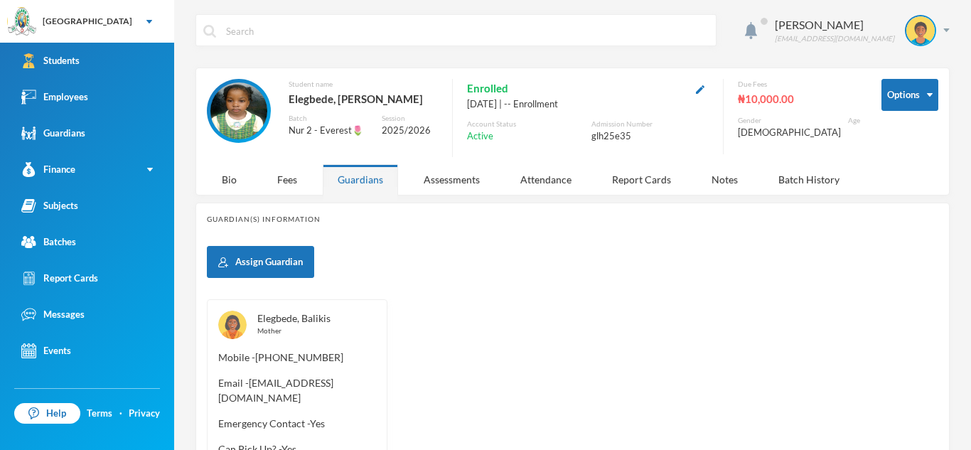
click at [281, 312] on link "Elegbede, Balikis" at bounding box center [293, 318] width 73 height 12
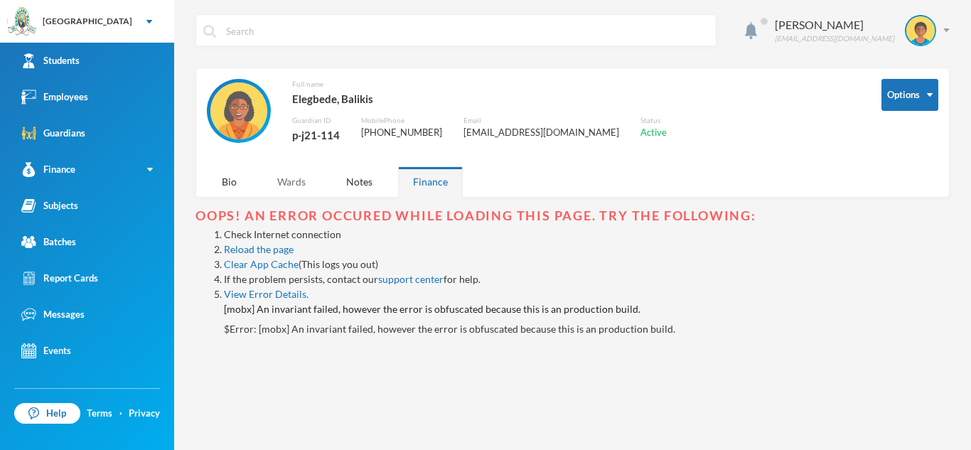
click at [291, 171] on div "Wards" at bounding box center [291, 181] width 58 height 31
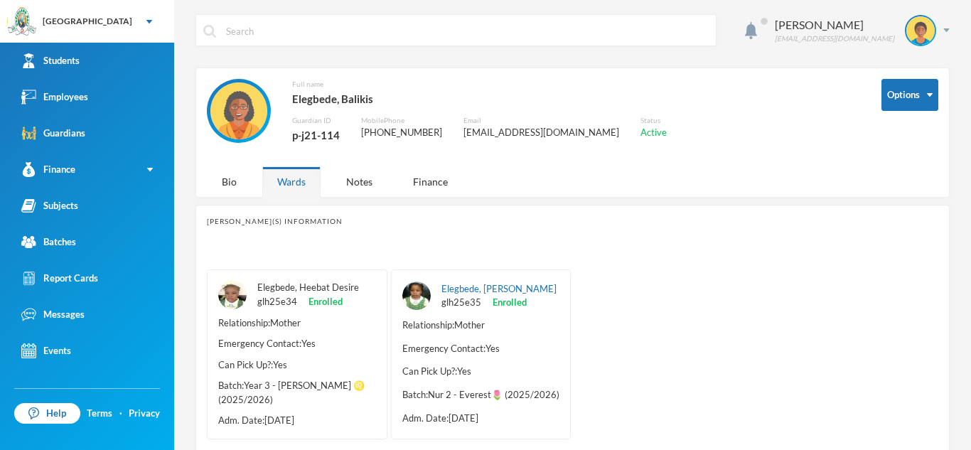
click at [289, 288] on link "Elegbede, Heebat Desire" at bounding box center [308, 286] width 102 height 11
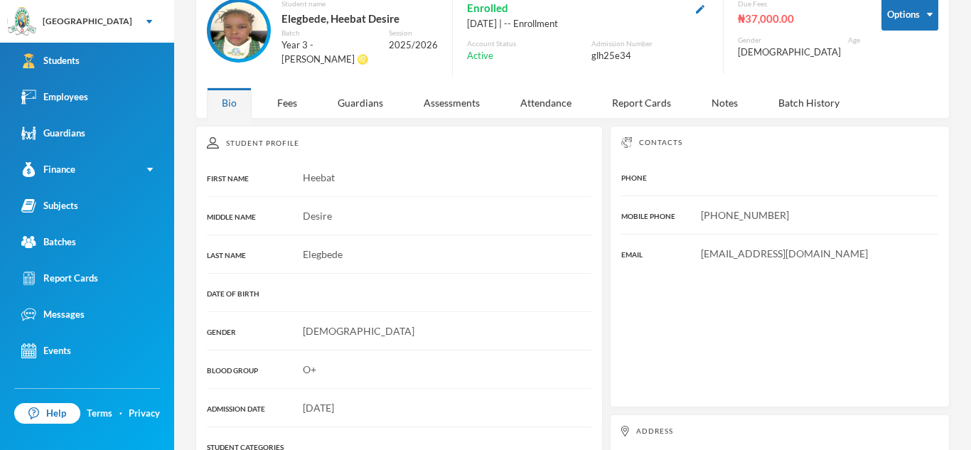
scroll to position [79, 0]
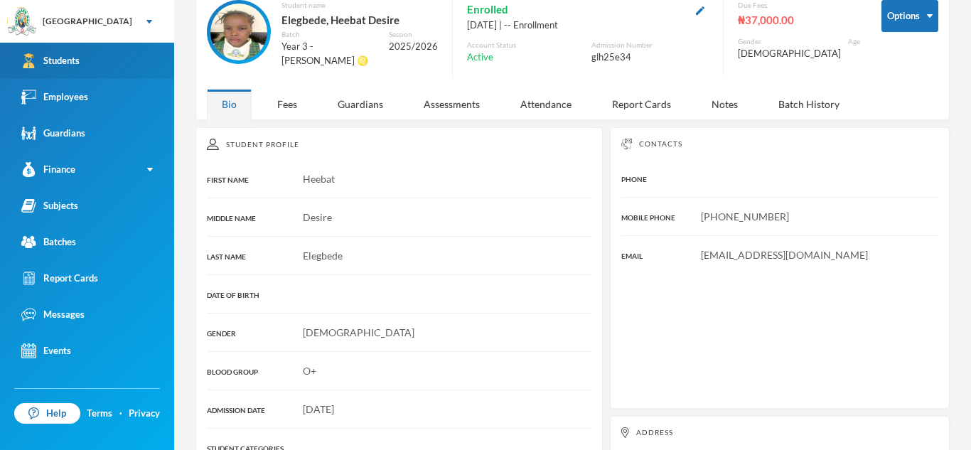
click at [123, 46] on link "Students" at bounding box center [87, 61] width 174 height 36
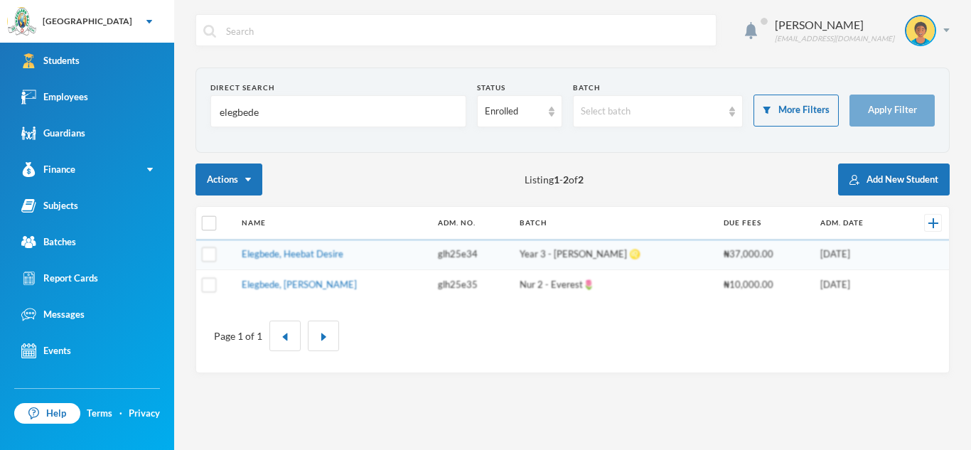
click at [274, 111] on input "elegbede" at bounding box center [338, 112] width 240 height 32
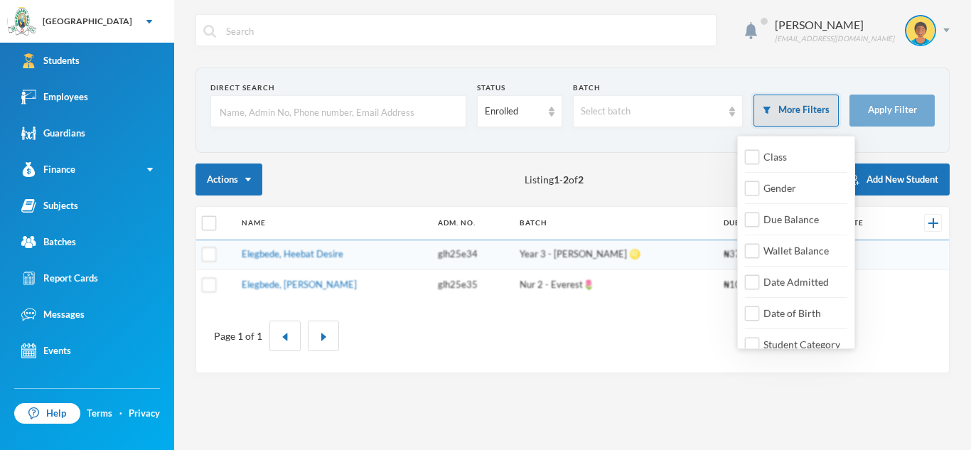
click at [817, 114] on button "More Filters" at bounding box center [795, 111] width 85 height 32
click at [765, 164] on div "Class" at bounding box center [773, 157] width 57 height 26
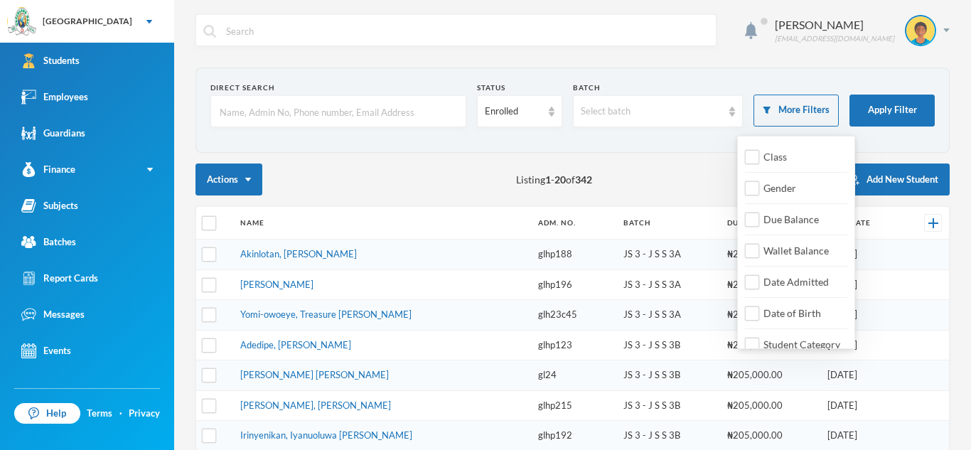
click at [742, 156] on div "Class Gender Due Balance Wallet Balance Date Admitted Date of Birth Student Cat…" at bounding box center [796, 242] width 118 height 213
click at [748, 154] on input "Class" at bounding box center [752, 157] width 15 height 15
checkbox input "true"
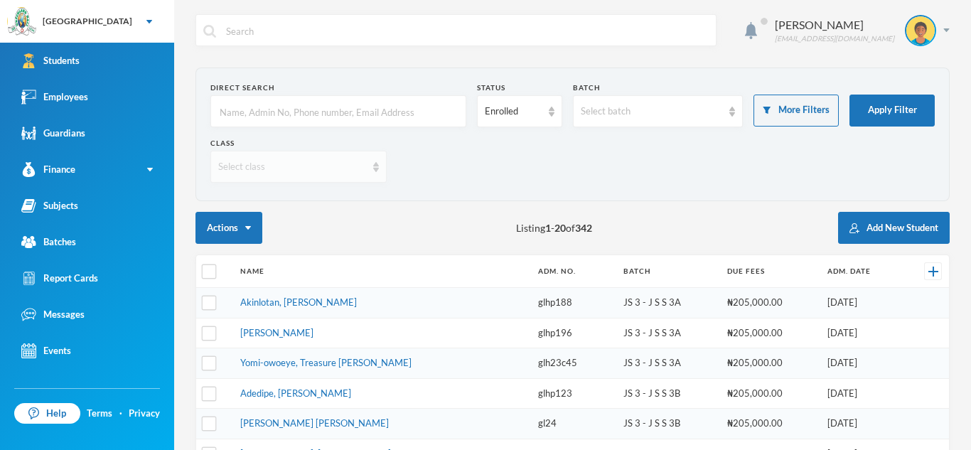
click at [375, 163] on img at bounding box center [376, 167] width 6 height 10
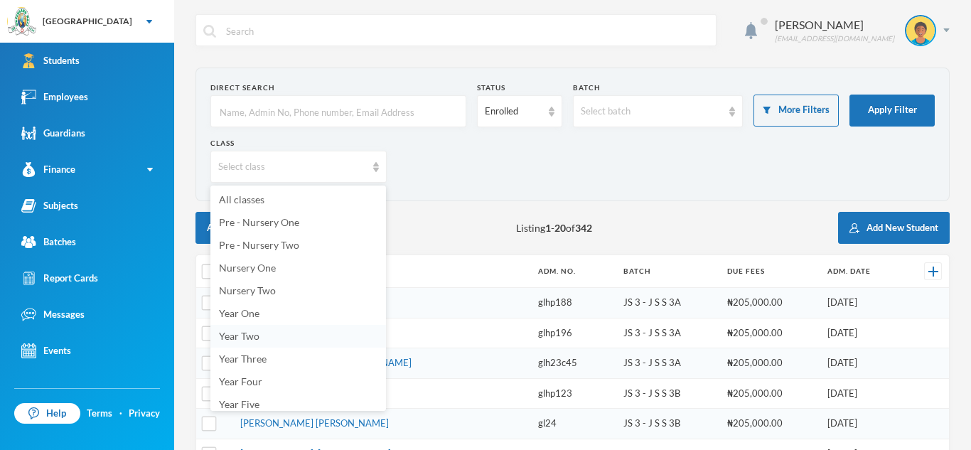
click at [264, 337] on li "Year Two" at bounding box center [298, 336] width 176 height 23
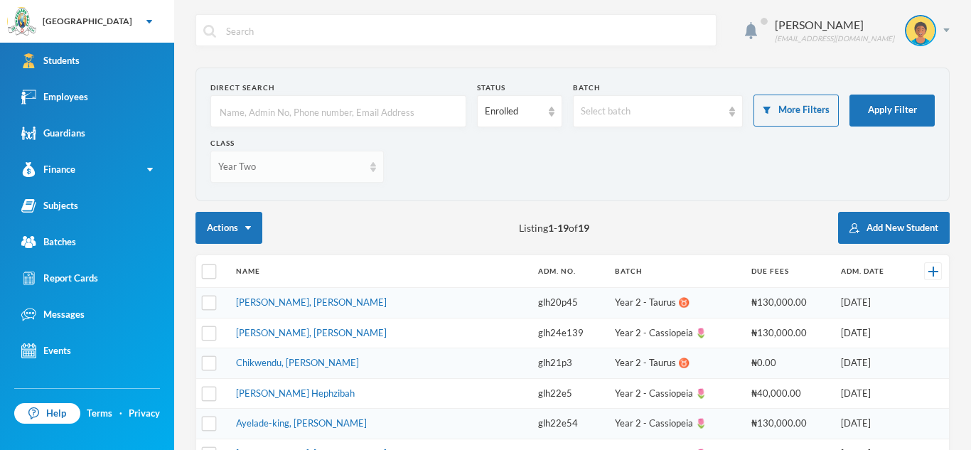
click at [379, 168] on div "Year Two" at bounding box center [296, 167] width 173 height 32
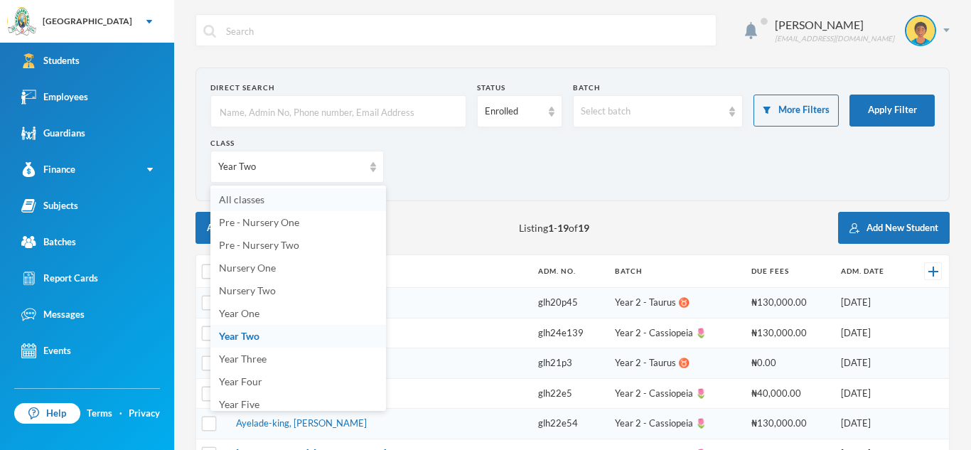
click at [352, 201] on li "All classes" at bounding box center [298, 199] width 176 height 23
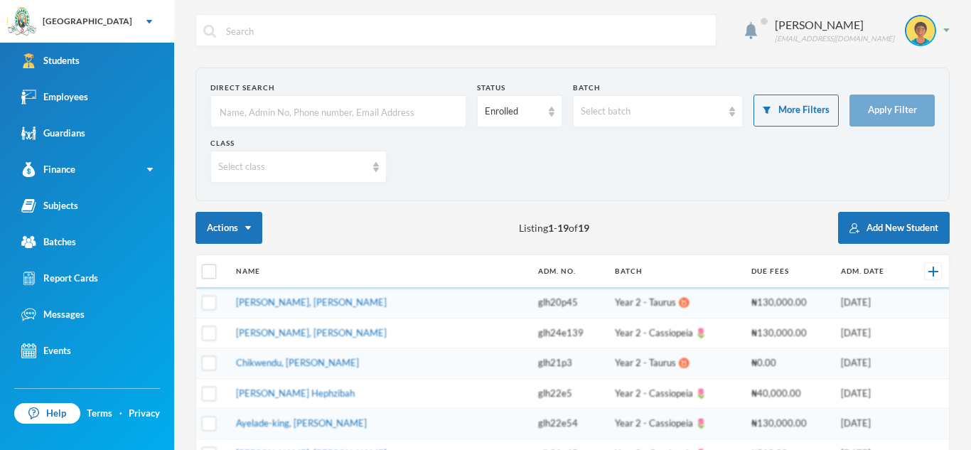
click at [296, 115] on input "text" at bounding box center [338, 112] width 240 height 32
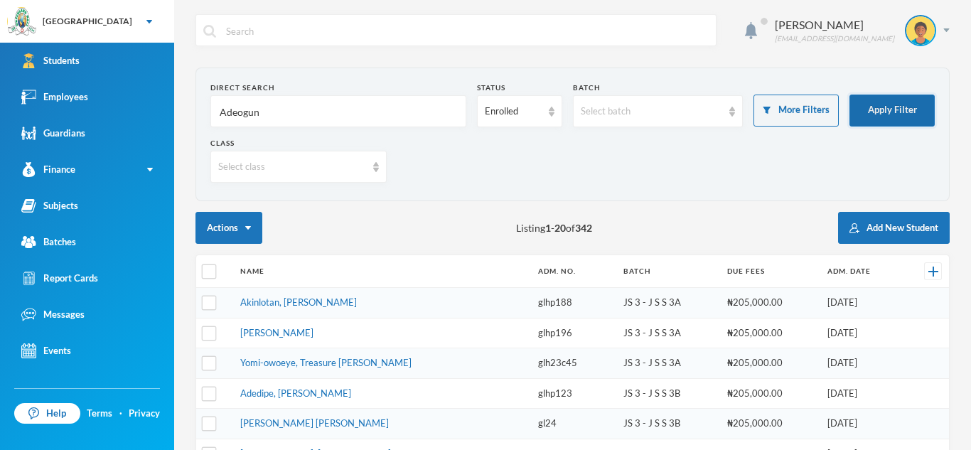
type input "Adeogun"
click at [886, 106] on button "Apply Filter" at bounding box center [891, 111] width 85 height 32
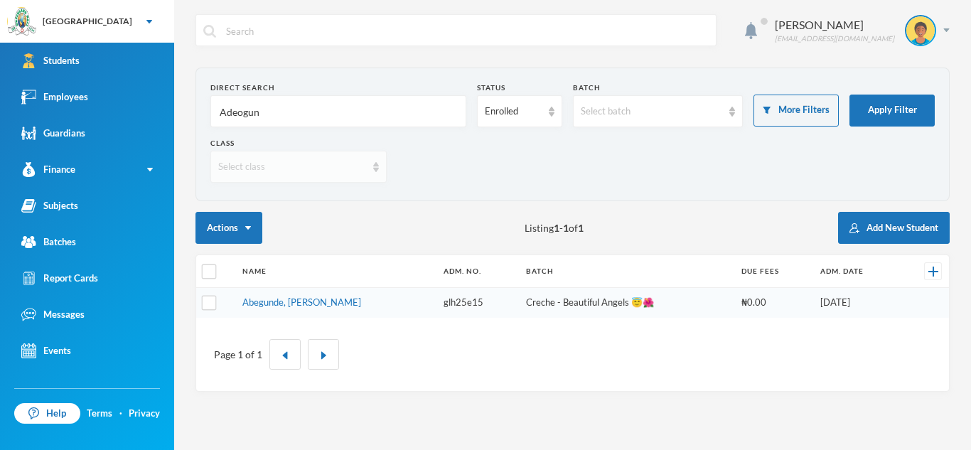
click at [368, 164] on div "Select class" at bounding box center [298, 167] width 176 height 32
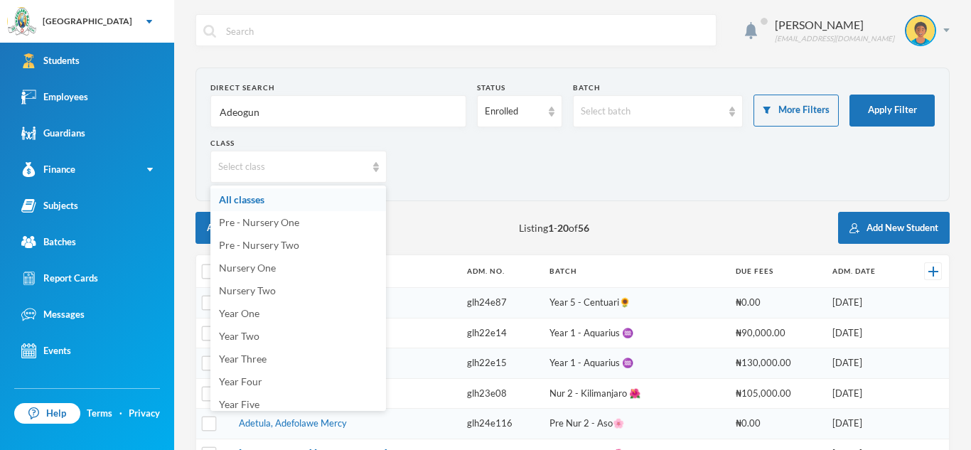
click at [291, 205] on li "All classes" at bounding box center [298, 199] width 176 height 23
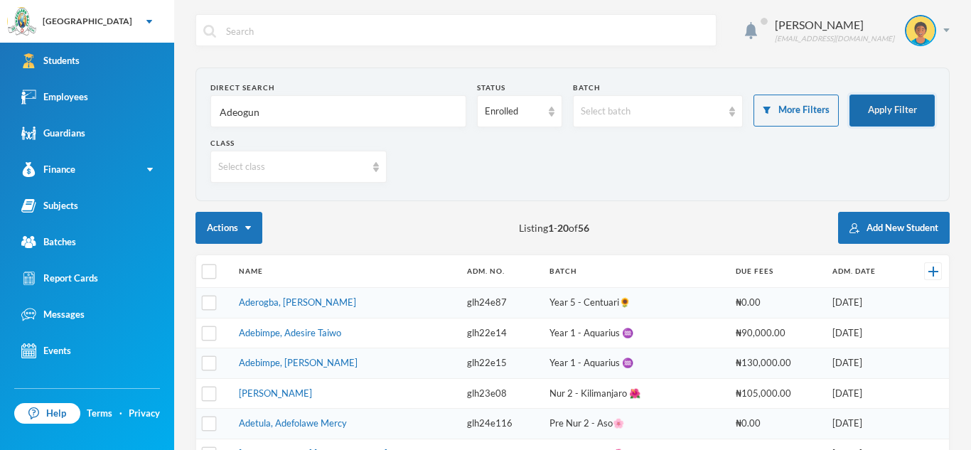
click at [902, 102] on button "Apply Filter" at bounding box center [891, 111] width 85 height 32
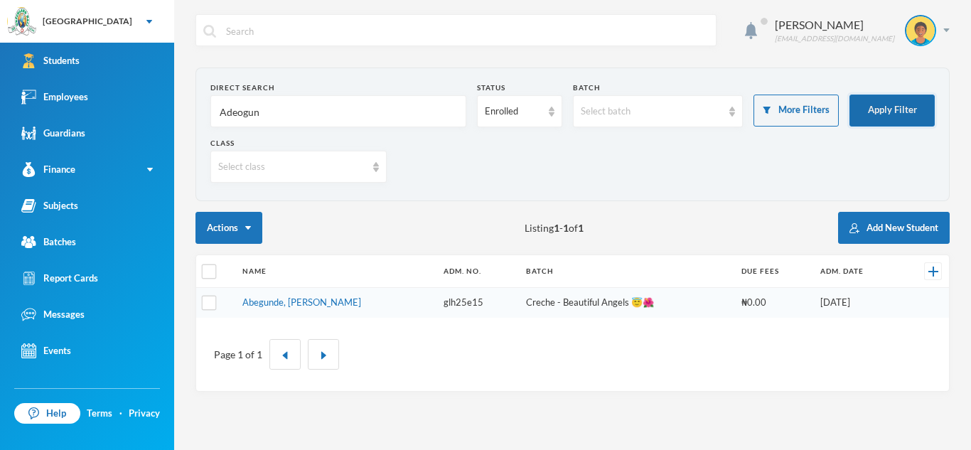
click at [902, 102] on button "Apply Filter" at bounding box center [891, 111] width 85 height 32
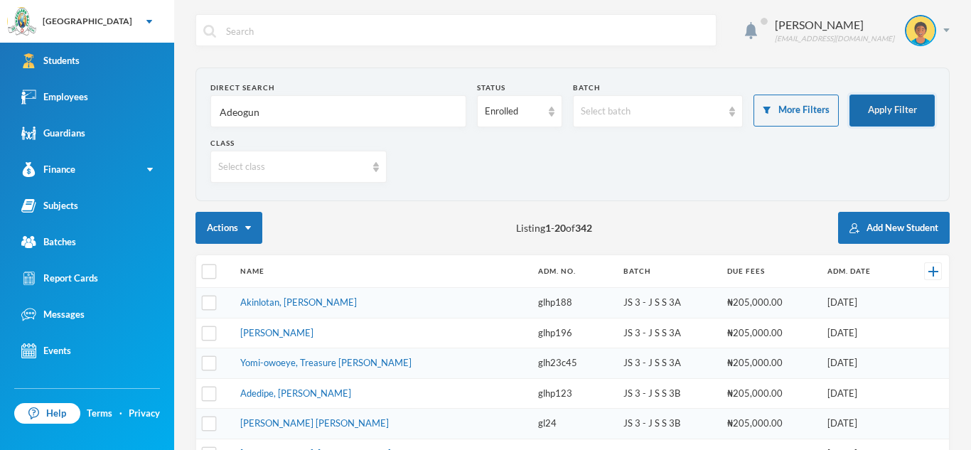
click at [902, 102] on button "Apply Filter" at bounding box center [891, 111] width 85 height 32
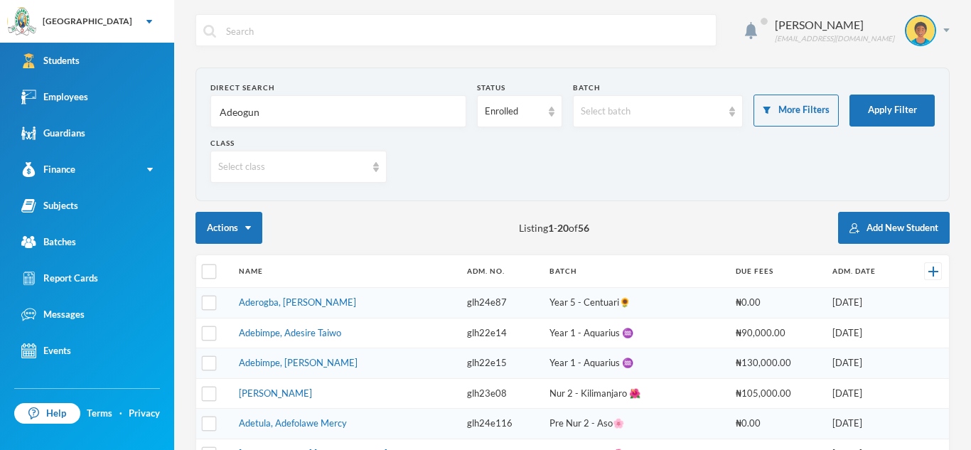
click at [306, 114] on input "Adeogun" at bounding box center [338, 112] width 240 height 32
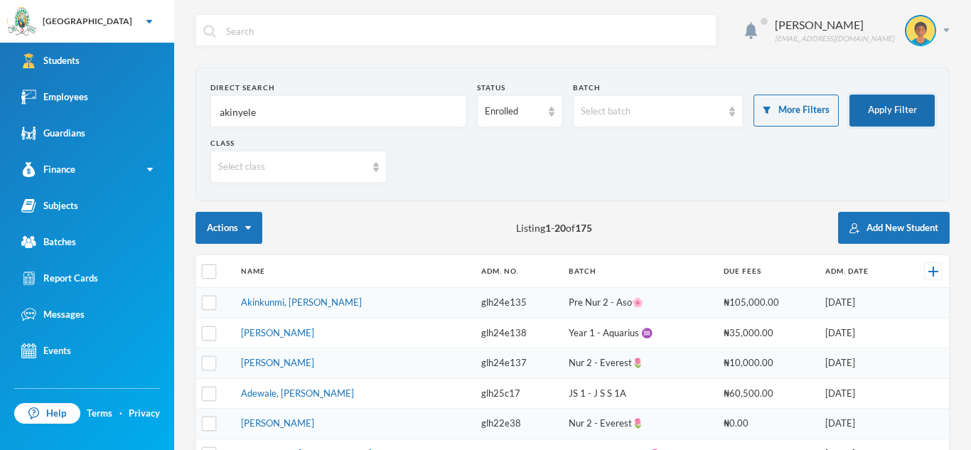
type input "akinyele"
click at [886, 112] on button "Apply Filter" at bounding box center [891, 111] width 85 height 32
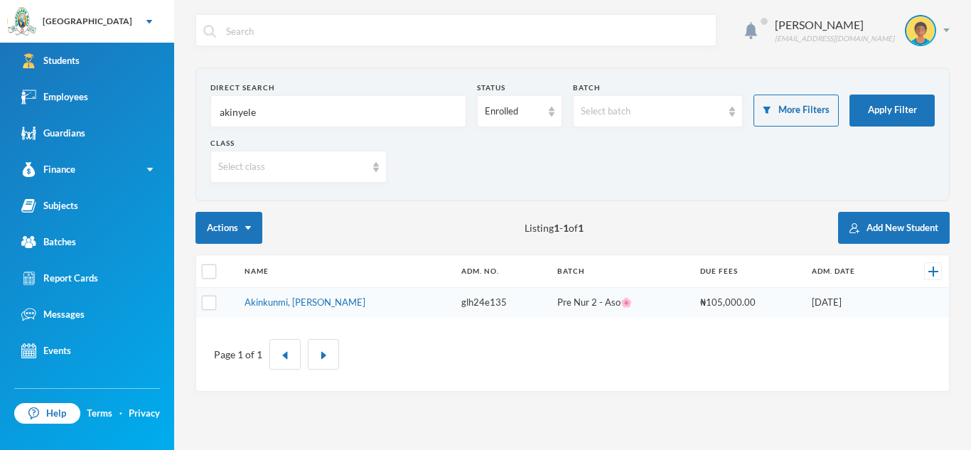
click at [275, 109] on input "akinyele" at bounding box center [338, 112] width 240 height 32
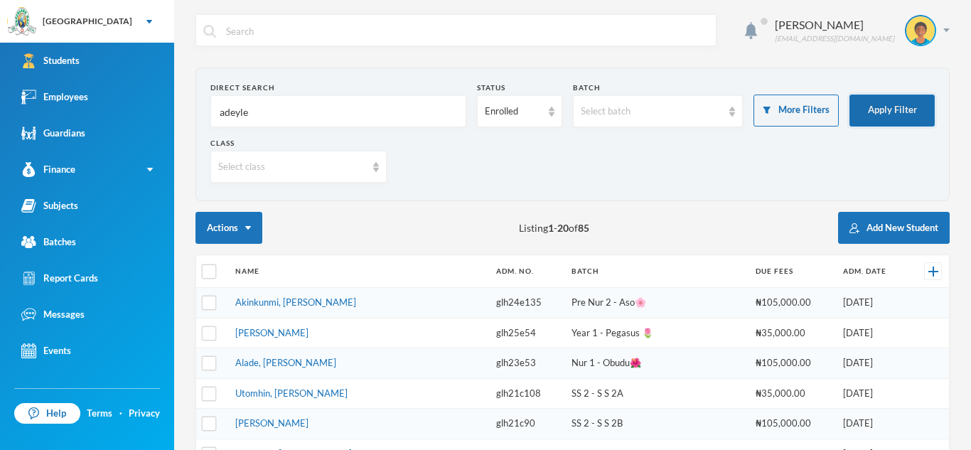
click at [872, 104] on button "Apply Filter" at bounding box center [891, 111] width 85 height 32
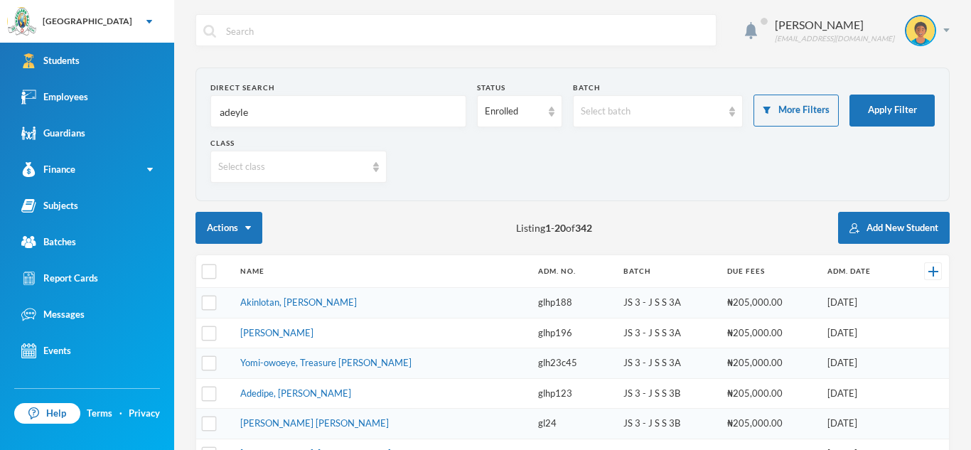
click at [247, 113] on input "adeyle" at bounding box center [338, 112] width 240 height 32
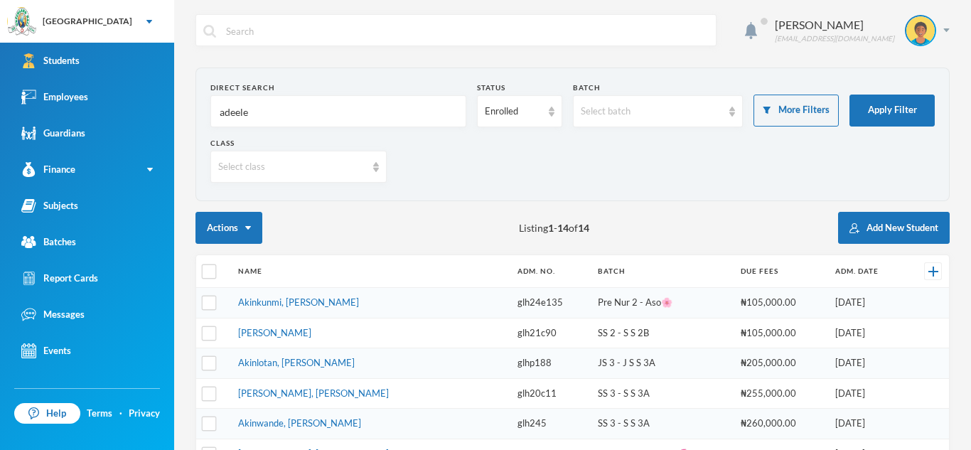
click at [251, 112] on input "adeele" at bounding box center [338, 112] width 240 height 32
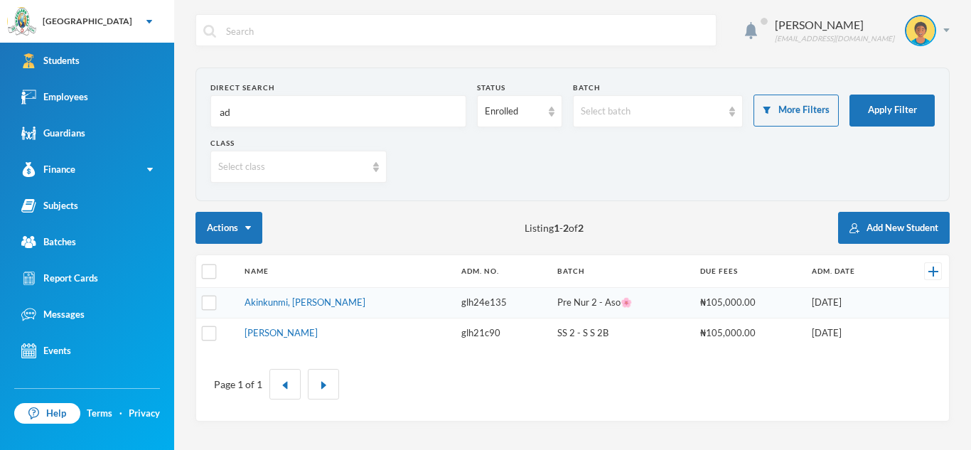
type input "a"
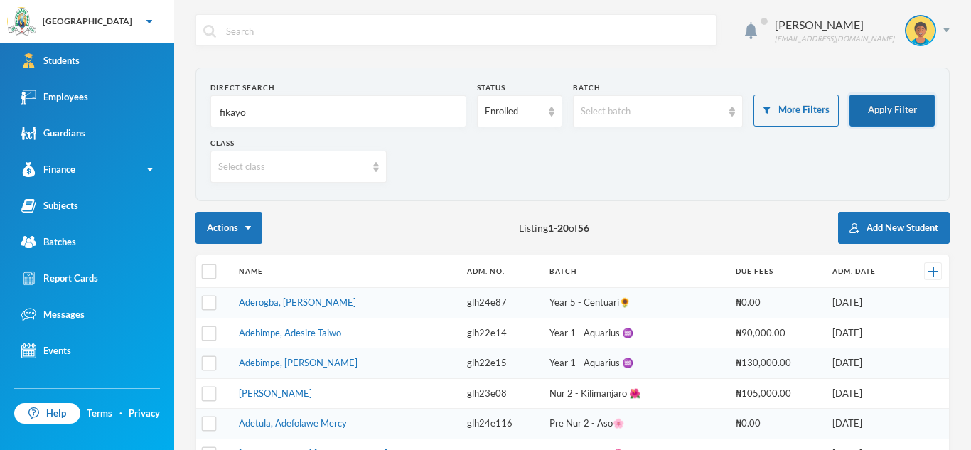
type input "fikayo"
click at [878, 106] on button "Apply Filter" at bounding box center [891, 111] width 85 height 32
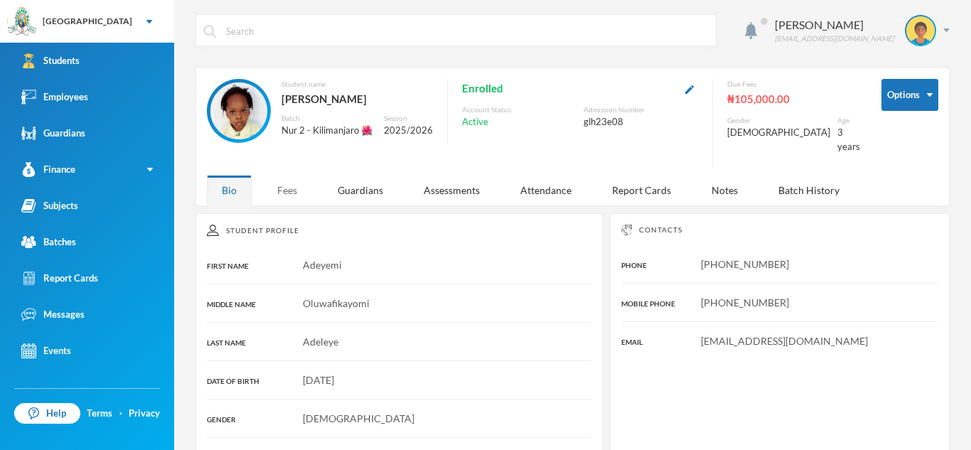
click at [286, 188] on div "Fees" at bounding box center [287, 190] width 50 height 31
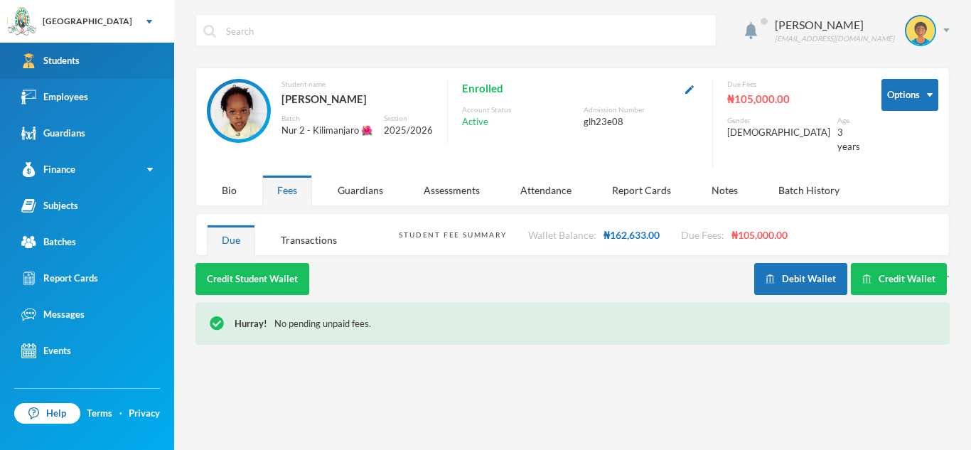
click at [116, 48] on link "Students" at bounding box center [87, 61] width 174 height 36
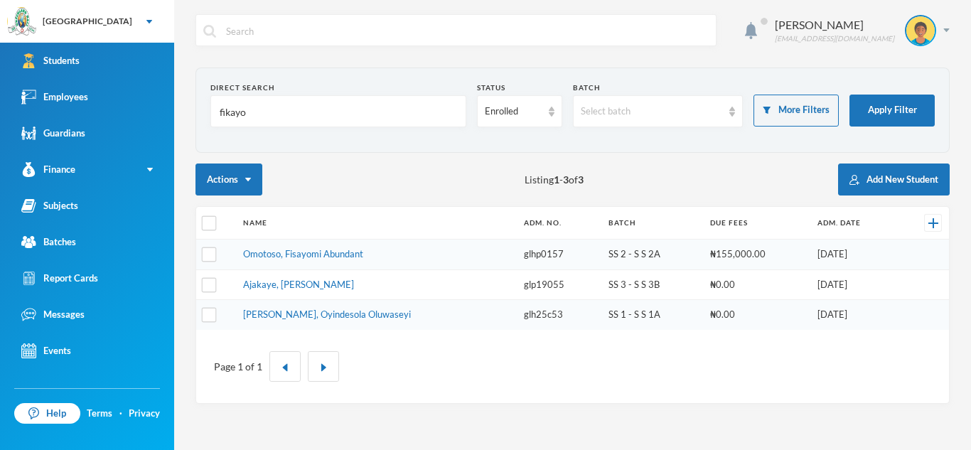
click at [255, 106] on input "fikayo" at bounding box center [338, 112] width 240 height 32
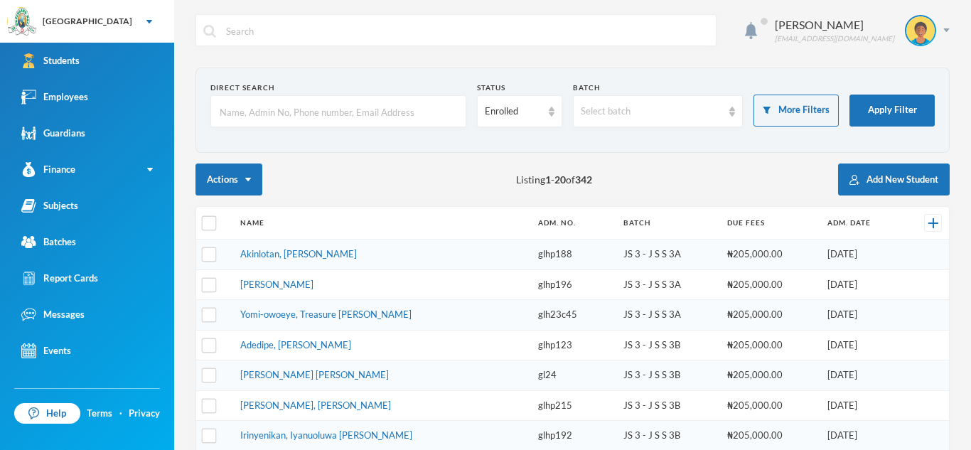
click at [237, 113] on input "text" at bounding box center [338, 112] width 240 height 32
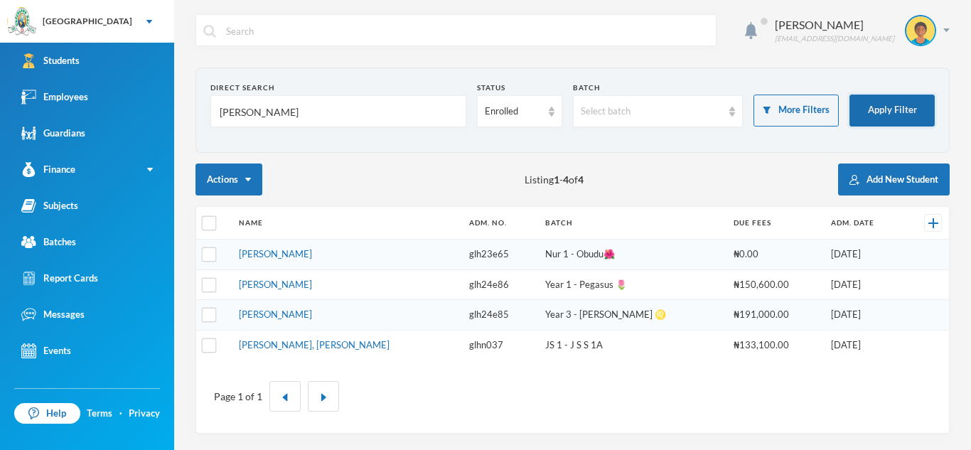
type input "nathania"
click at [905, 116] on button "Apply Filter" at bounding box center [891, 111] width 85 height 32
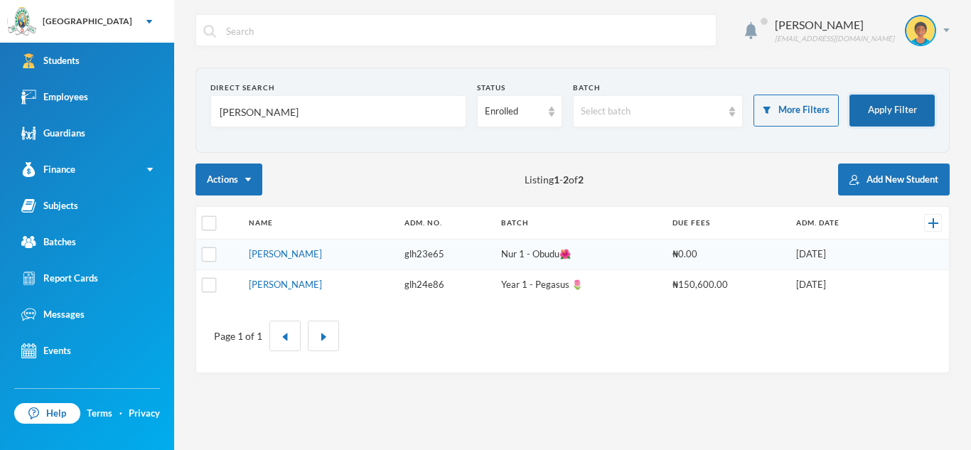
click at [895, 102] on button "Apply Filter" at bounding box center [891, 111] width 85 height 32
click at [299, 252] on link "[PERSON_NAME]" at bounding box center [285, 253] width 73 height 11
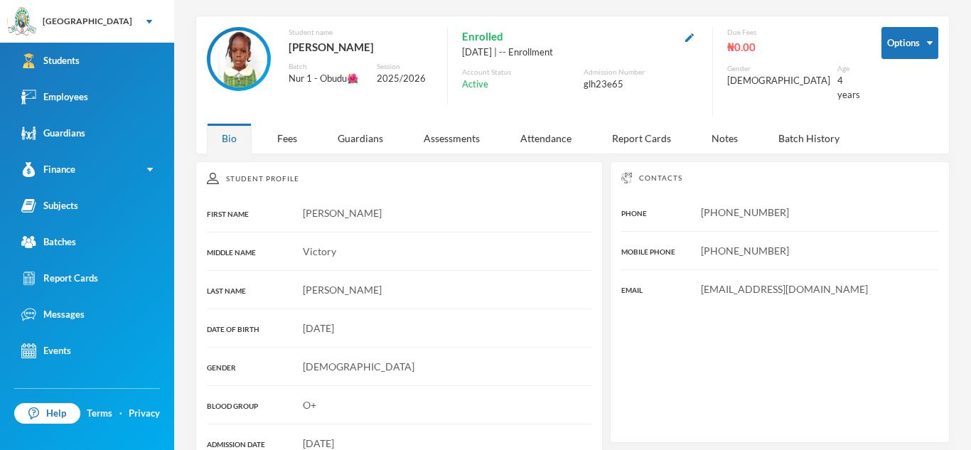
scroll to position [51, 0]
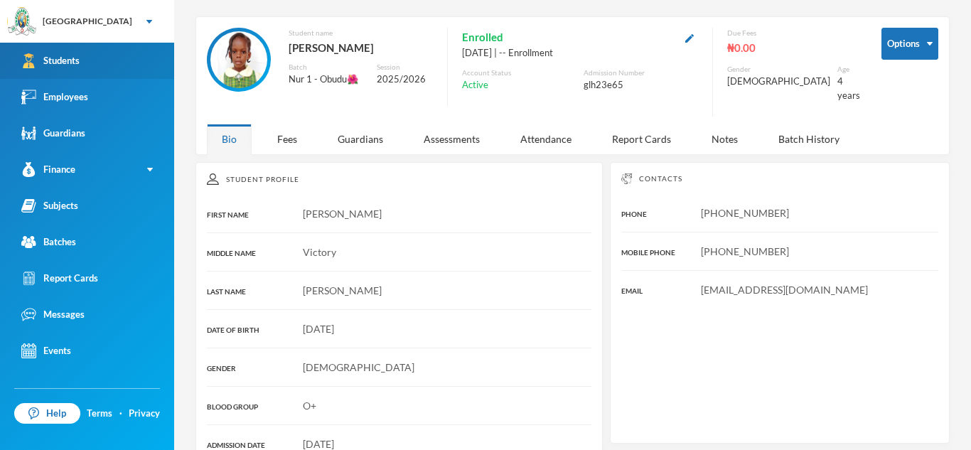
click at [149, 50] on link "Students" at bounding box center [87, 61] width 174 height 36
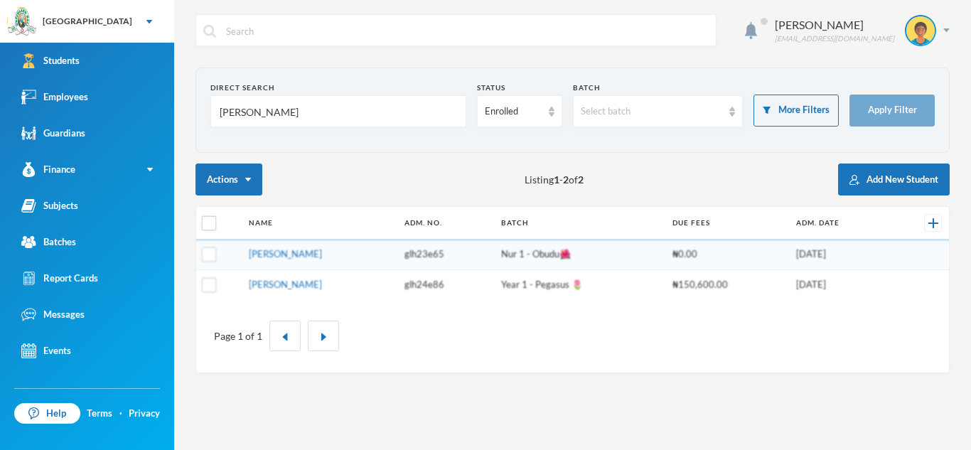
click at [278, 116] on input "nathania" at bounding box center [338, 112] width 240 height 32
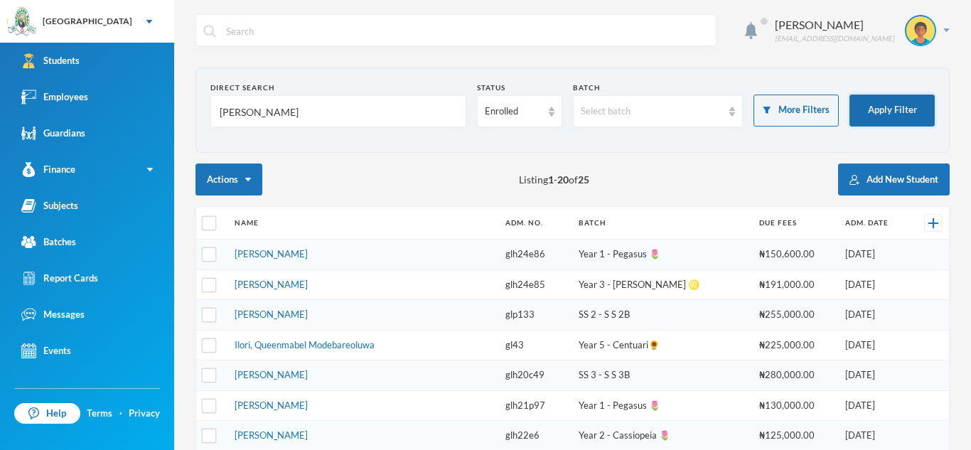
type input "momoh"
click at [899, 99] on button "Apply Filter" at bounding box center [891, 111] width 85 height 32
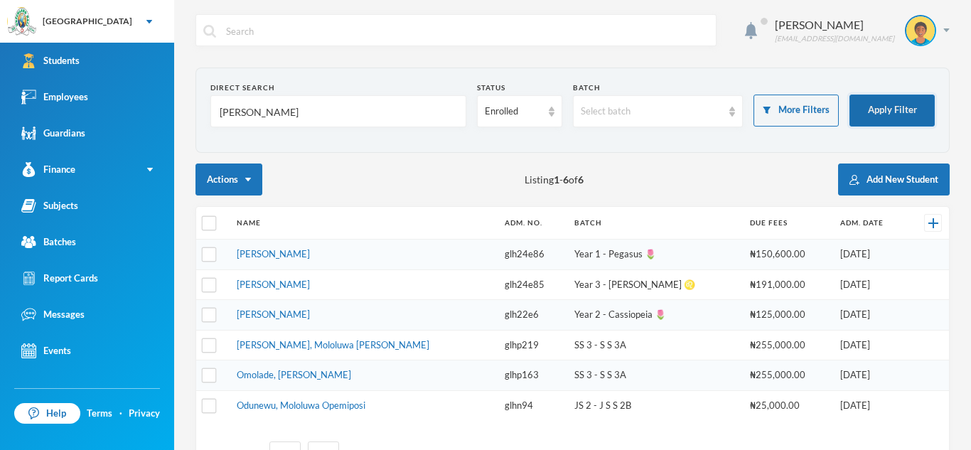
click at [899, 99] on button "Apply Filter" at bounding box center [891, 111] width 85 height 32
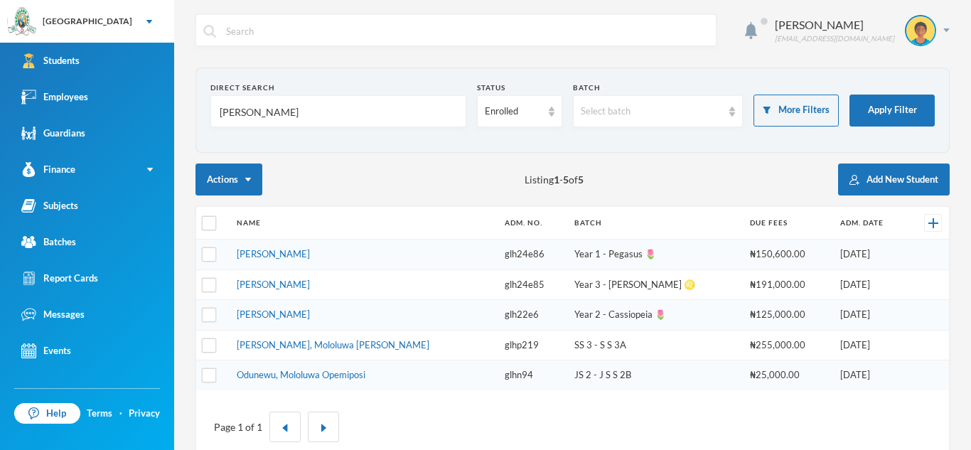
click at [272, 254] on link "[PERSON_NAME]" at bounding box center [273, 253] width 73 height 11
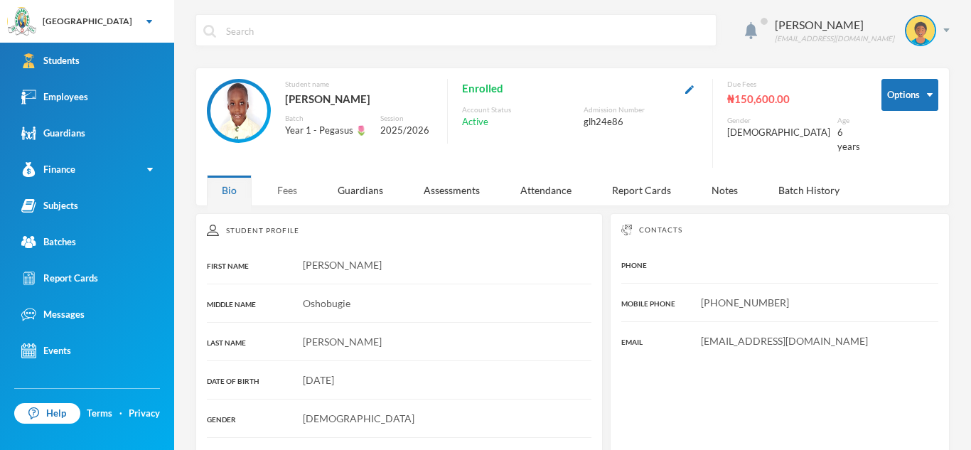
click at [291, 179] on div "Fees" at bounding box center [287, 190] width 50 height 31
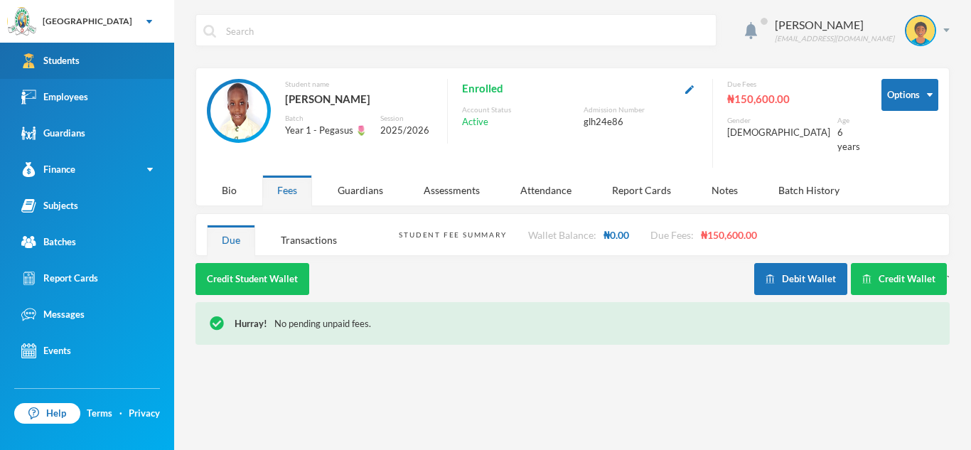
click at [138, 70] on link "Students" at bounding box center [87, 61] width 174 height 36
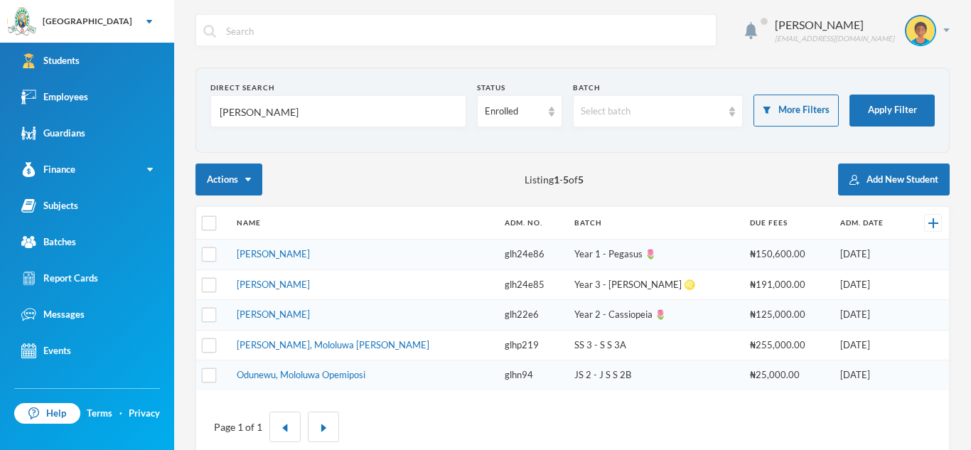
click at [331, 107] on input "momoh" at bounding box center [338, 112] width 240 height 32
click at [886, 117] on button "Apply Filter" at bounding box center [891, 111] width 85 height 32
click at [296, 286] on link "[PERSON_NAME]" at bounding box center [273, 284] width 73 height 11
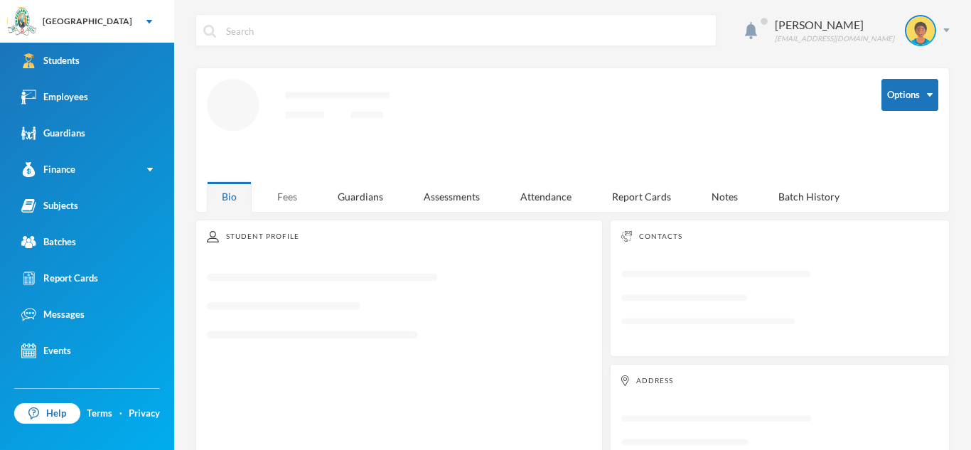
click at [279, 200] on div "Asaolu Omonike omonike.asaolu@greenlandhall.org Options Loading interface... Bi…" at bounding box center [572, 225] width 797 height 450
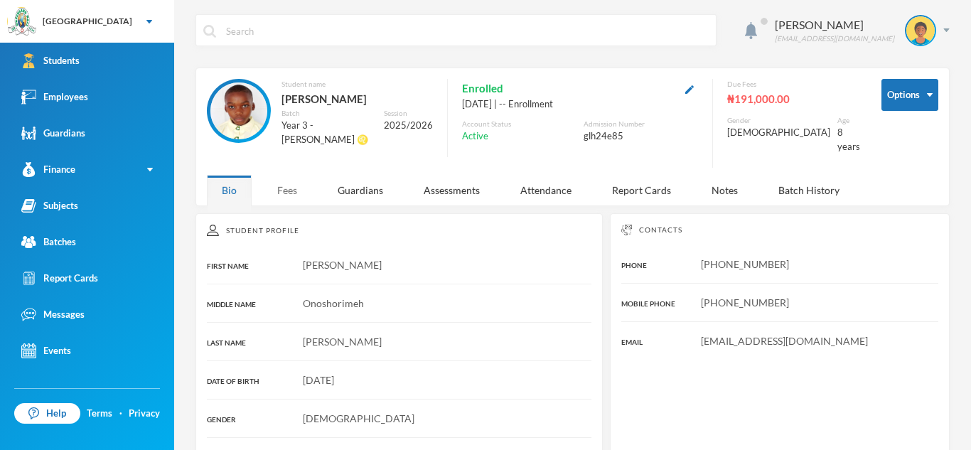
click at [282, 177] on div "Fees" at bounding box center [287, 190] width 50 height 31
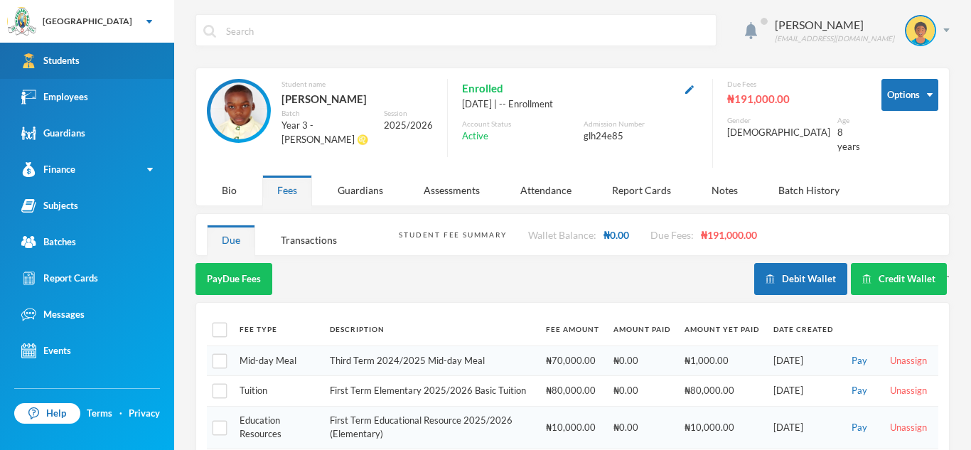
click at [117, 45] on link "Students" at bounding box center [87, 61] width 174 height 36
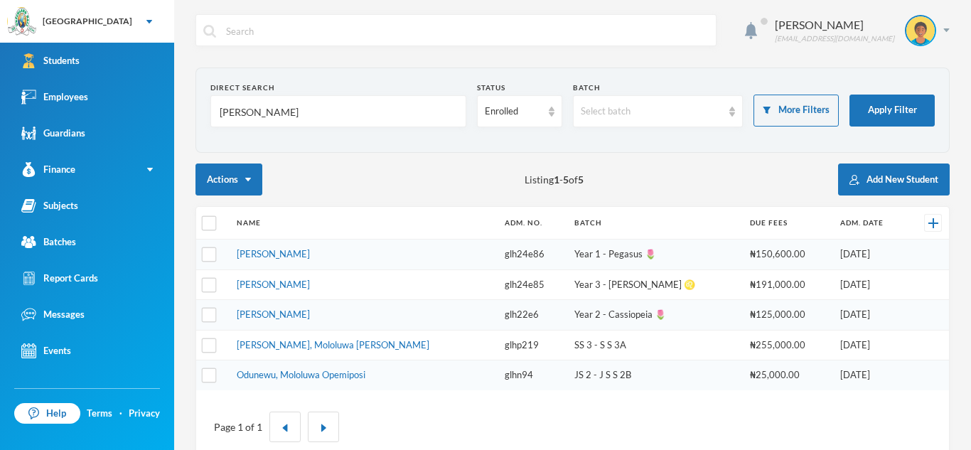
click at [266, 107] on input "momoh" at bounding box center [338, 112] width 240 height 32
